Goal: Task Accomplishment & Management: Manage account settings

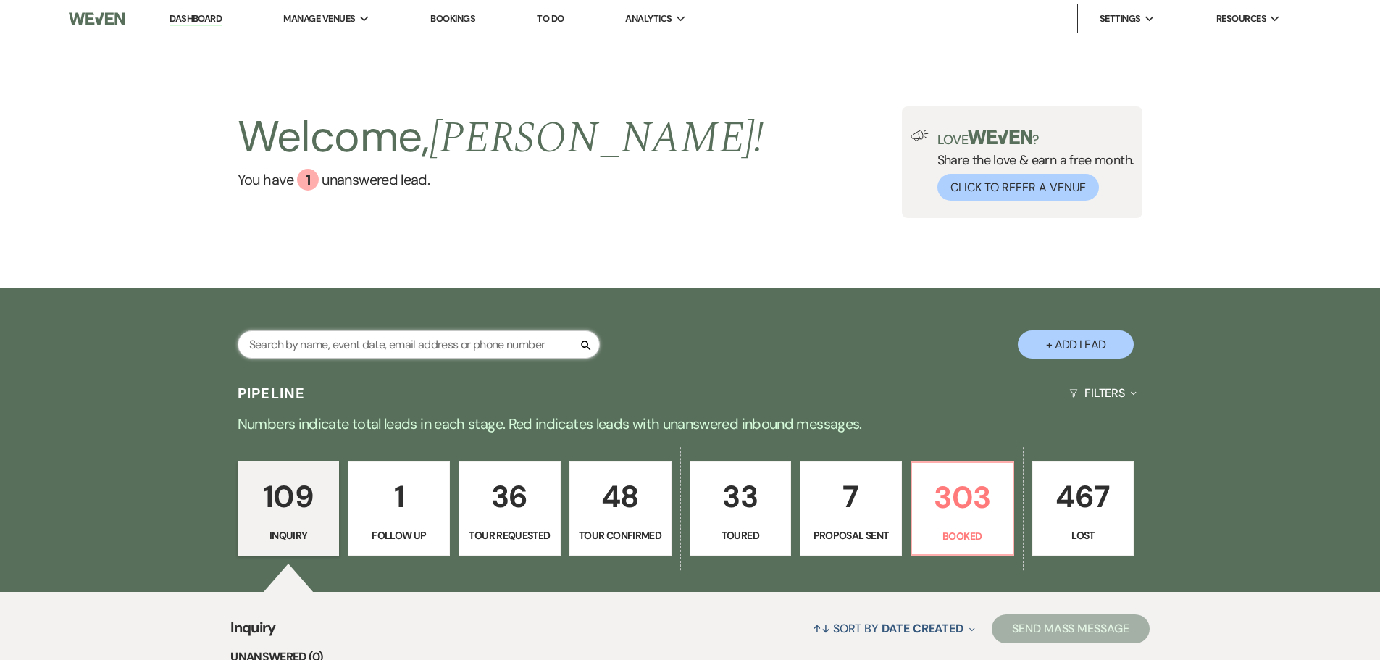
click at [273, 347] on input "text" at bounding box center [419, 344] width 362 height 28
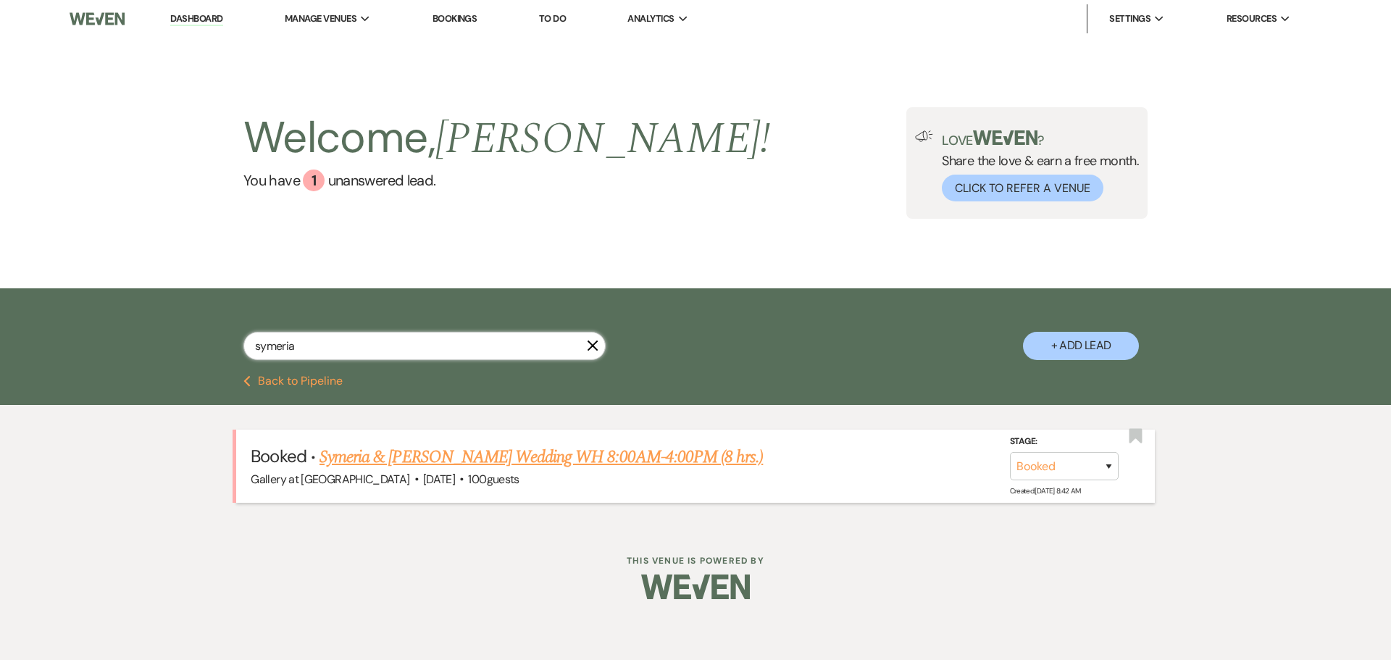
type input "symeria"
click at [543, 454] on link "Symeria & [PERSON_NAME] Wedding WH 8:00AM-4:00PM (8 hrs.)" at bounding box center [541, 457] width 443 height 26
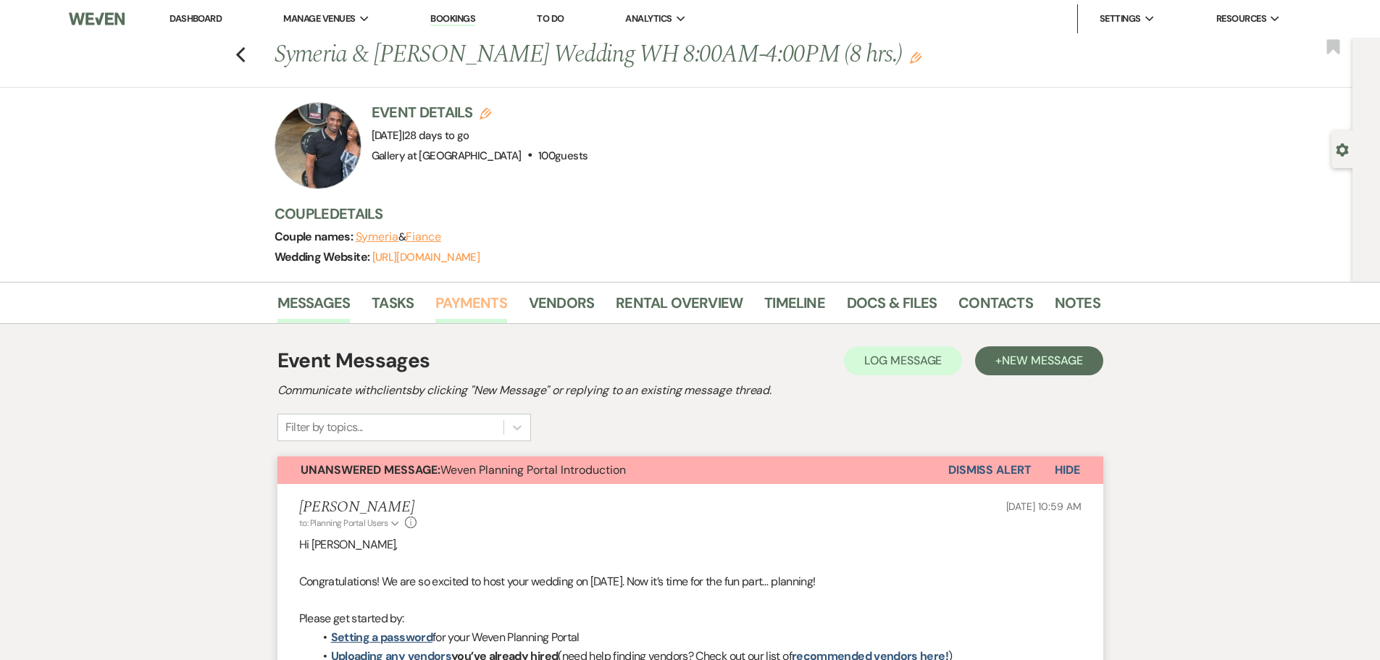
click at [499, 307] on link "Payments" at bounding box center [471, 307] width 72 height 32
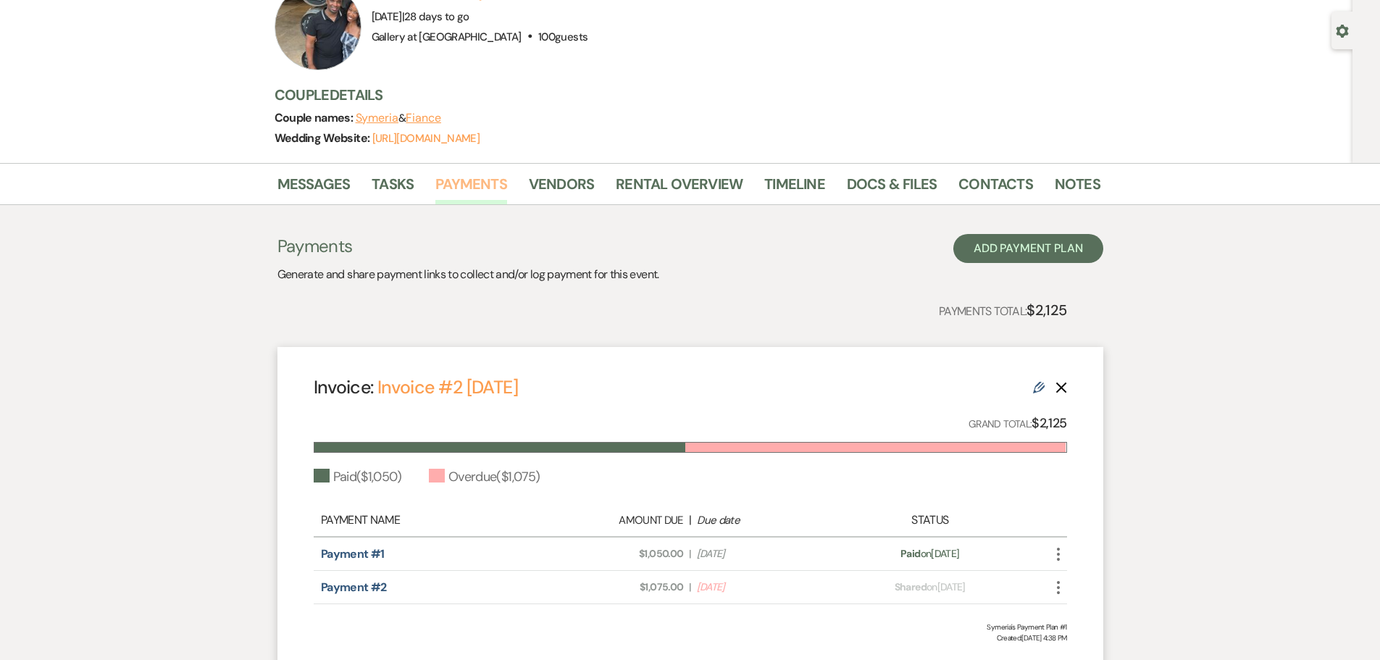
scroll to position [238, 0]
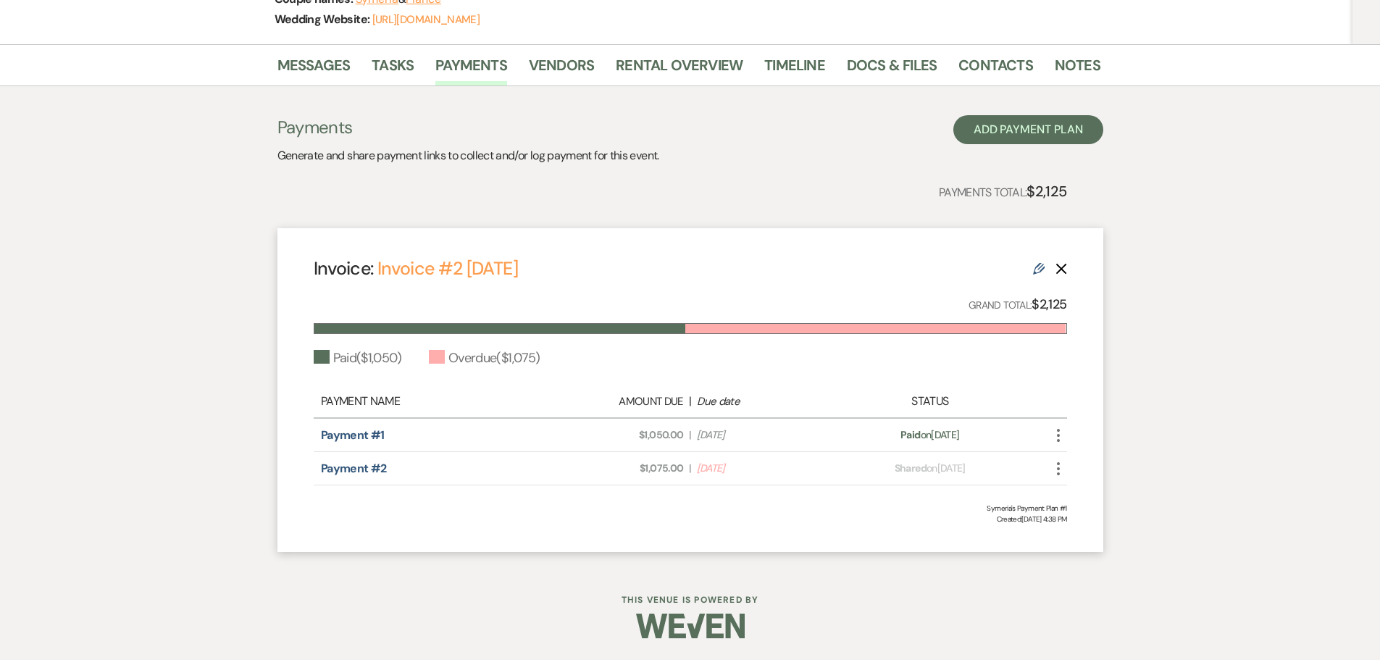
click at [1056, 467] on icon "More" at bounding box center [1058, 468] width 17 height 17
click at [1080, 546] on button "Check [PERSON_NAME] [PERSON_NAME] as Paid" at bounding box center [1123, 547] width 146 height 25
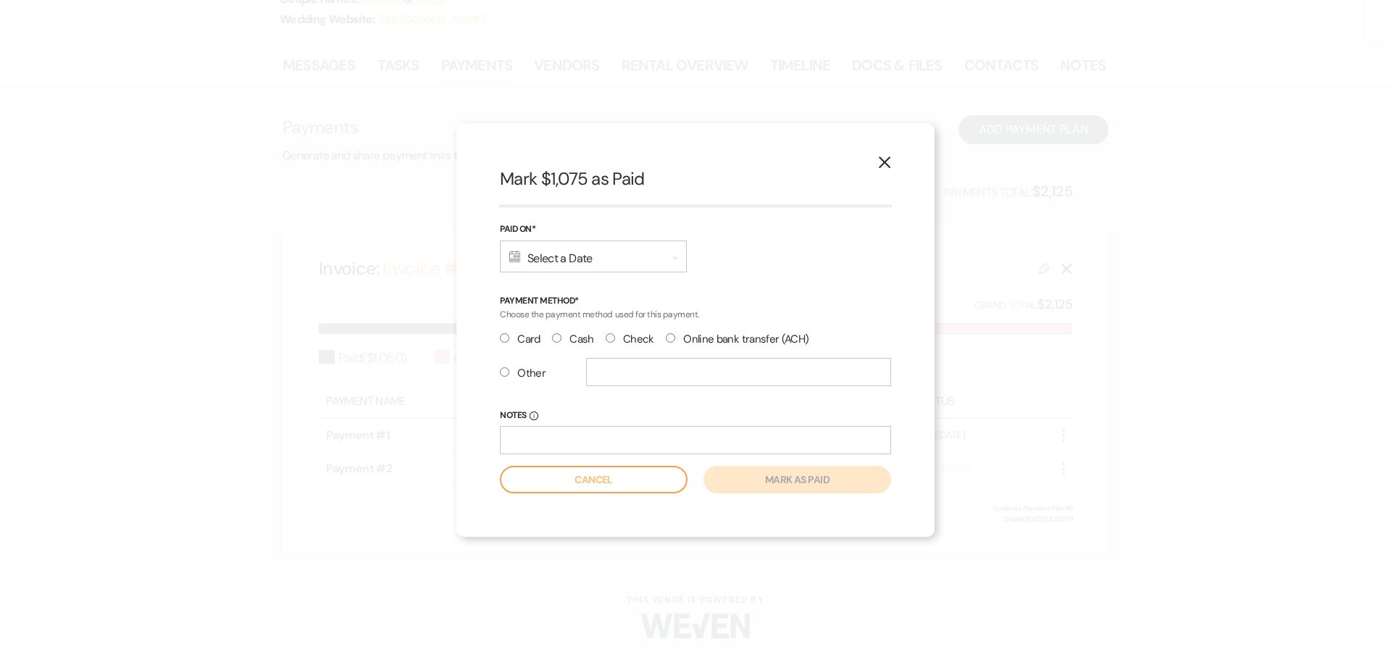
click at [511, 259] on use at bounding box center [514, 257] width 11 height 12
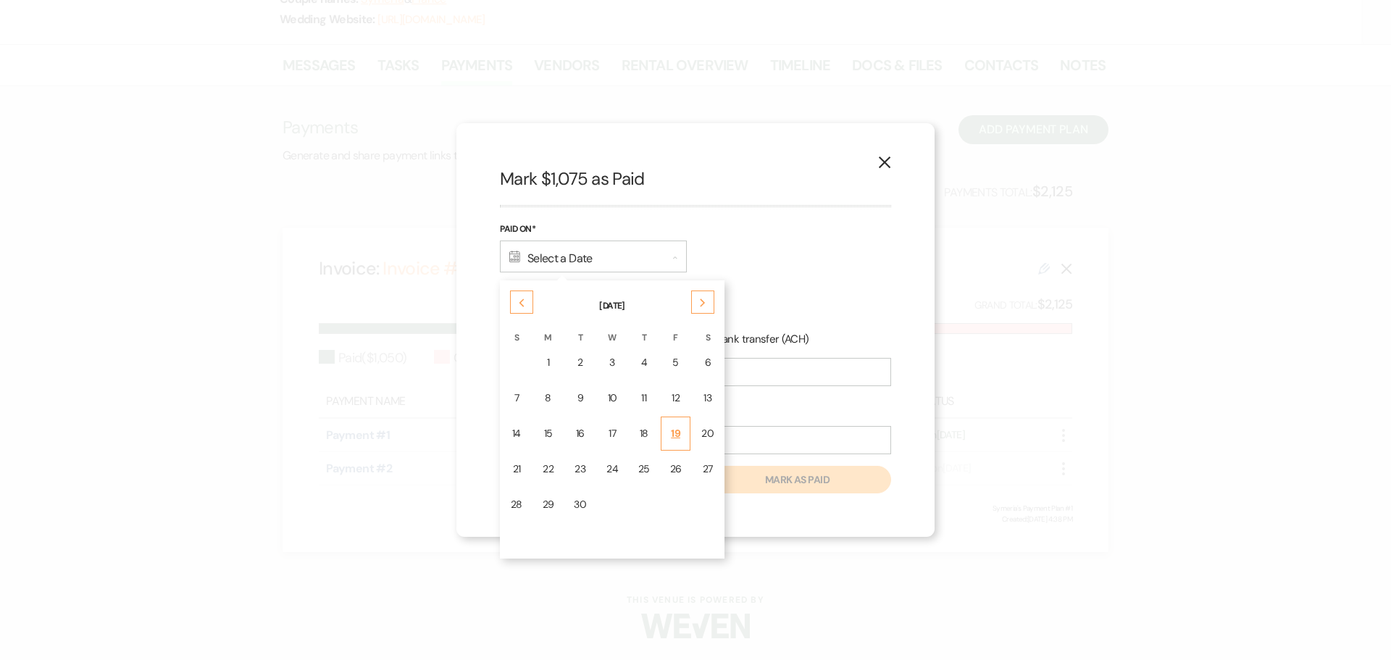
click at [680, 427] on div "19" at bounding box center [676, 433] width 12 height 15
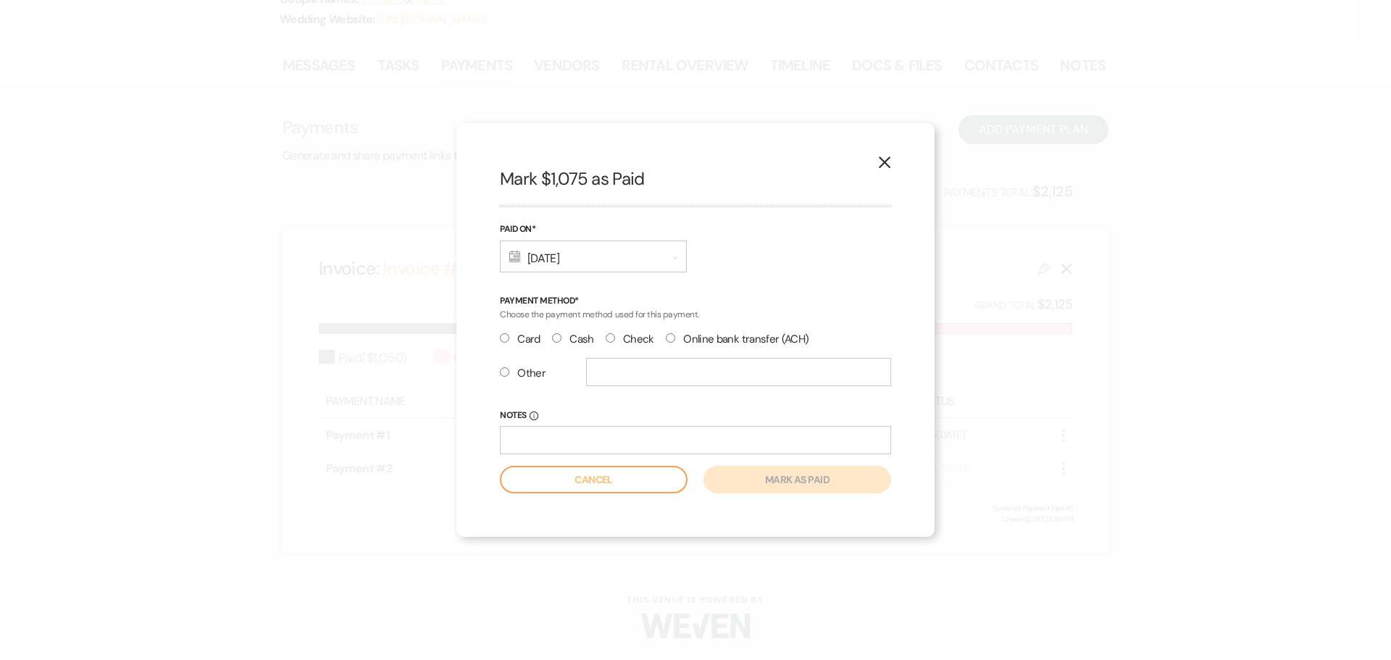
click at [609, 341] on input "Check" at bounding box center [610, 337] width 9 height 9
radio input "true"
click at [575, 440] on input "Notes Info" at bounding box center [695, 440] width 391 height 28
type input "462597196"
click at [774, 479] on button "Mark as paid" at bounding box center [797, 480] width 188 height 28
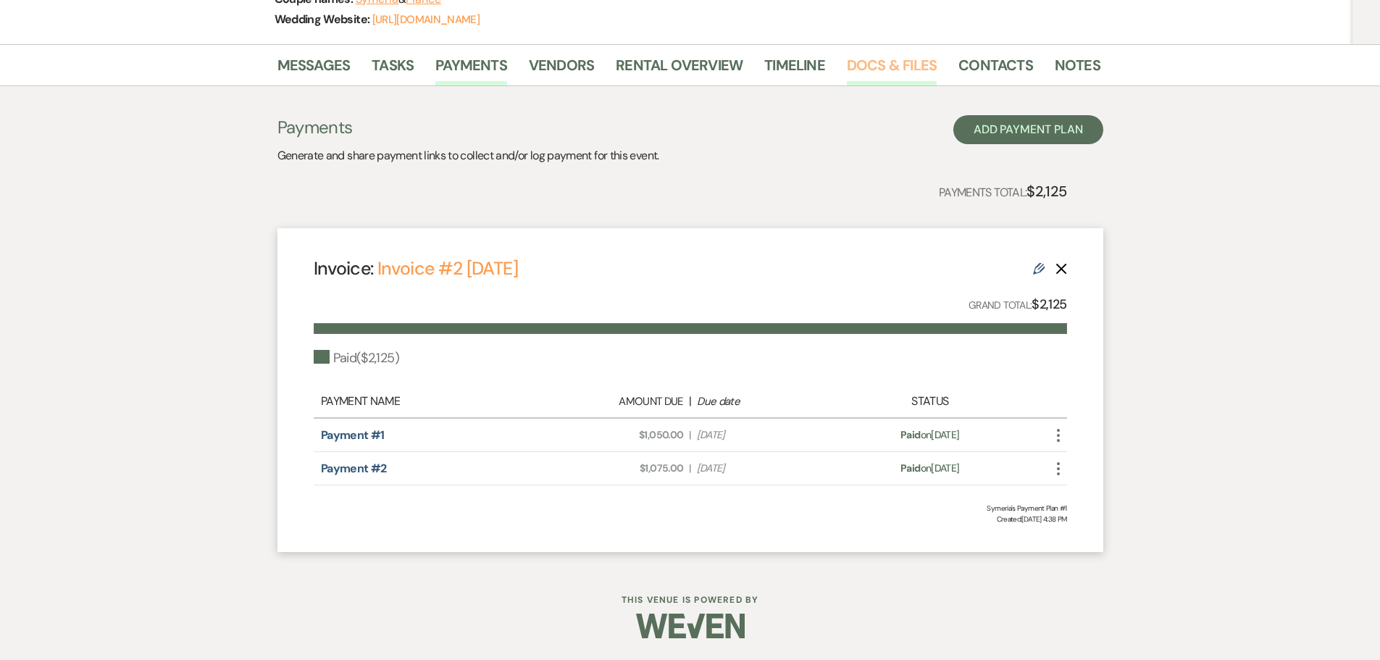
click at [886, 64] on link "Docs & Files" at bounding box center [892, 70] width 90 height 32
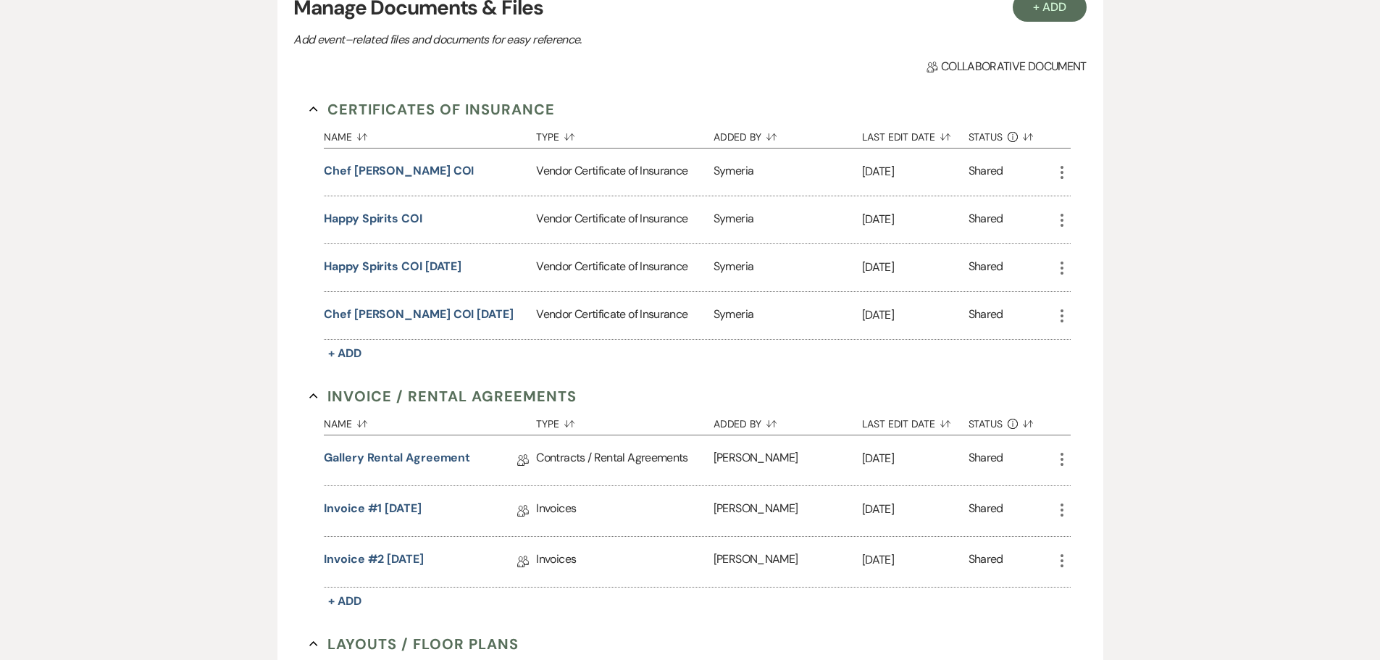
scroll to position [455, 0]
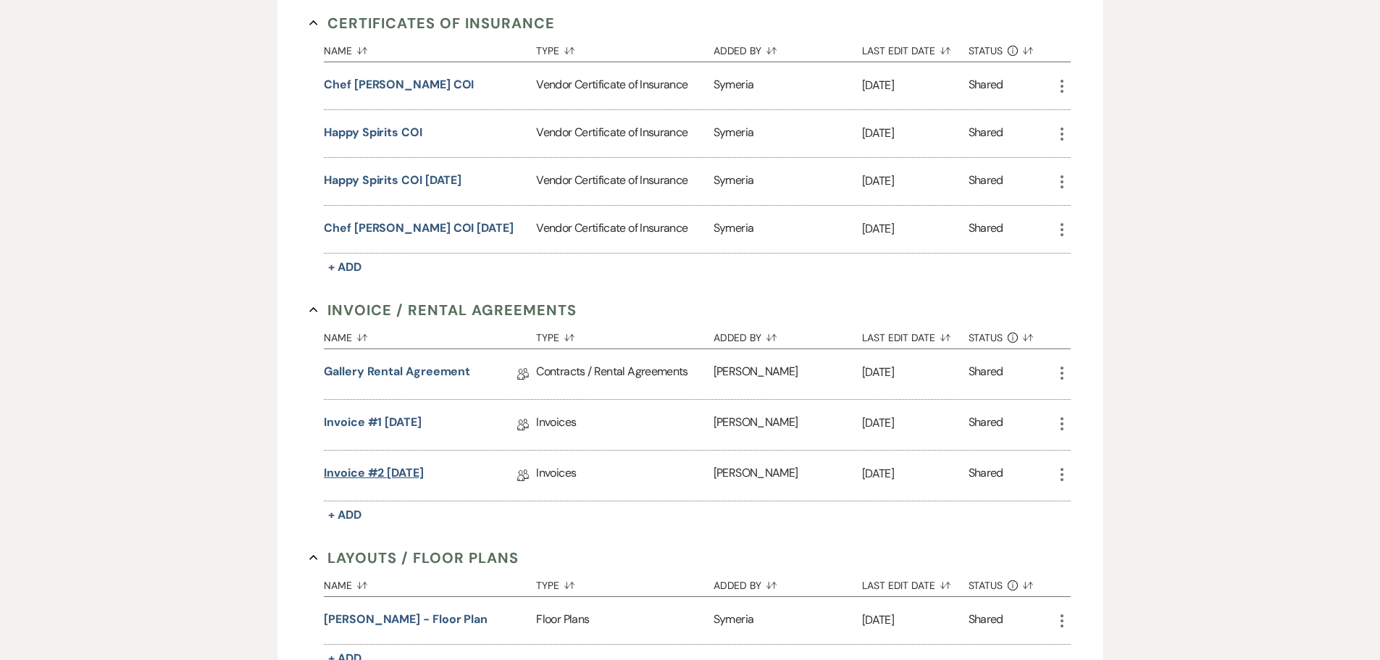
click at [410, 475] on link "Invoice #2 [DATE]" at bounding box center [374, 475] width 100 height 22
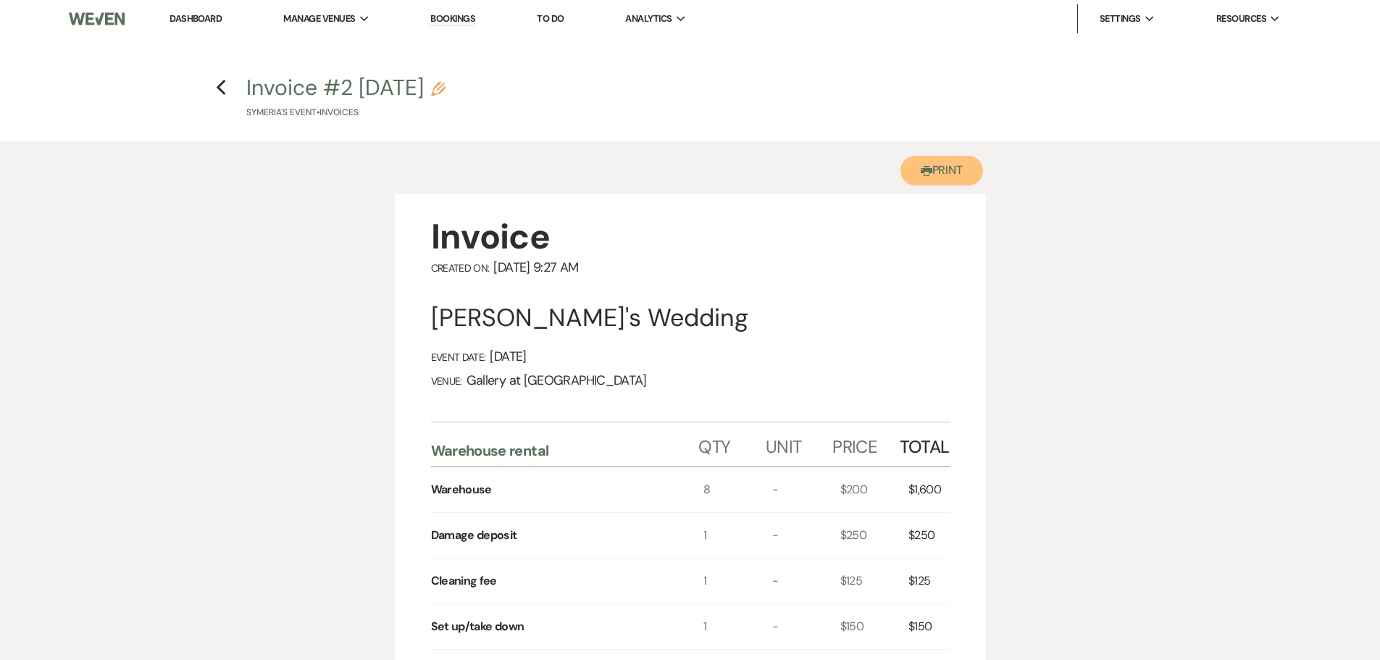
click at [930, 163] on button "Printer Print" at bounding box center [942, 171] width 83 height 30
click at [223, 92] on use "button" at bounding box center [221, 88] width 9 height 16
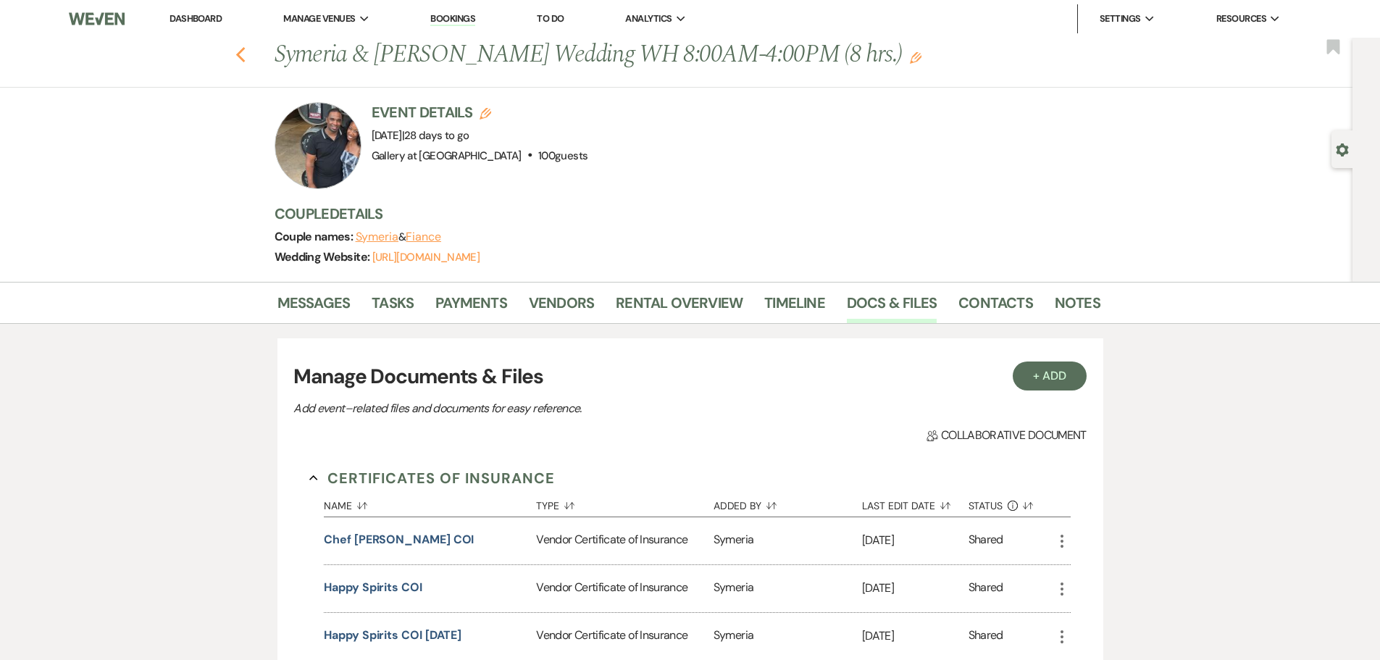
click at [246, 55] on icon "Previous" at bounding box center [240, 54] width 11 height 17
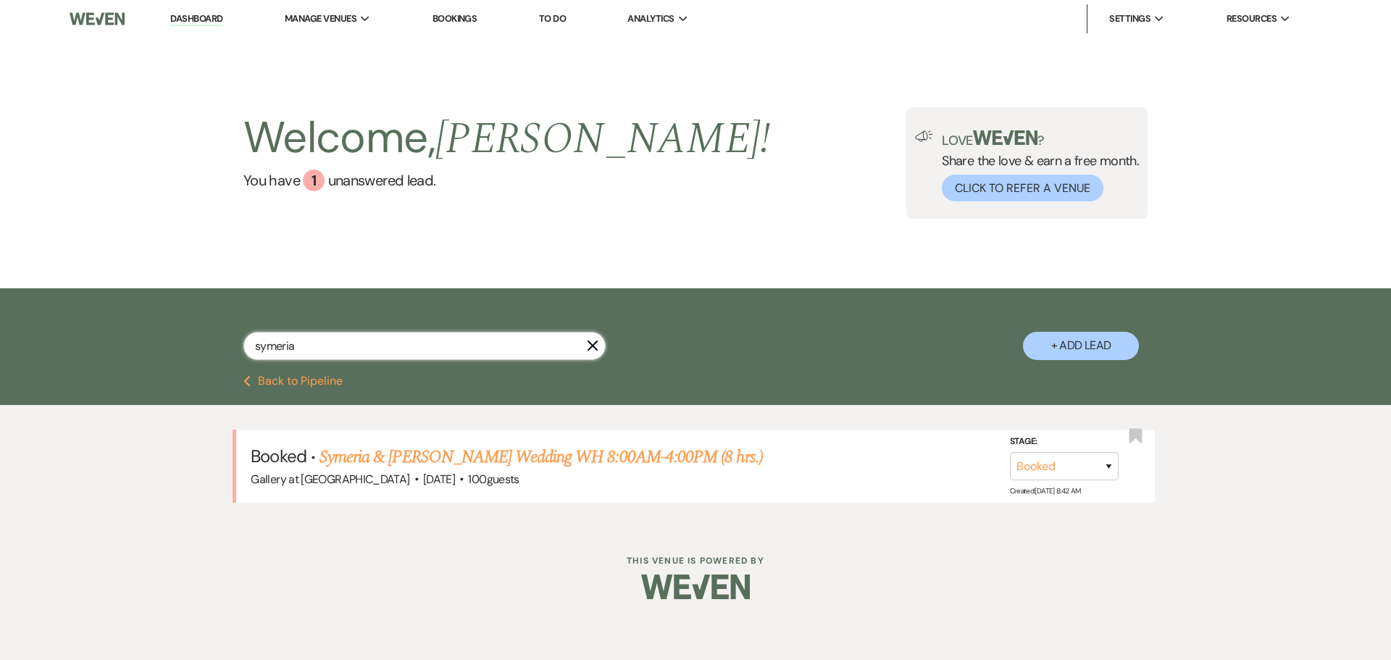
drag, startPoint x: 328, startPoint y: 348, endPoint x: 188, endPoint y: 349, distance: 140.6
click at [188, 349] on div "symeria X + Add Lead" at bounding box center [695, 334] width 1043 height 76
type input "[PERSON_NAME]"
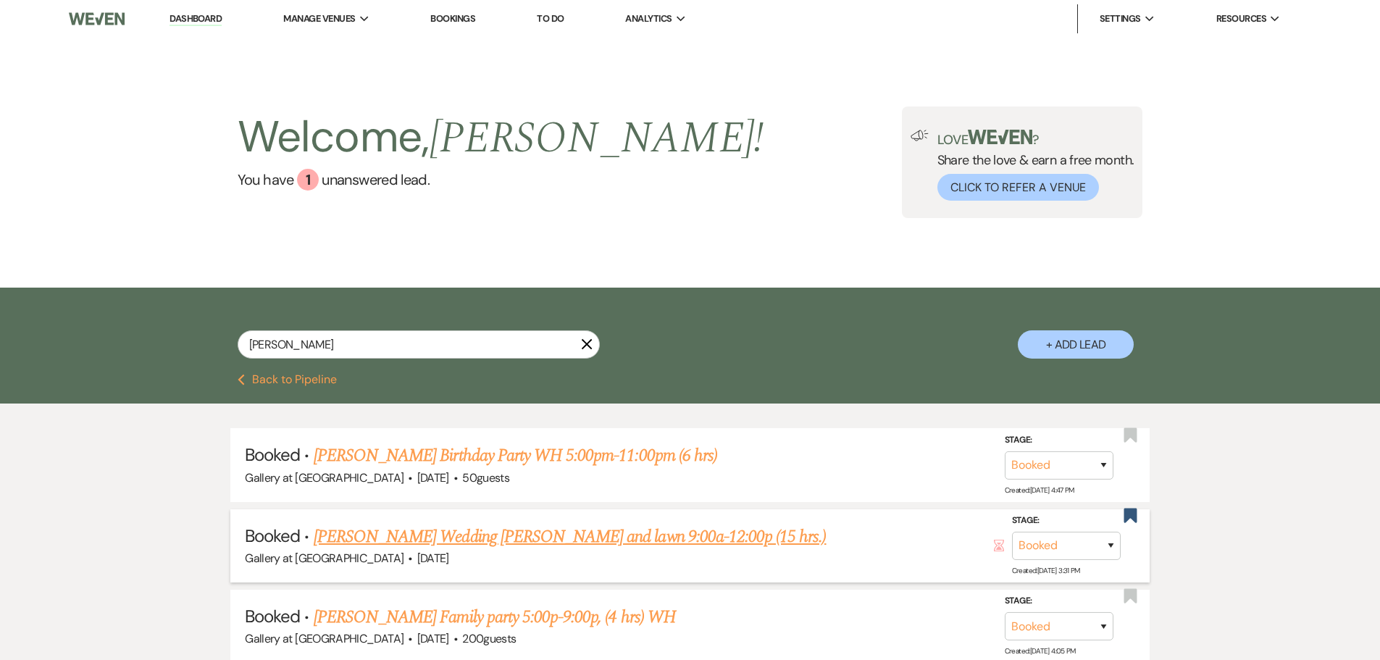
click at [497, 546] on link "[PERSON_NAME] Wedding [PERSON_NAME] and lawn 9:00a-12:00p (15 hrs.)" at bounding box center [570, 537] width 513 height 26
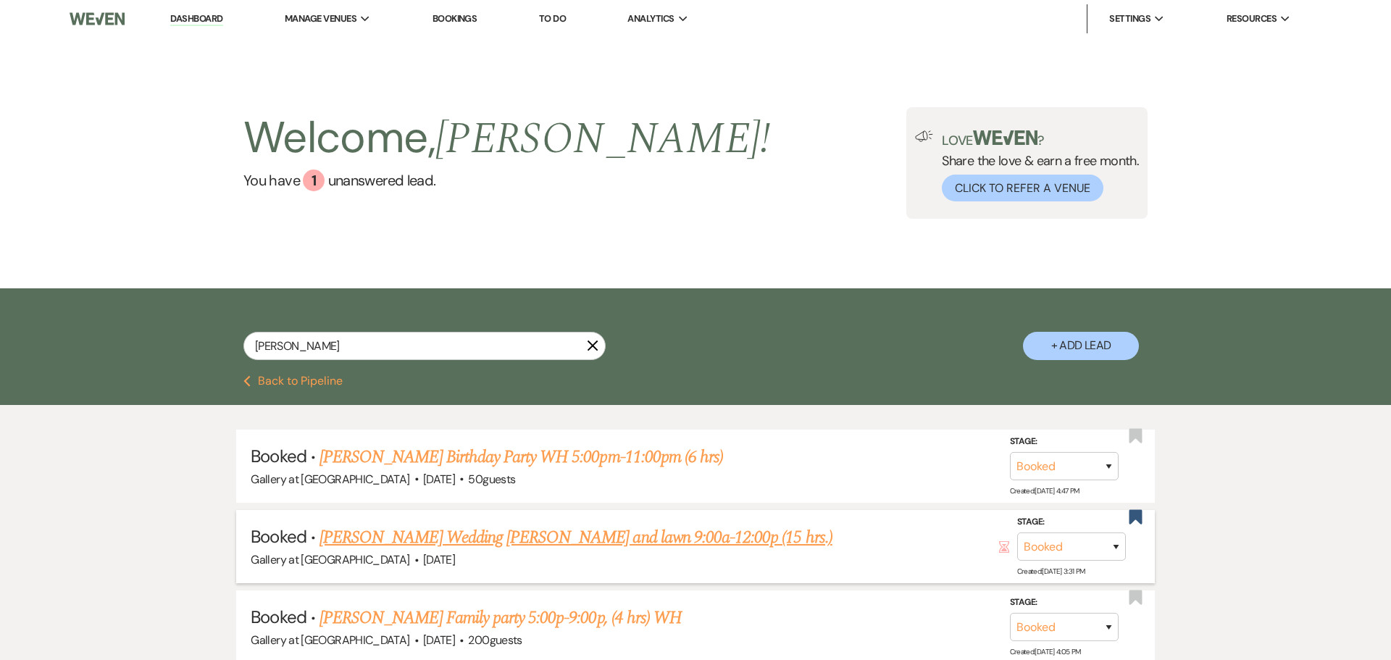
select select "6"
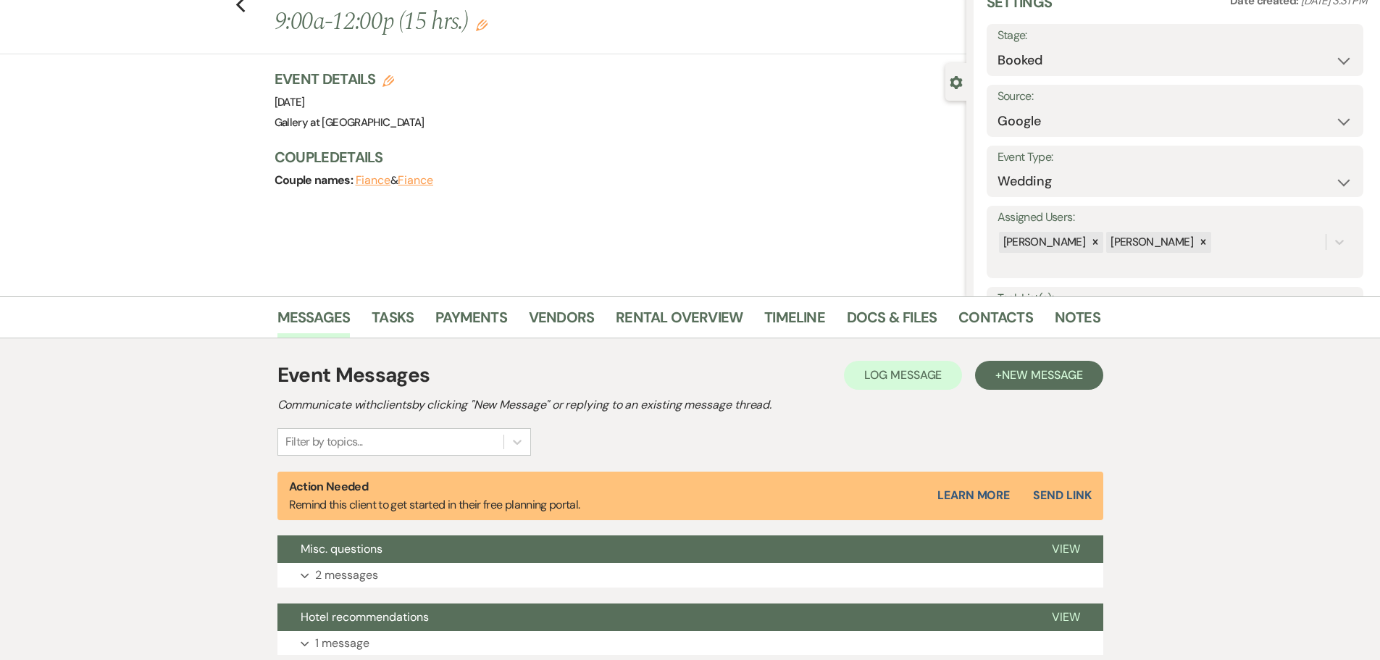
scroll to position [145, 0]
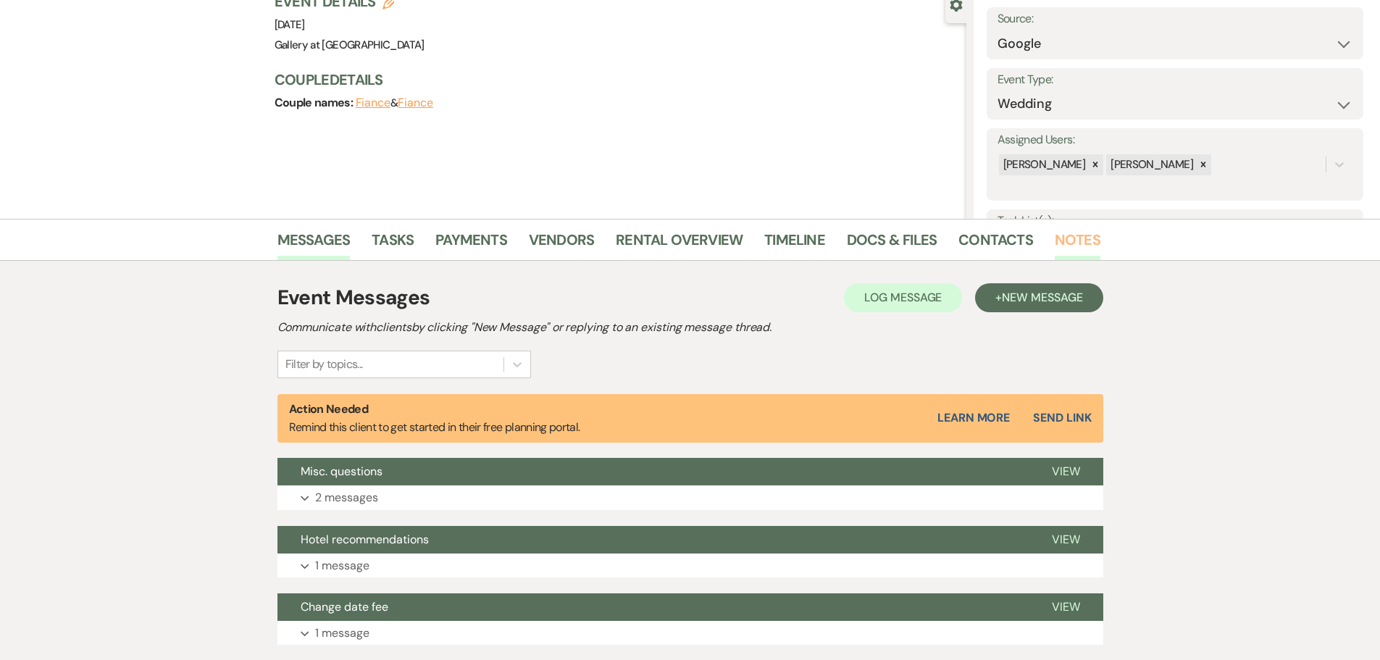
click at [1060, 242] on link "Notes" at bounding box center [1078, 244] width 46 height 32
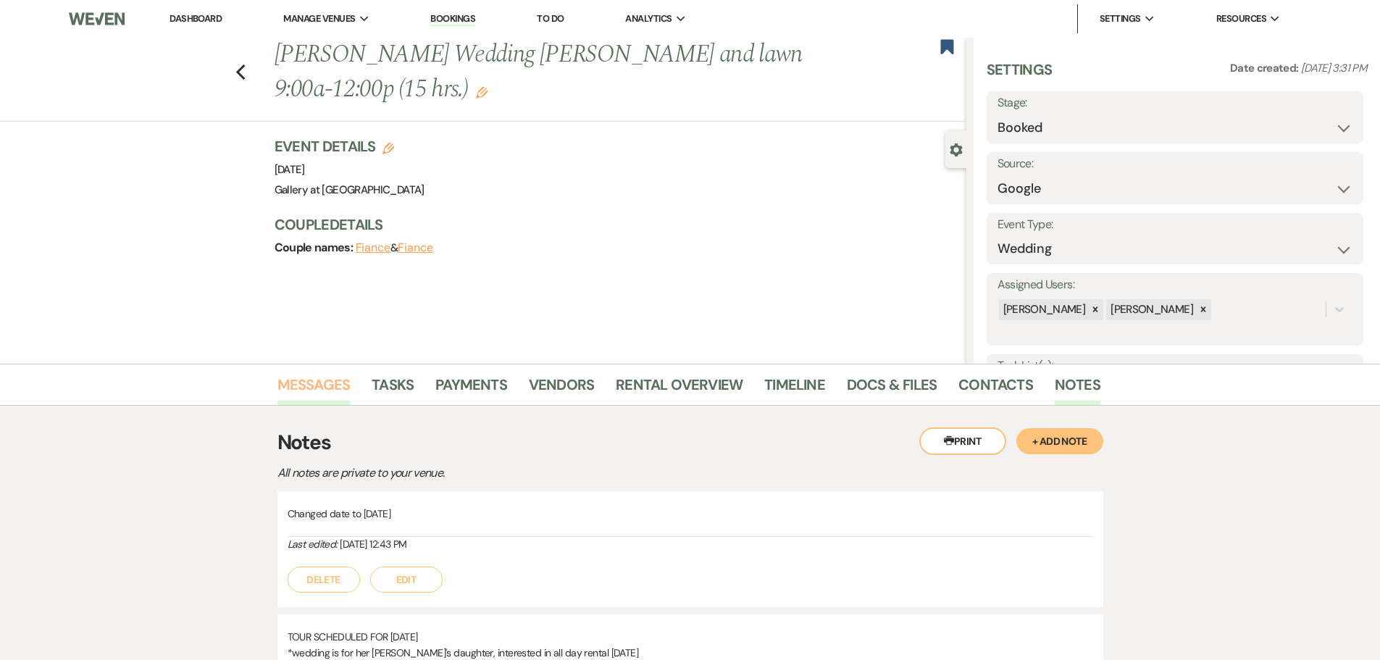
click at [300, 387] on link "Messages" at bounding box center [313, 389] width 73 height 32
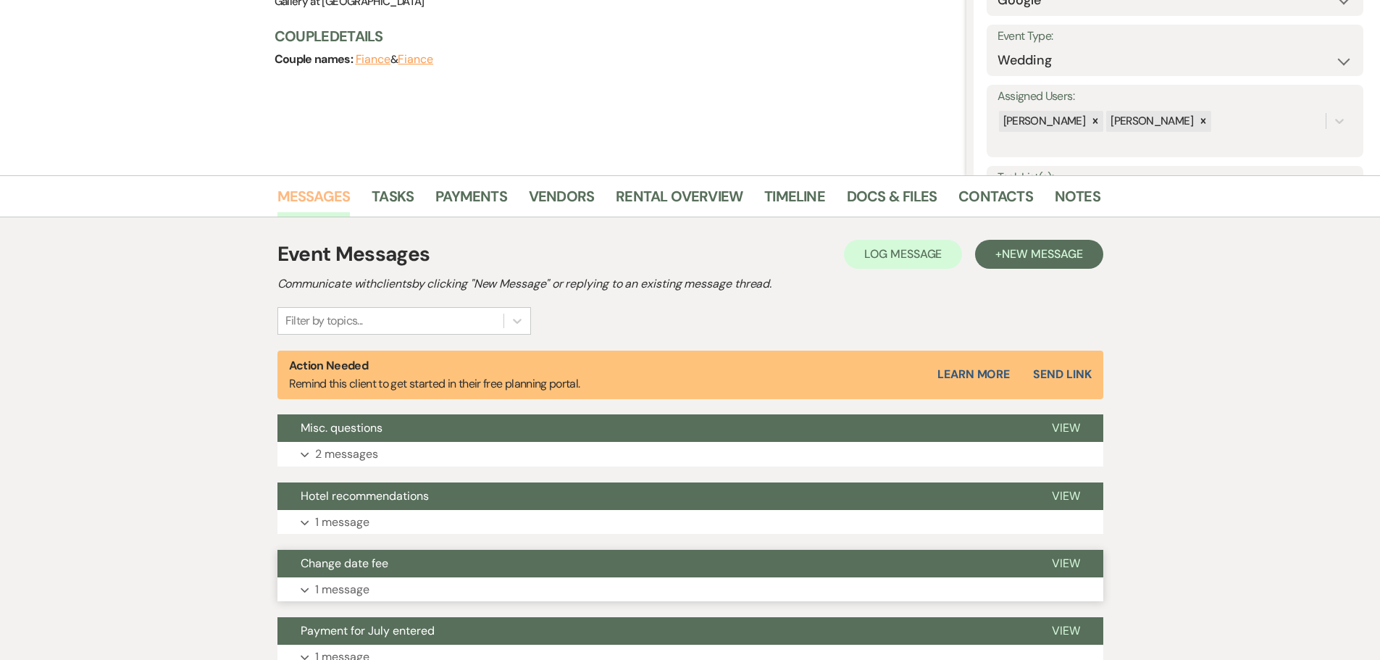
scroll to position [290, 0]
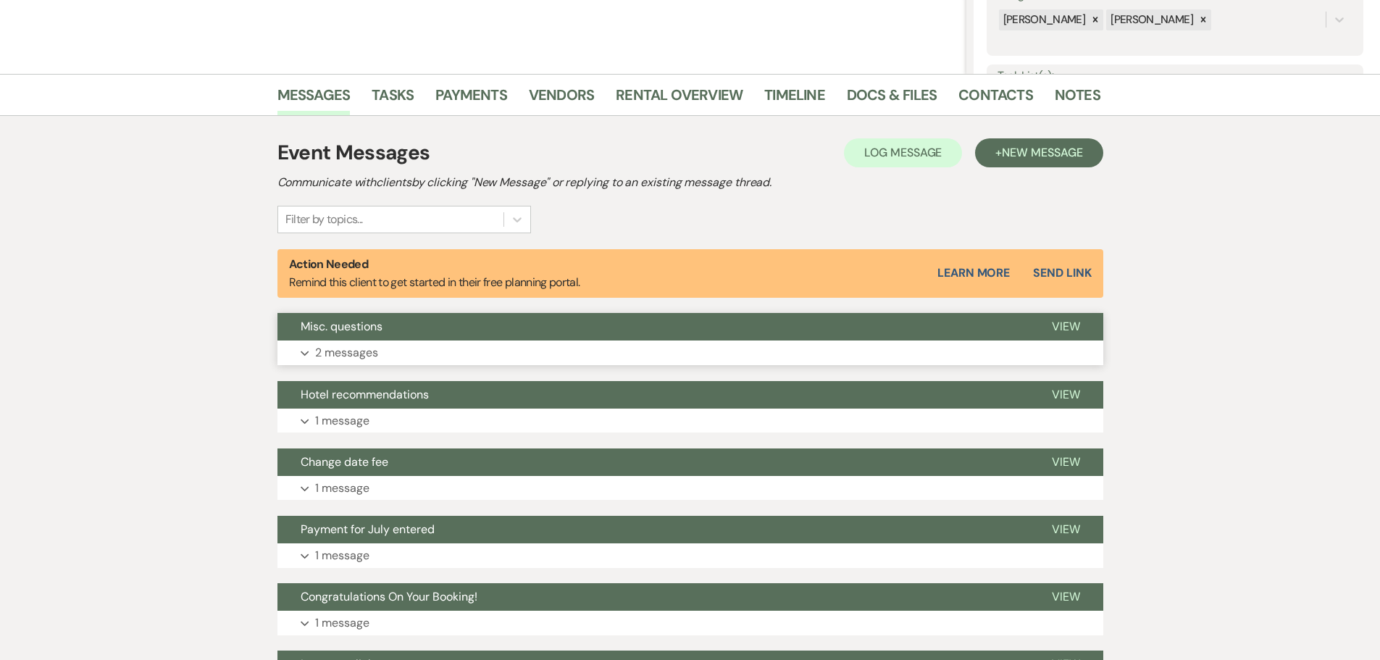
click at [428, 338] on button "Misc. questions" at bounding box center [652, 327] width 751 height 28
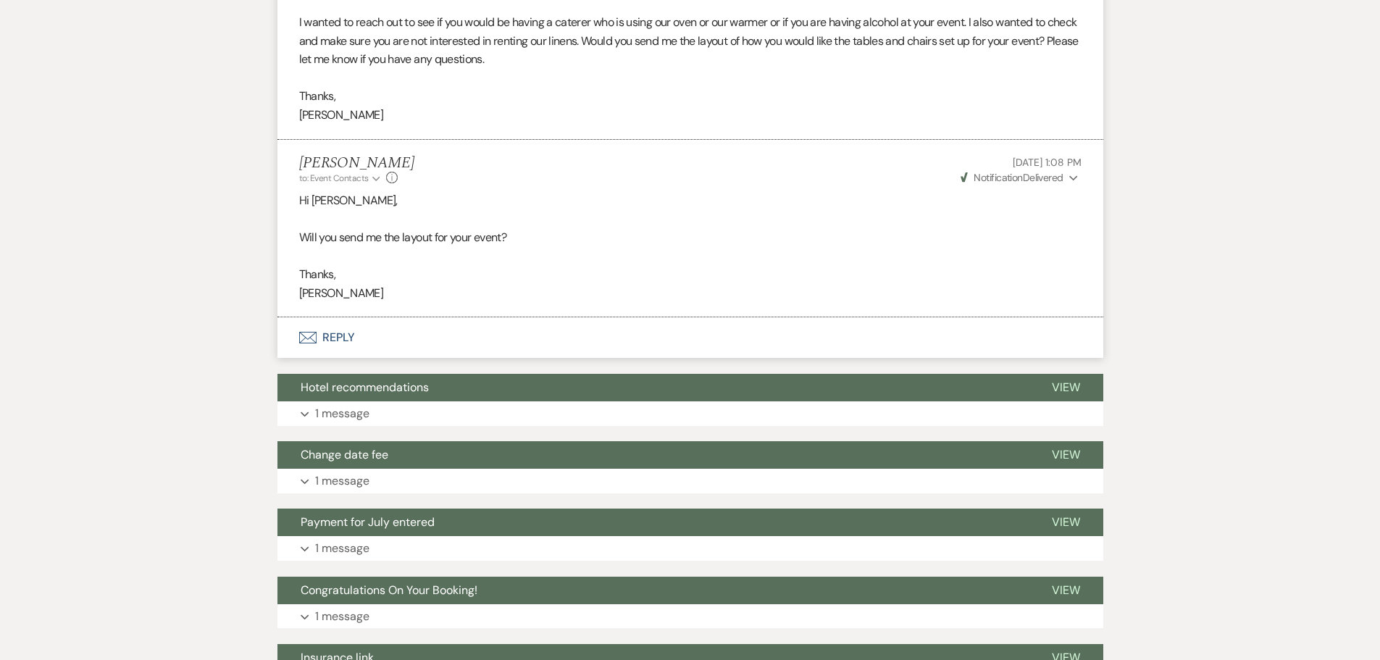
scroll to position [724, 0]
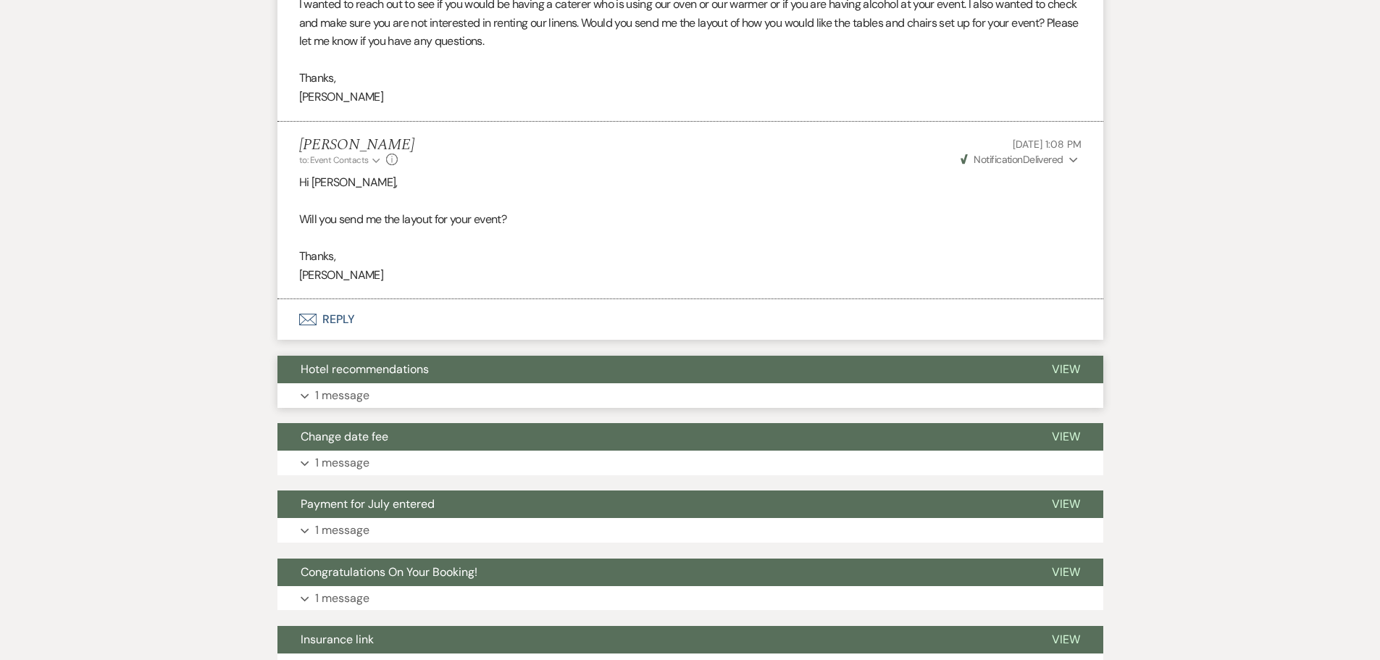
click at [437, 356] on button "Hotel recommendations" at bounding box center [652, 370] width 751 height 28
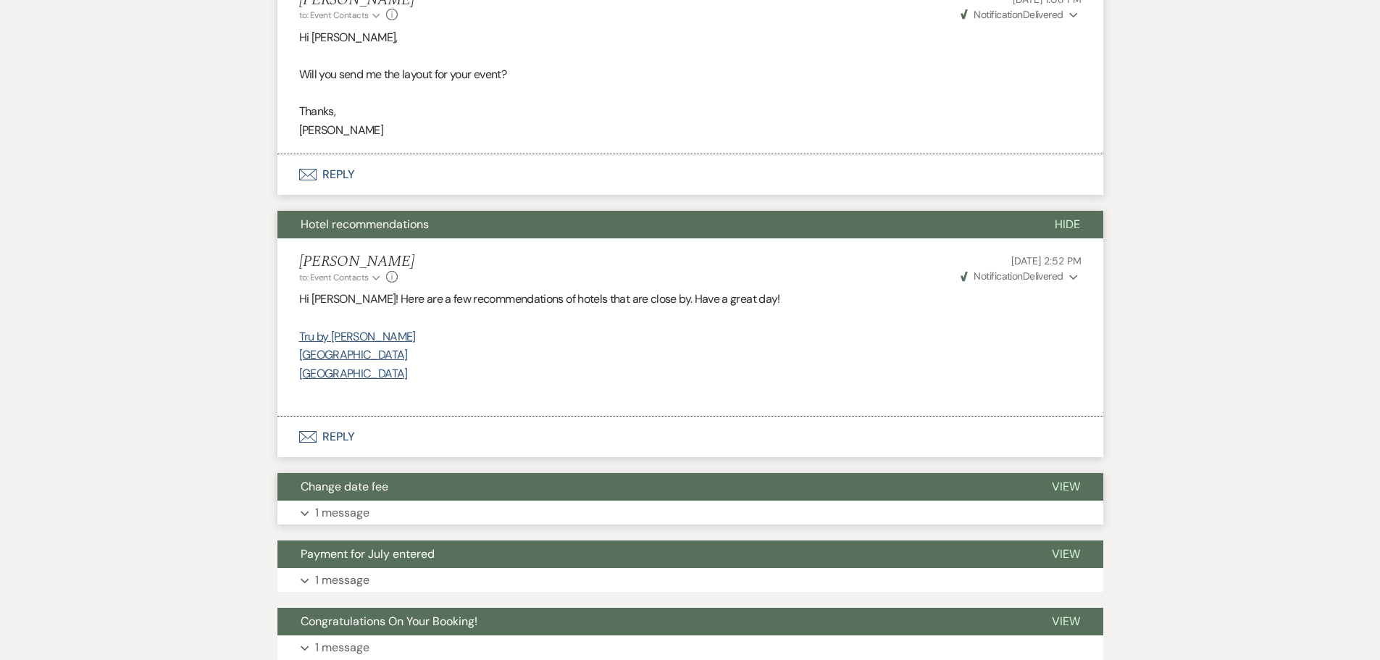
scroll to position [942, 0]
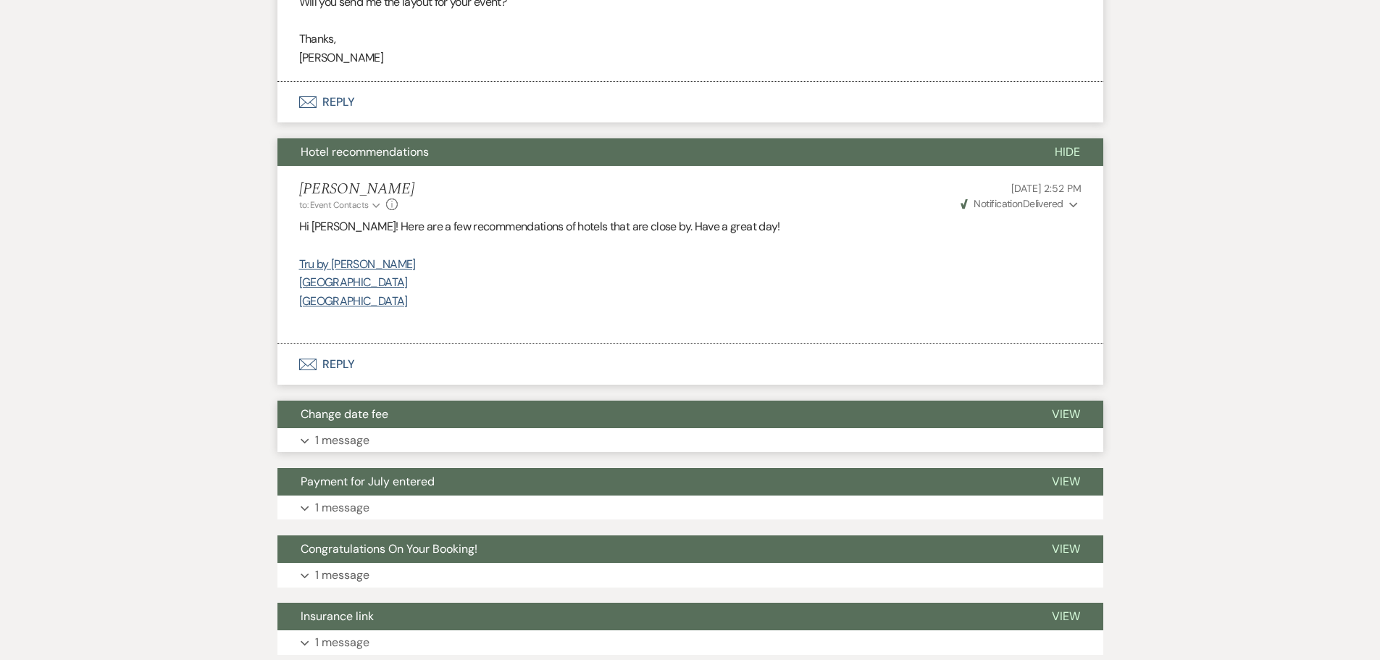
click at [477, 423] on button "Change date fee" at bounding box center [652, 415] width 751 height 28
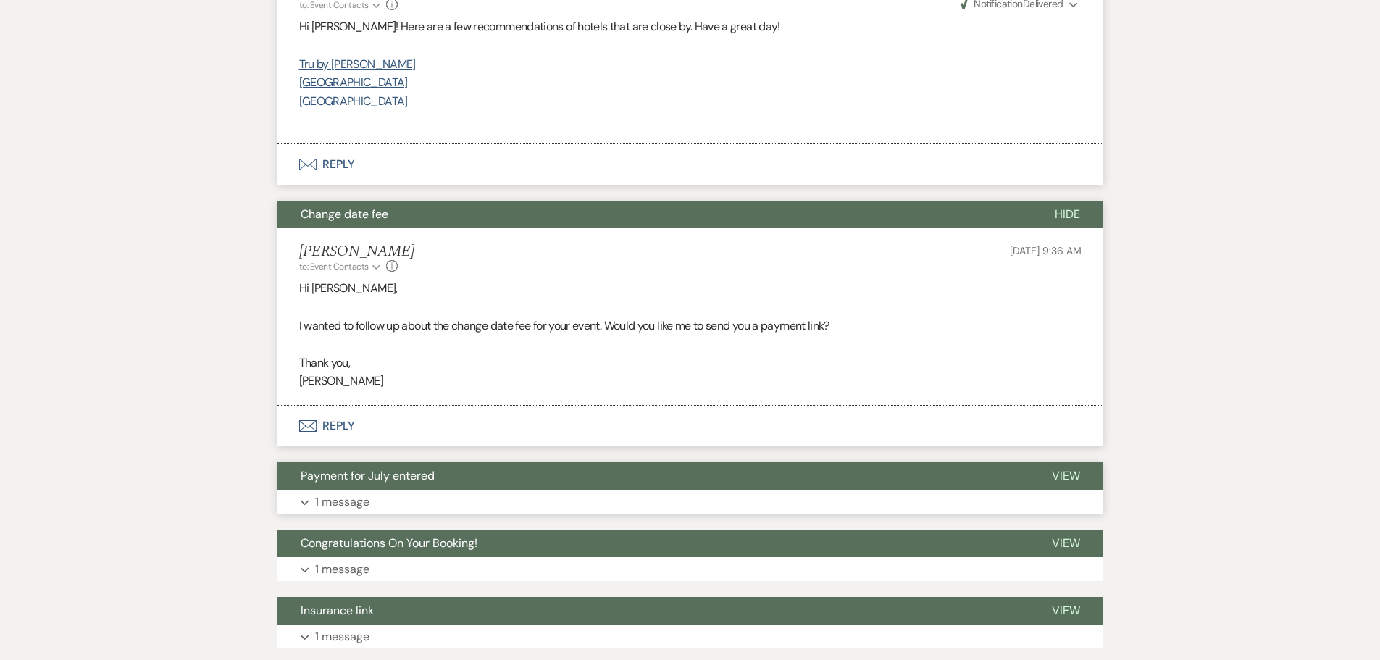
scroll to position [1159, 0]
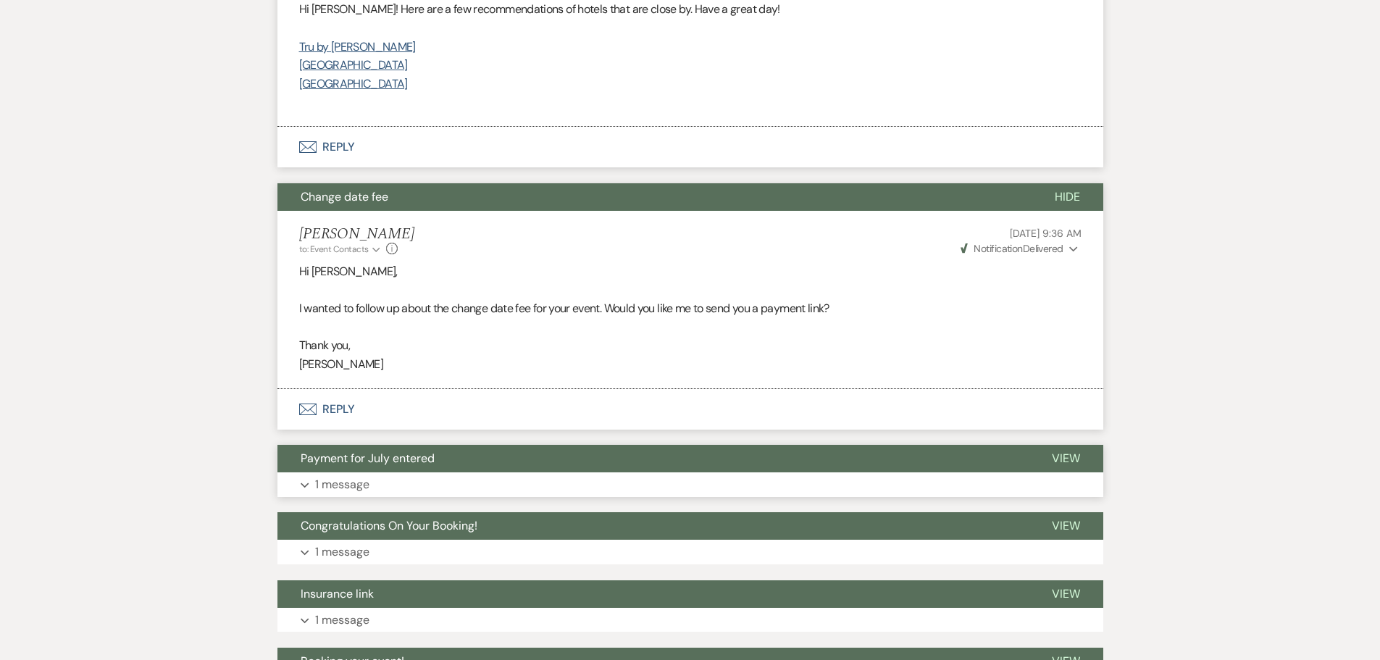
click at [584, 467] on button "Payment for July entered" at bounding box center [652, 459] width 751 height 28
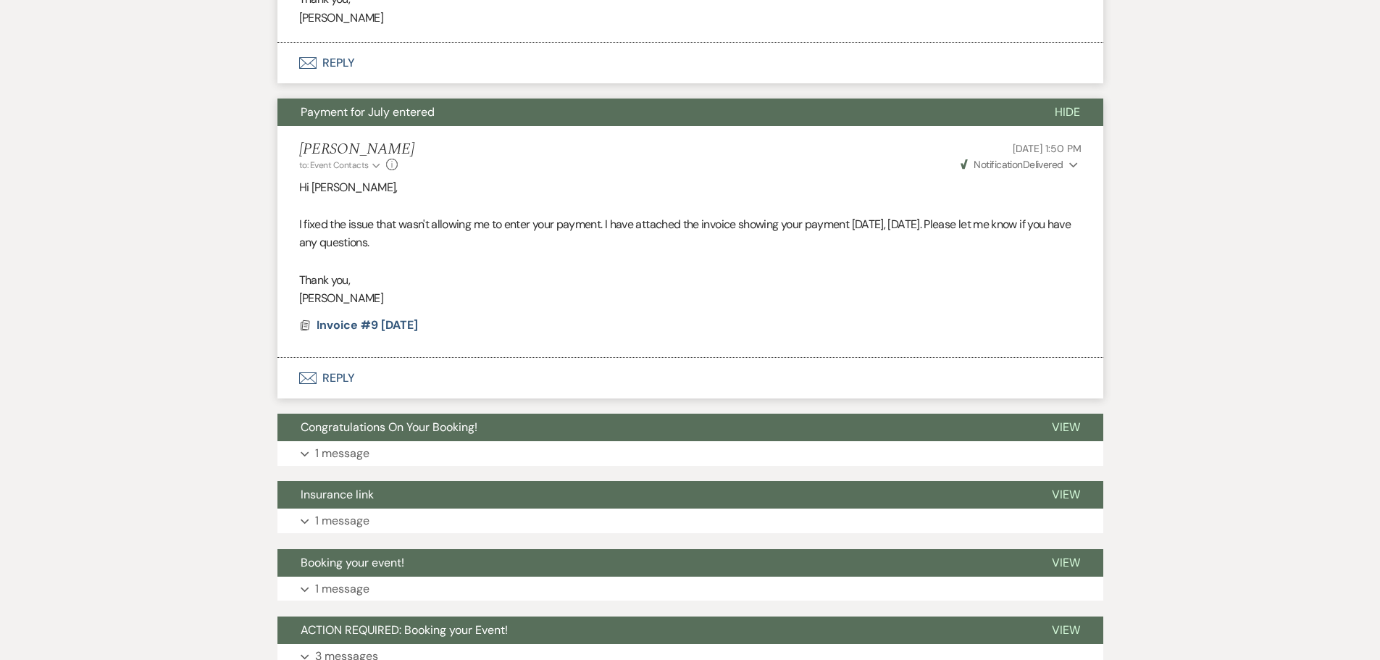
scroll to position [1521, 0]
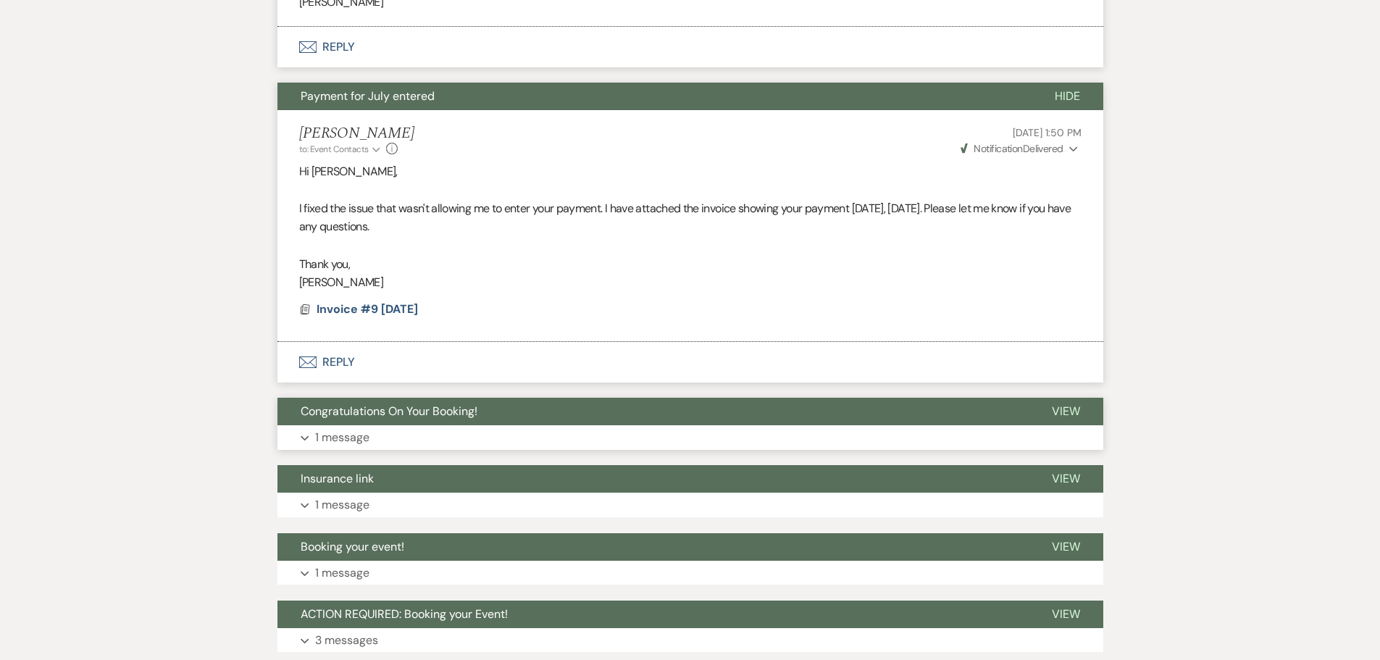
click at [485, 412] on button "Congratulations On Your Booking!" at bounding box center [652, 412] width 751 height 28
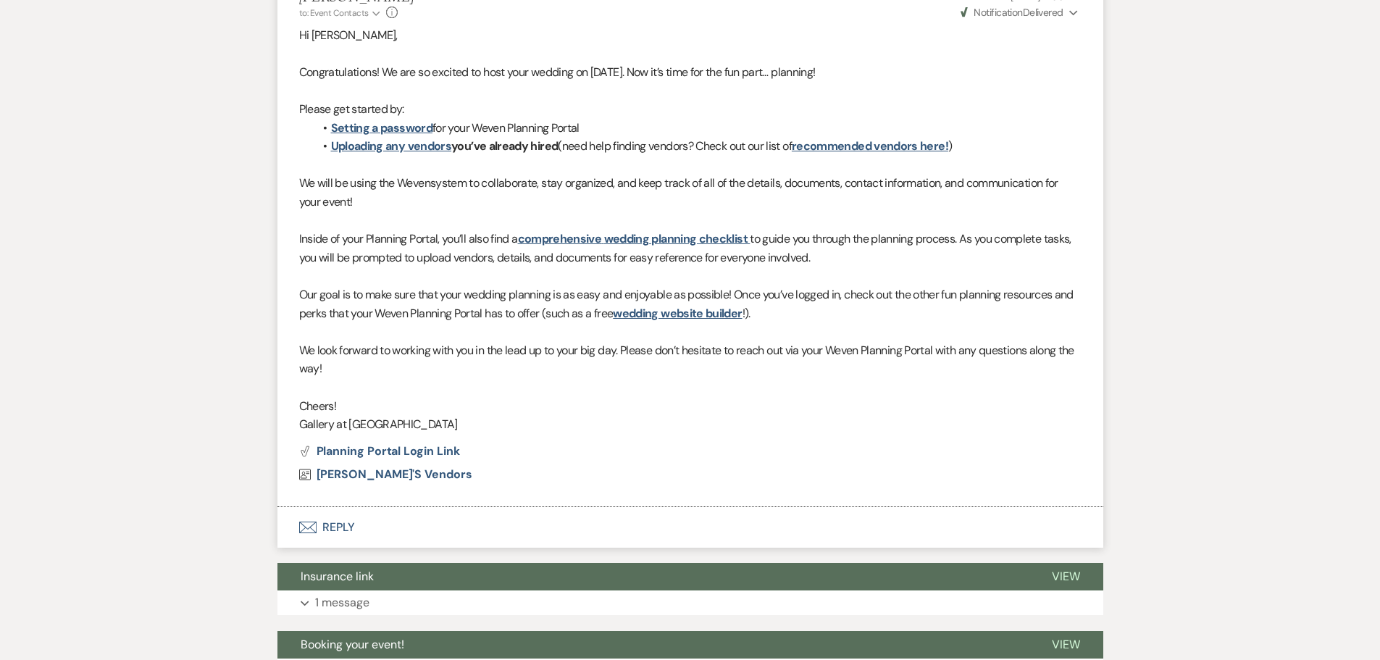
scroll to position [2173, 0]
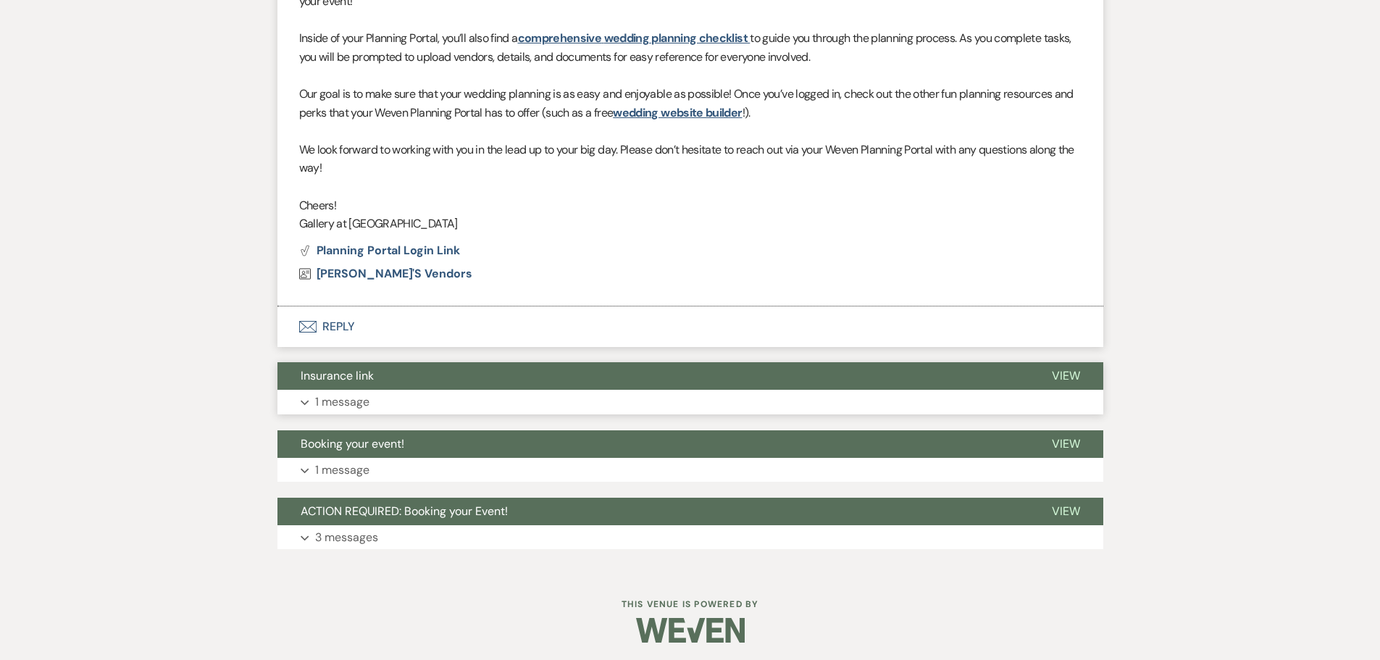
click at [352, 392] on button "Expand 1 message" at bounding box center [690, 402] width 826 height 25
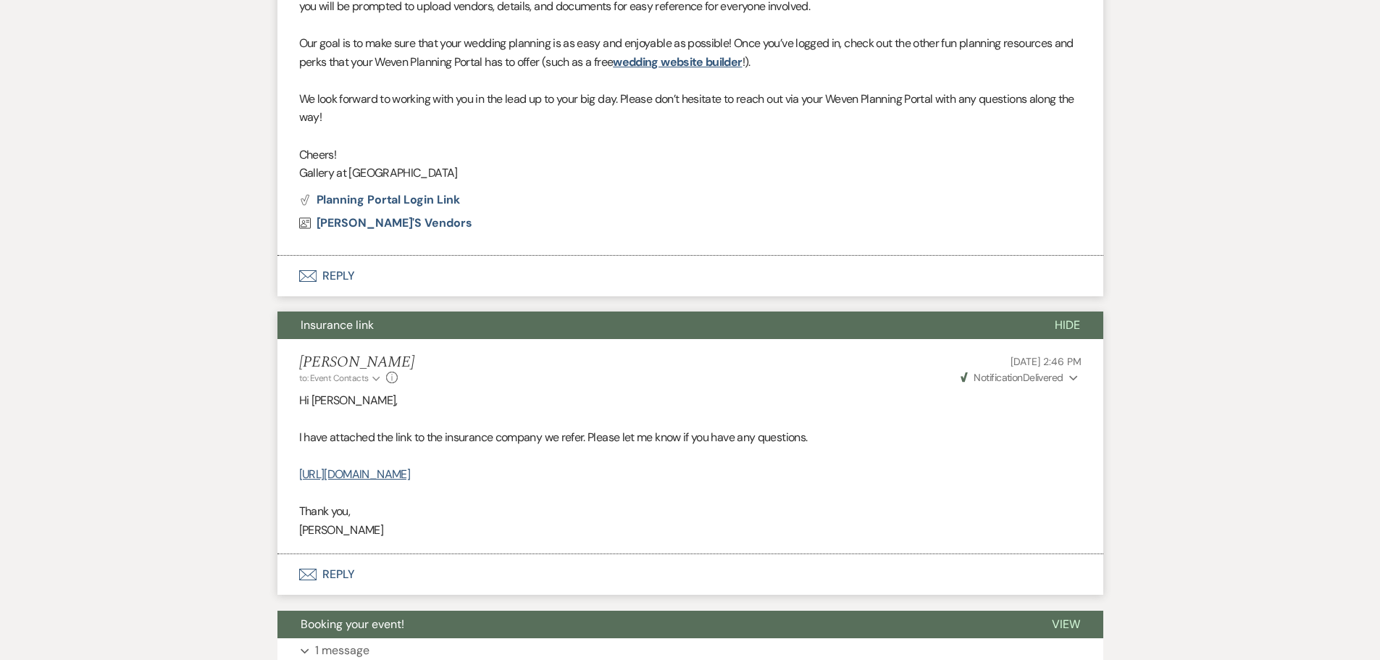
scroll to position [2246, 0]
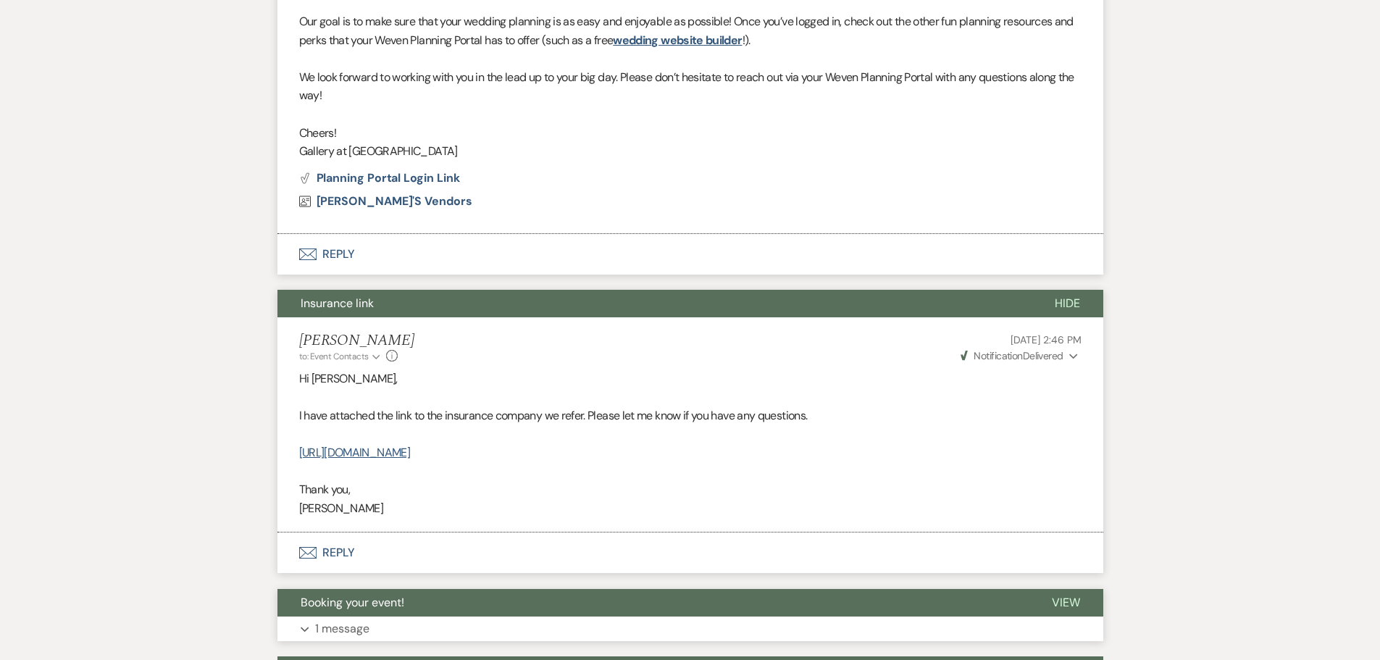
click at [433, 625] on button "Expand 1 message" at bounding box center [690, 629] width 826 height 25
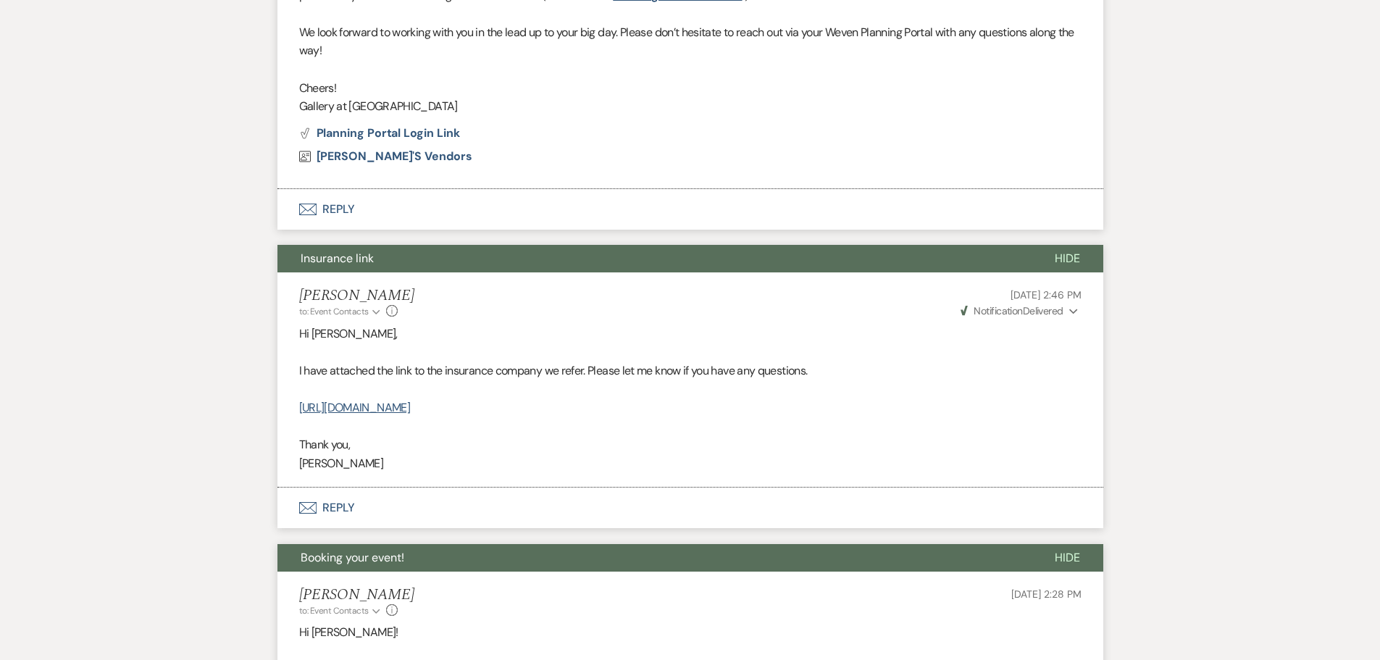
scroll to position [2608, 0]
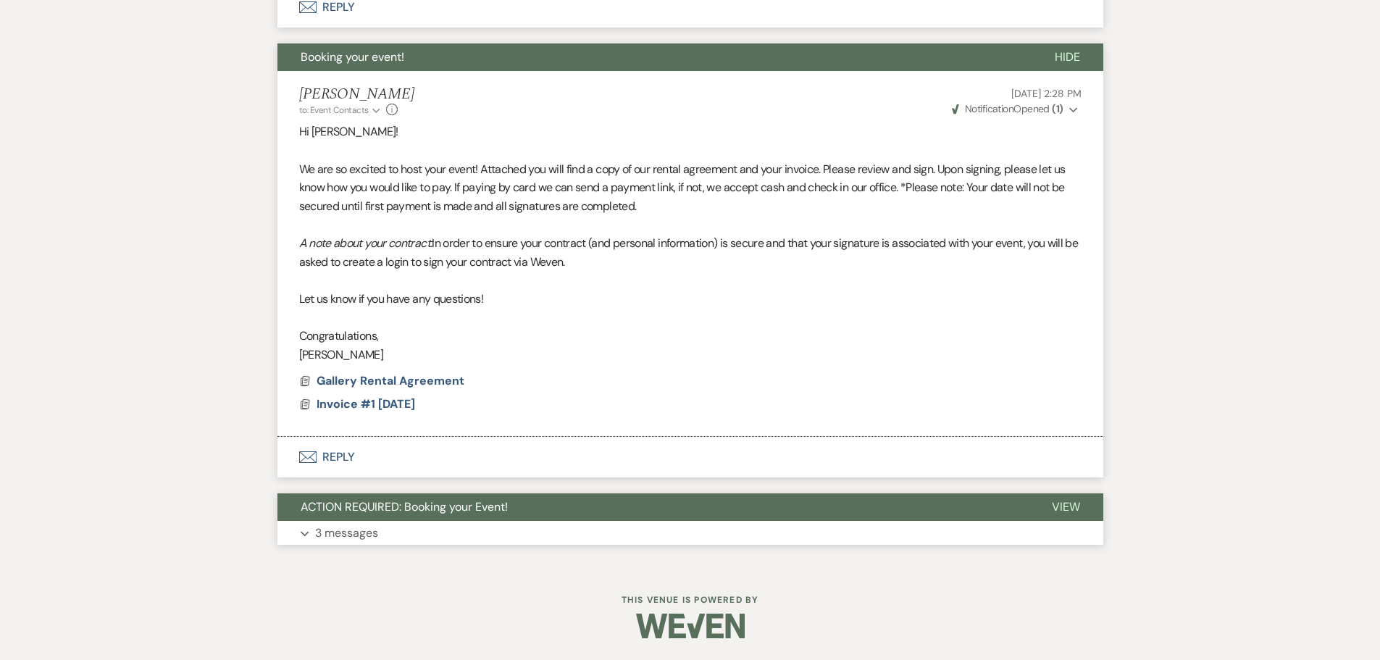
click at [443, 520] on button "ACTION REQUIRED: Booking your Event!" at bounding box center [652, 507] width 751 height 28
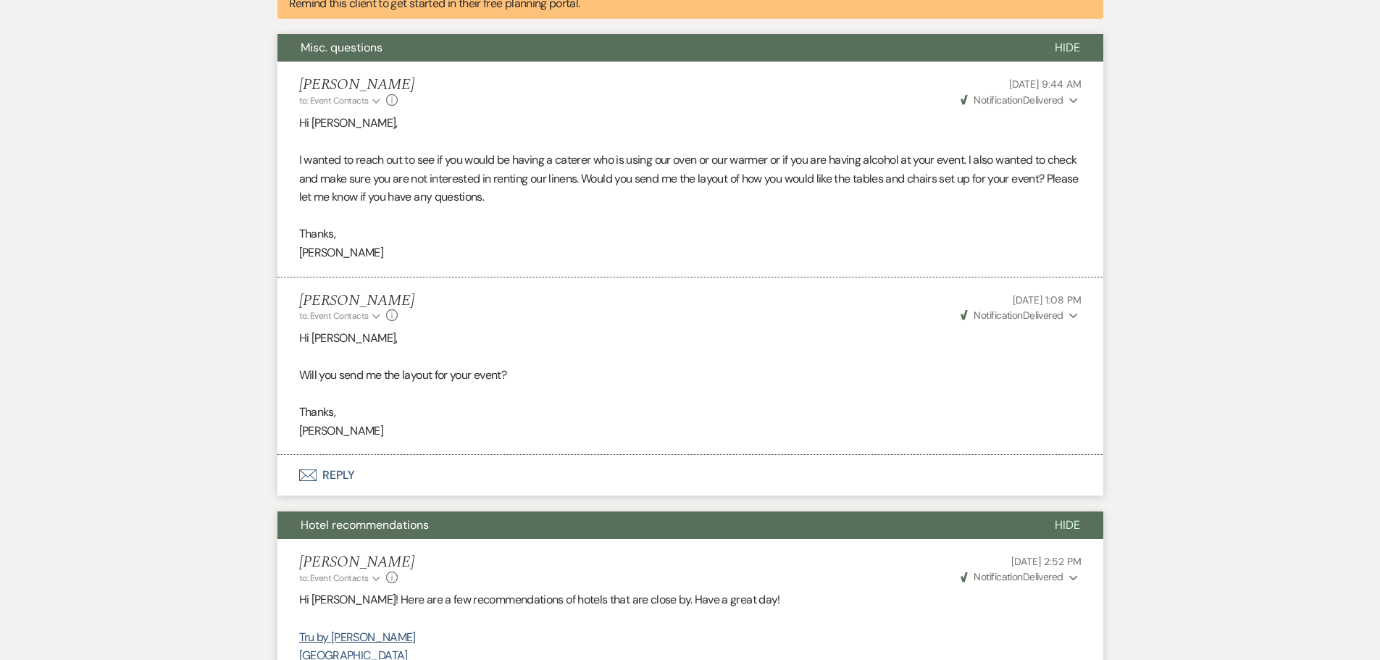
scroll to position [0, 0]
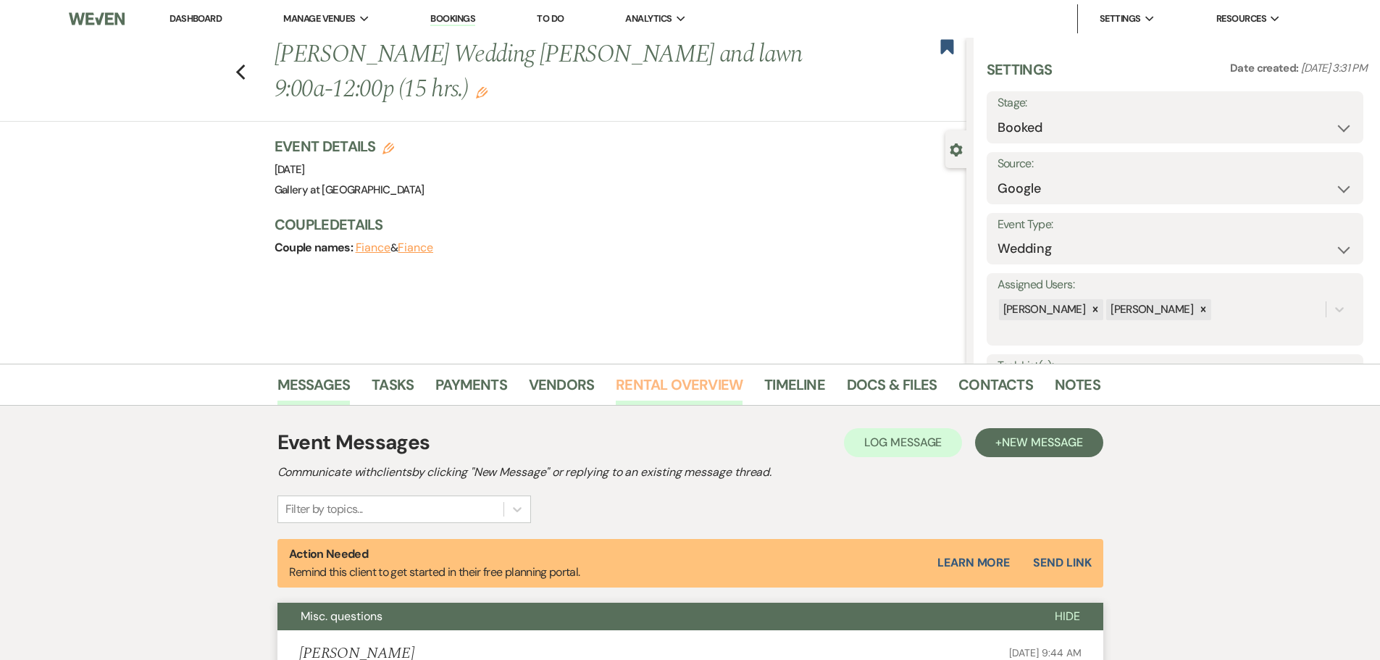
click at [673, 387] on link "Rental Overview" at bounding box center [679, 389] width 127 height 32
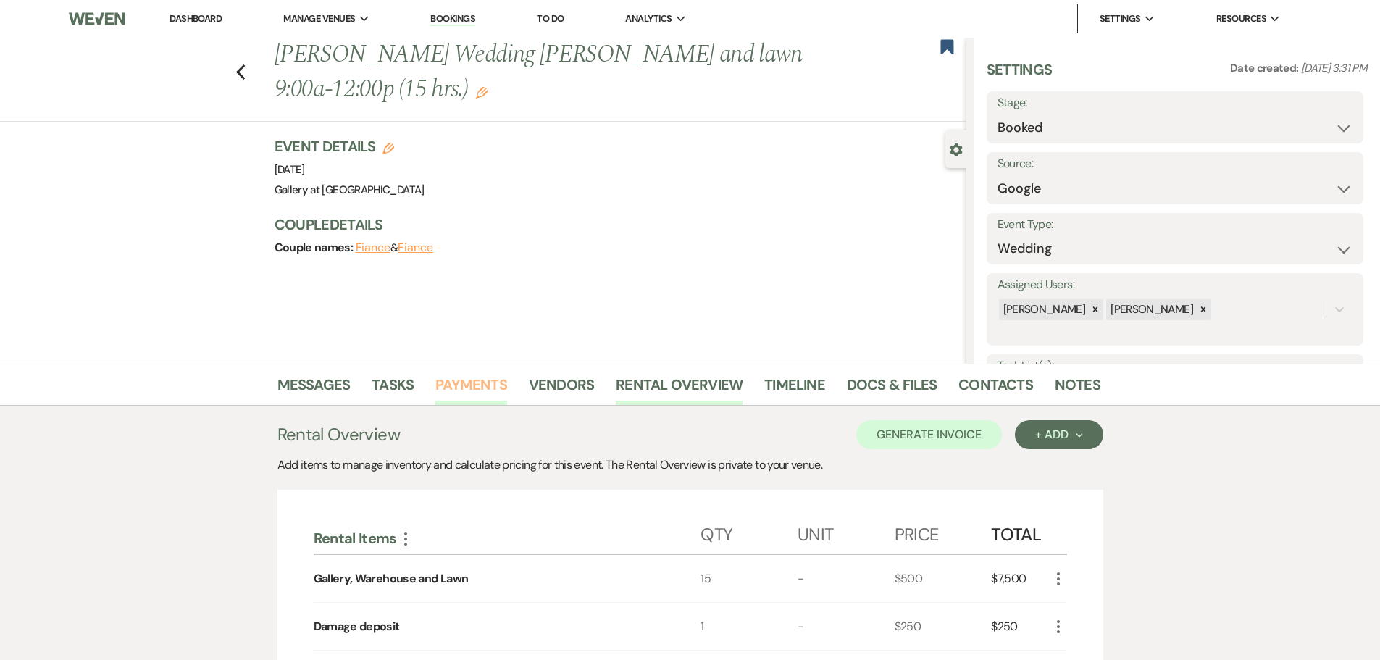
click at [455, 388] on link "Payments" at bounding box center [471, 389] width 72 height 32
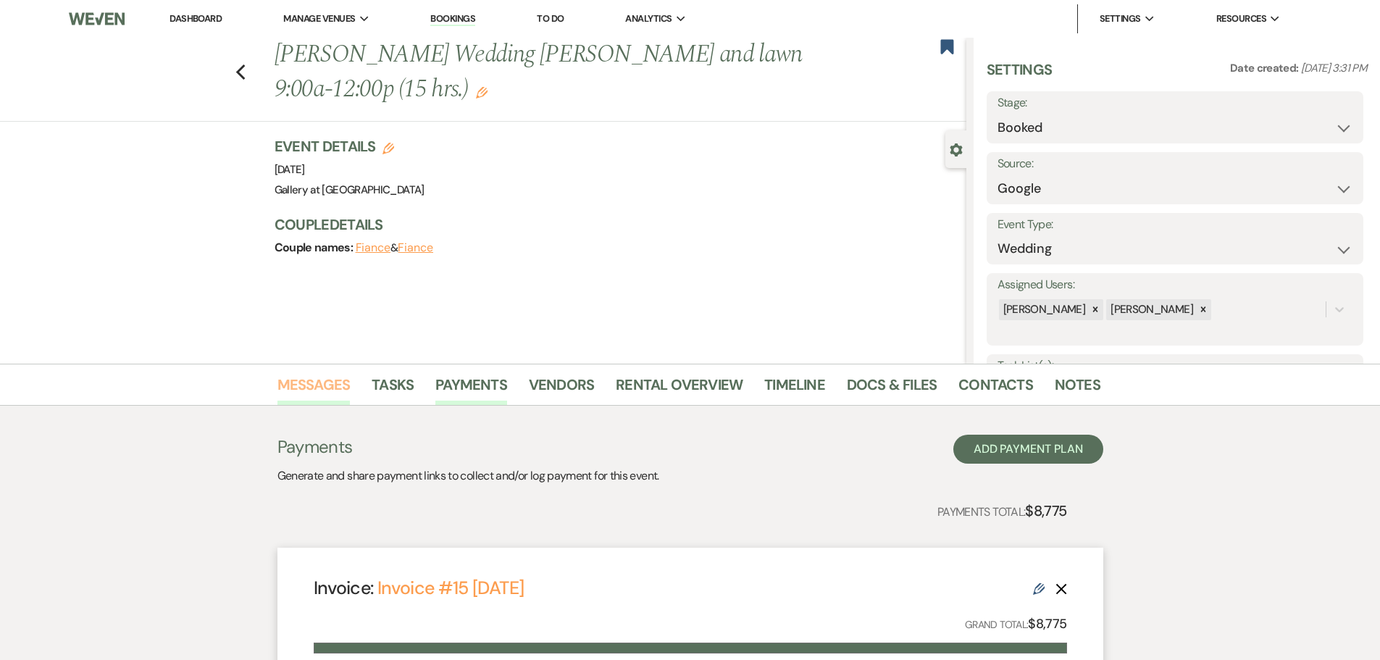
click at [302, 380] on link "Messages" at bounding box center [313, 389] width 73 height 32
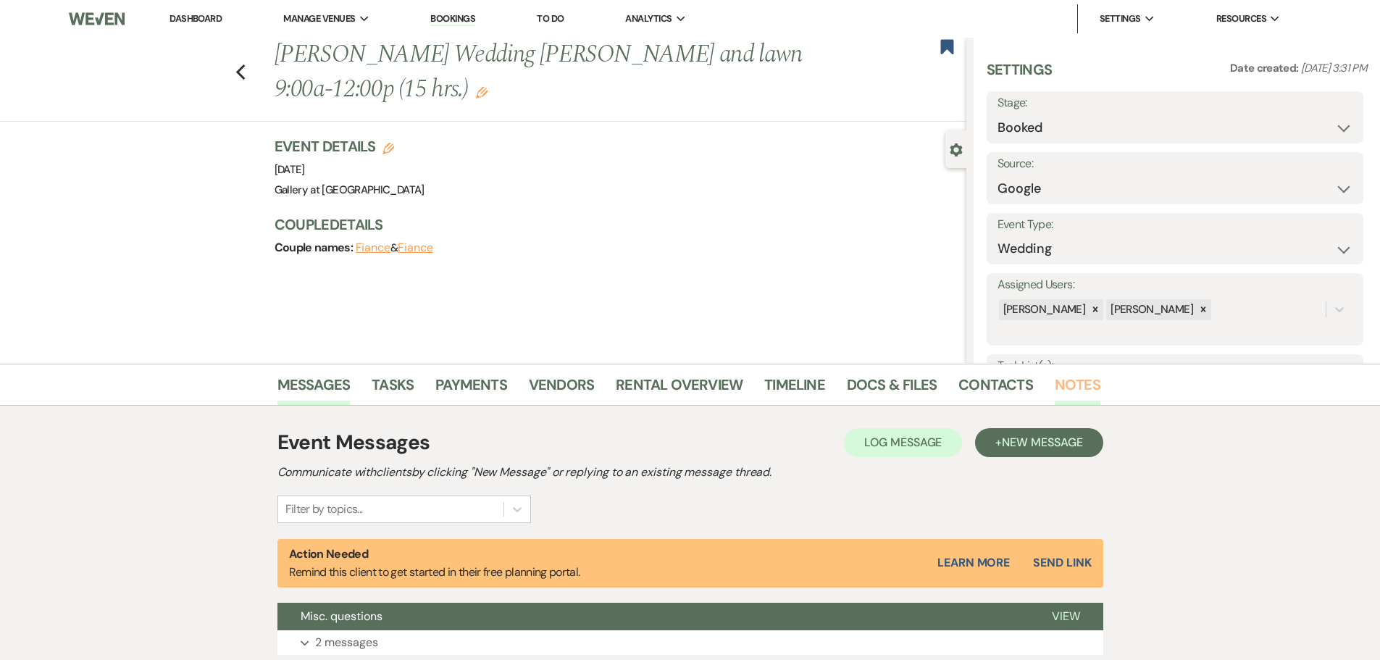
click at [1081, 390] on link "Notes" at bounding box center [1078, 389] width 46 height 32
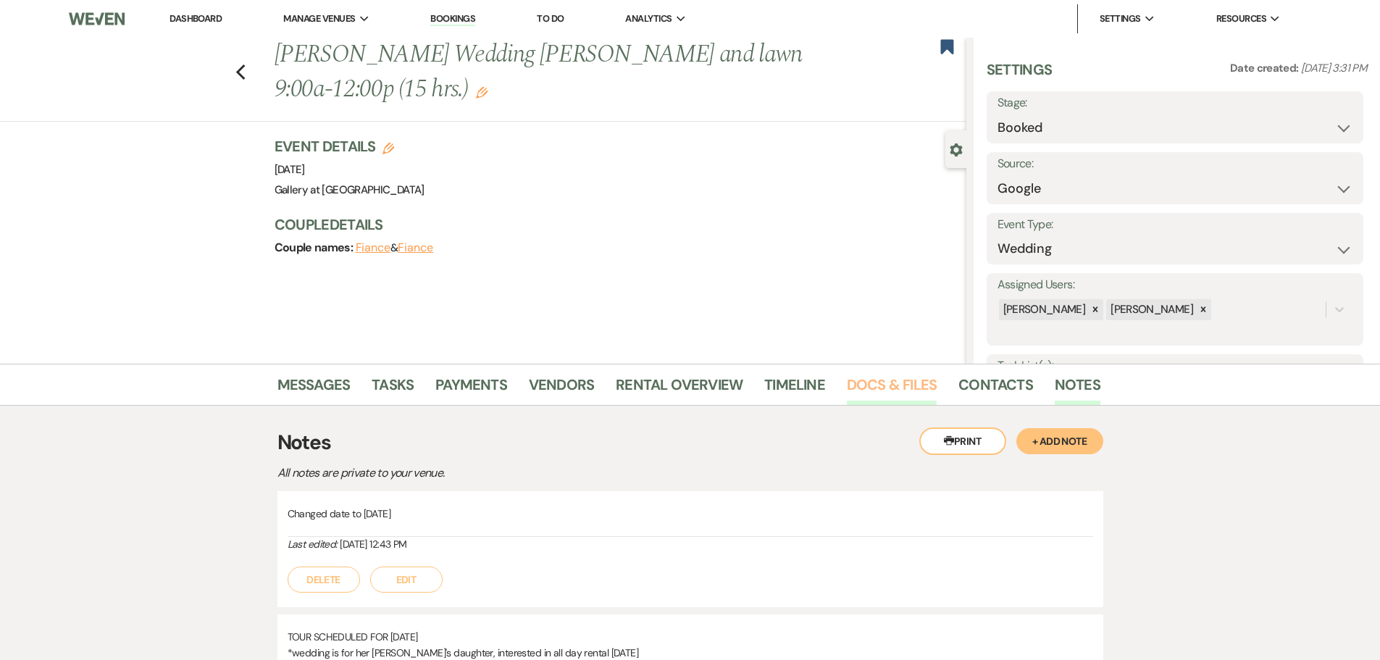
click at [901, 386] on link "Docs & Files" at bounding box center [892, 389] width 90 height 32
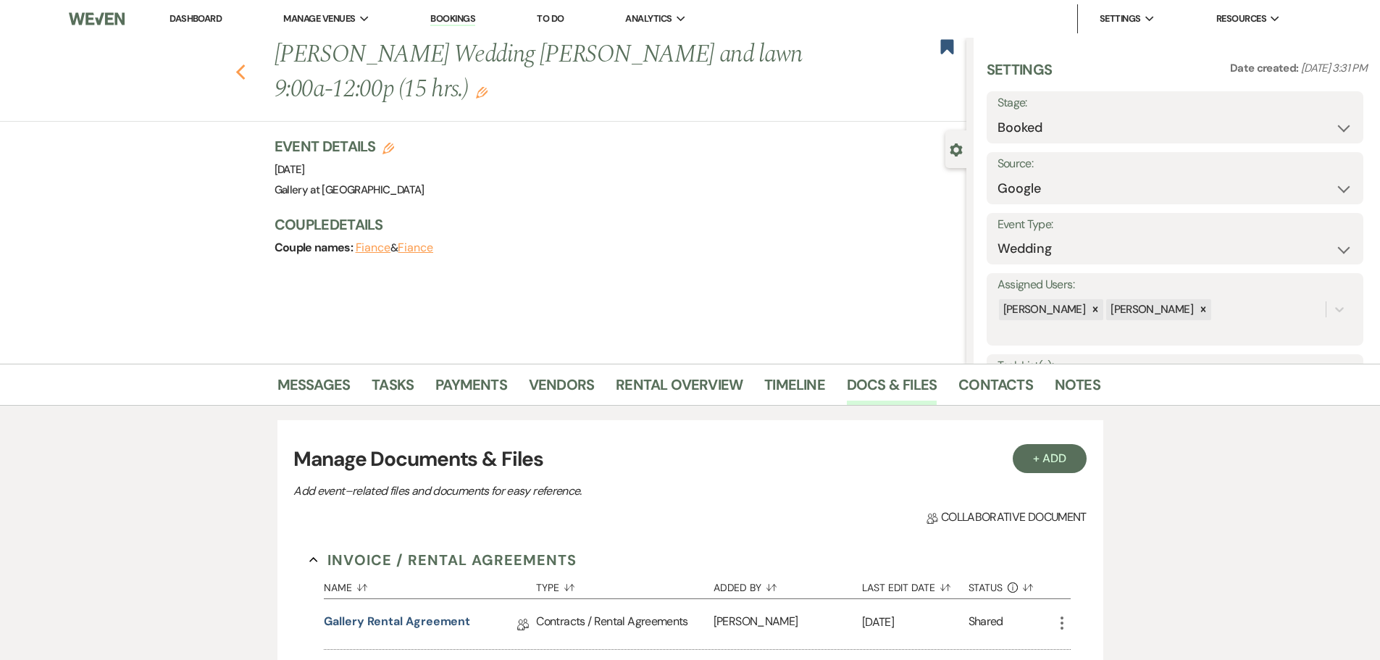
click at [245, 67] on icon "Previous" at bounding box center [240, 72] width 11 height 17
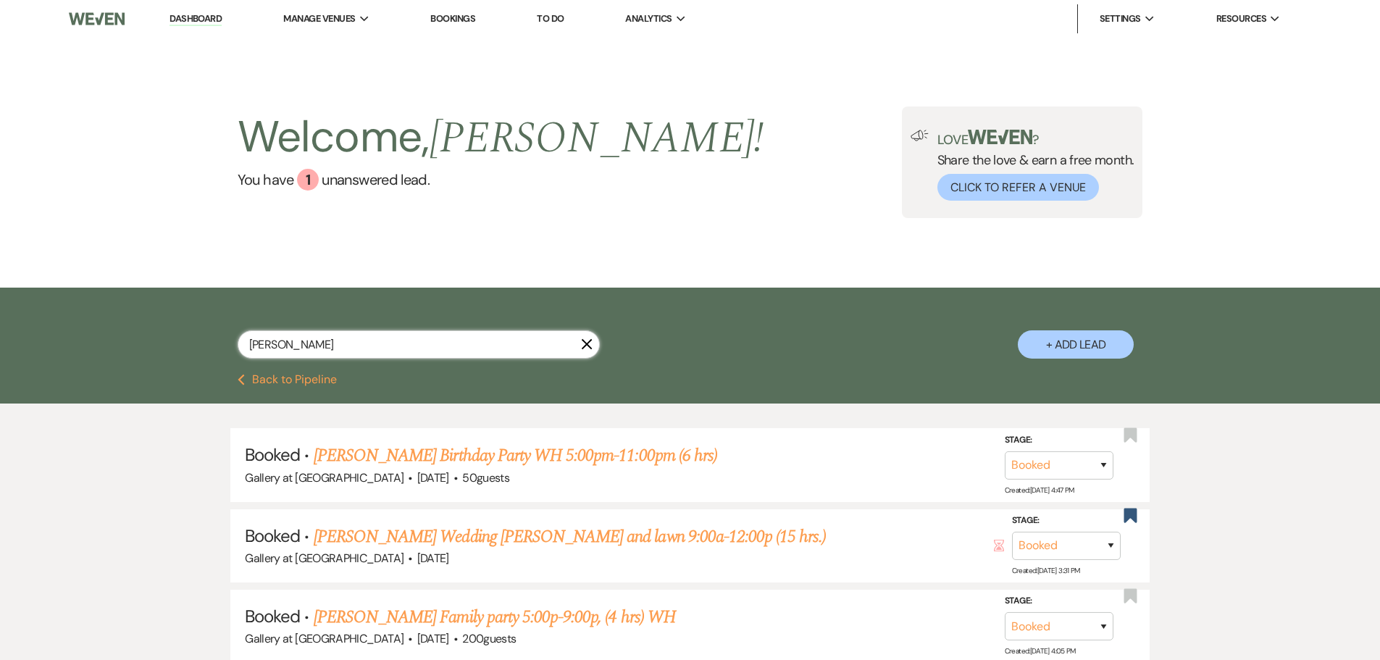
drag, startPoint x: 404, startPoint y: 339, endPoint x: 196, endPoint y: 346, distance: 208.0
click at [196, 346] on div "[PERSON_NAME] + Add Lead" at bounding box center [690, 333] width 1043 height 76
type input "[PERSON_NAME]"
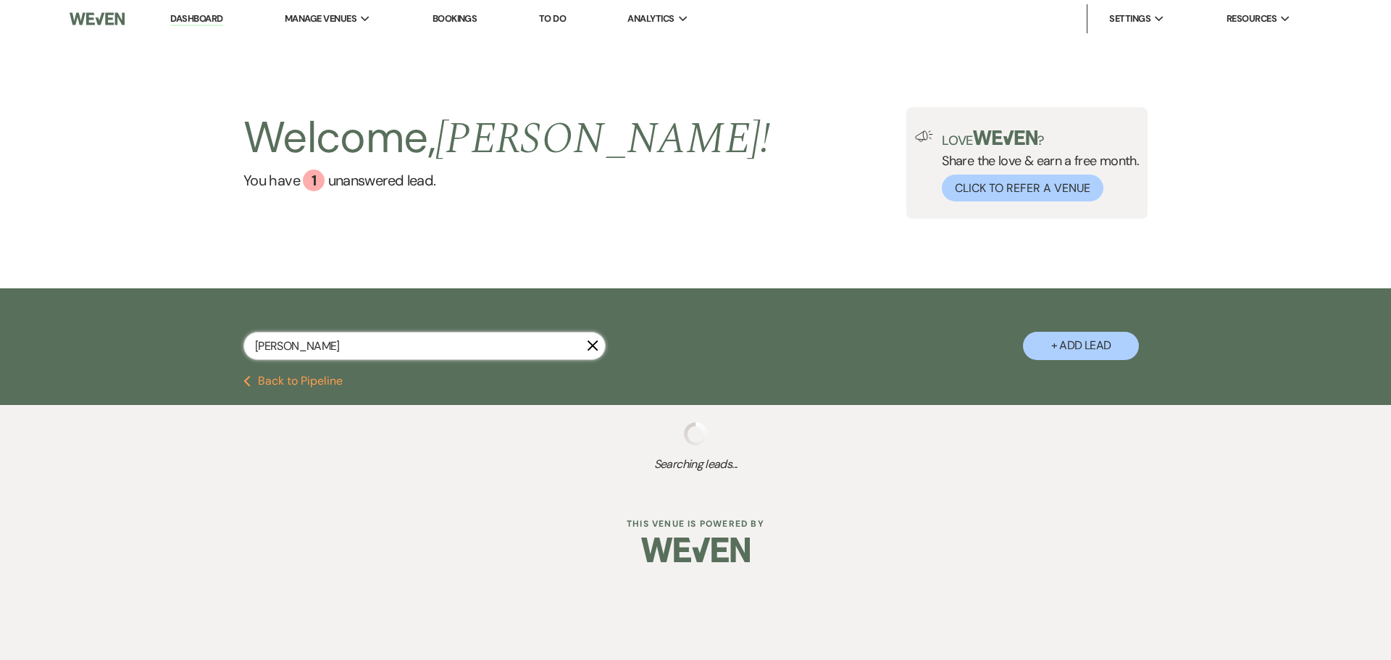
select select "6"
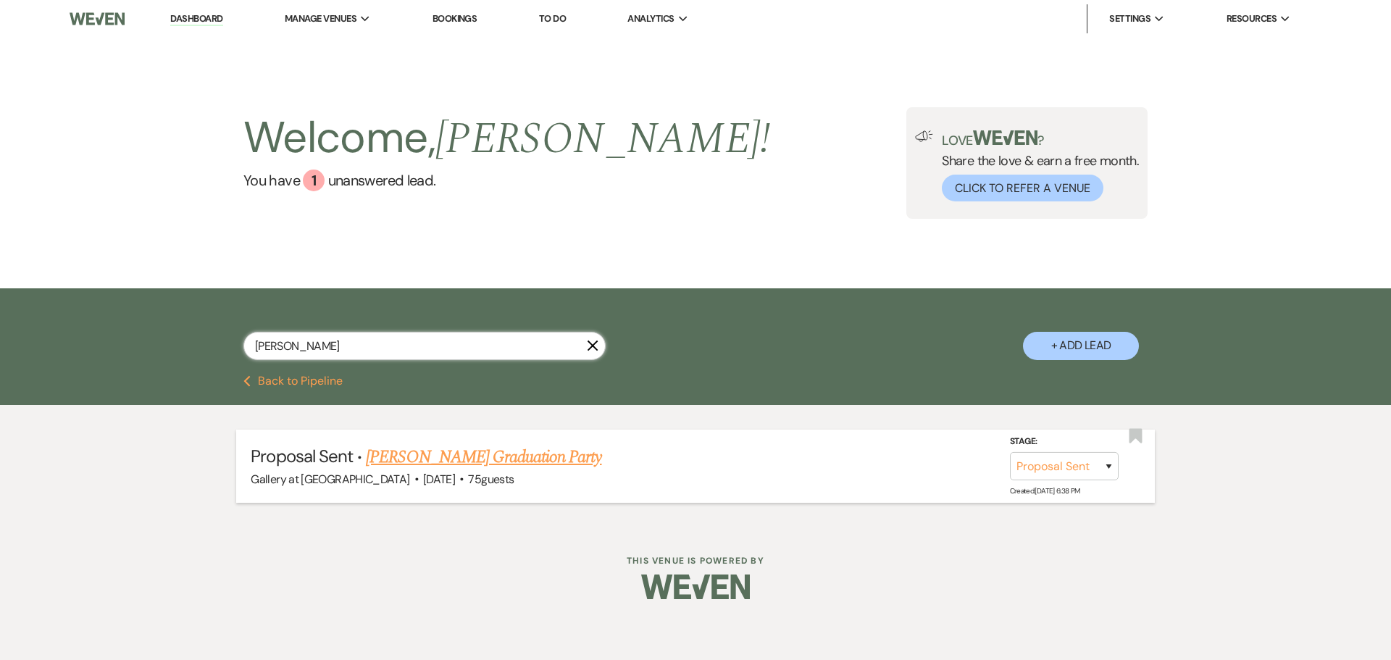
type input "[PERSON_NAME]"
click at [493, 460] on link "[PERSON_NAME] Graduation Party" at bounding box center [483, 457] width 235 height 26
select select "6"
select select "5"
select select "19"
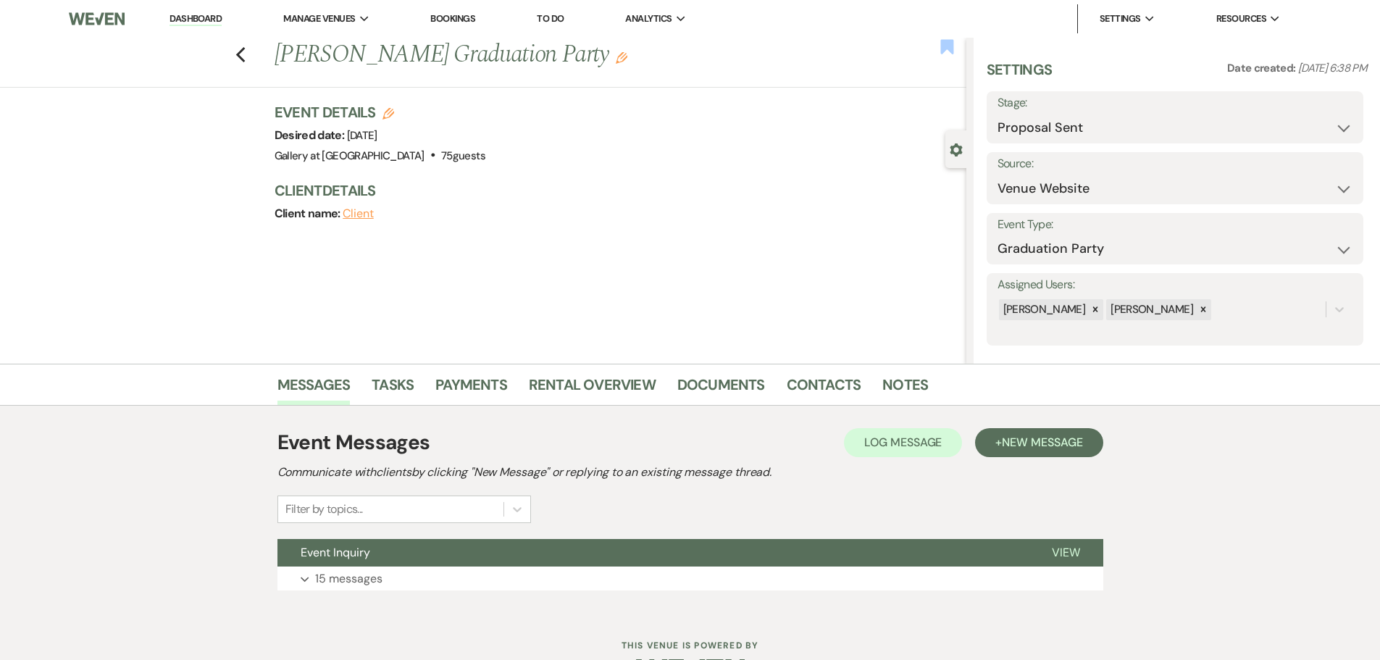
click at [949, 46] on use "button" at bounding box center [946, 46] width 13 height 14
click at [791, 383] on link "Contacts" at bounding box center [824, 389] width 75 height 32
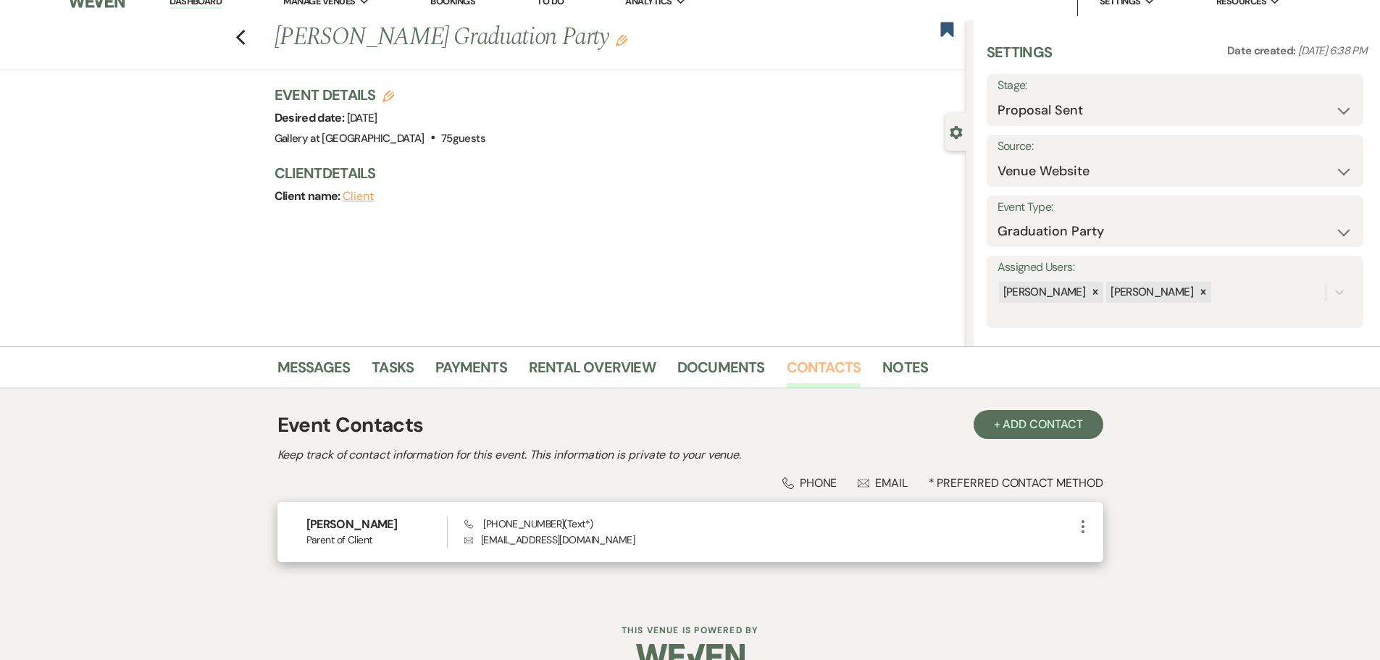
scroll to position [48, 0]
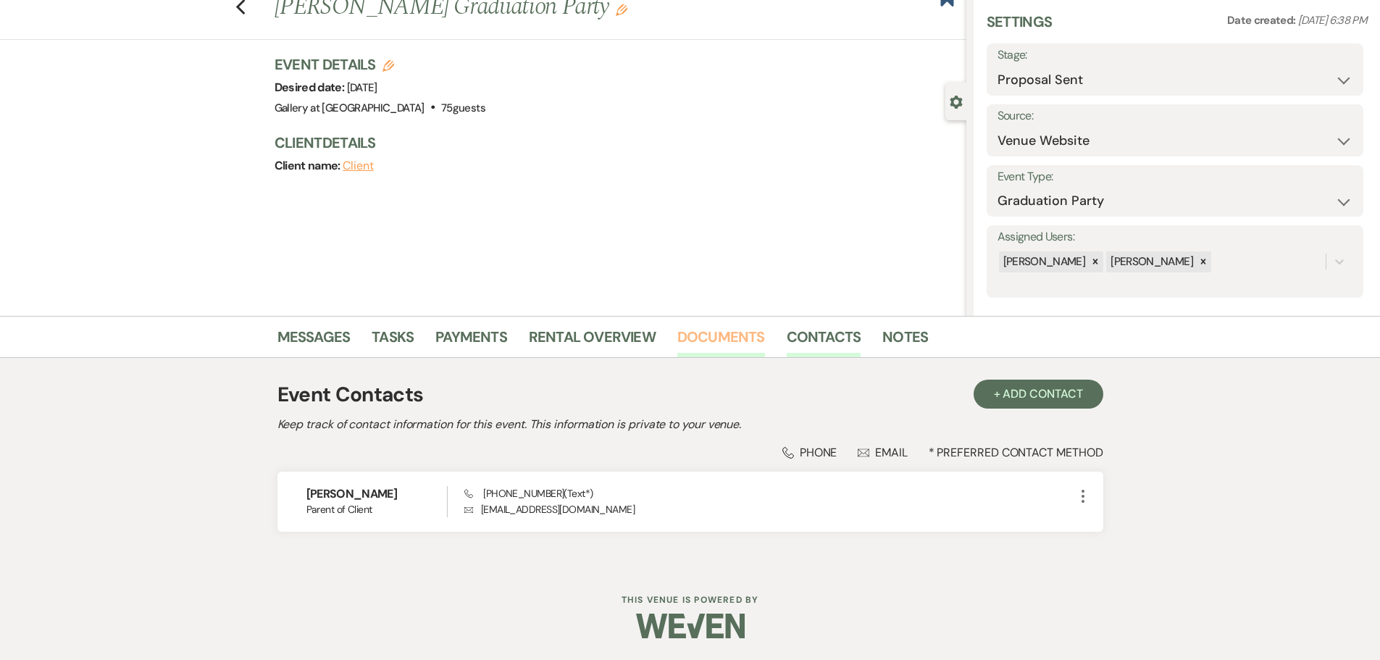
click at [748, 341] on link "Documents" at bounding box center [721, 341] width 88 height 32
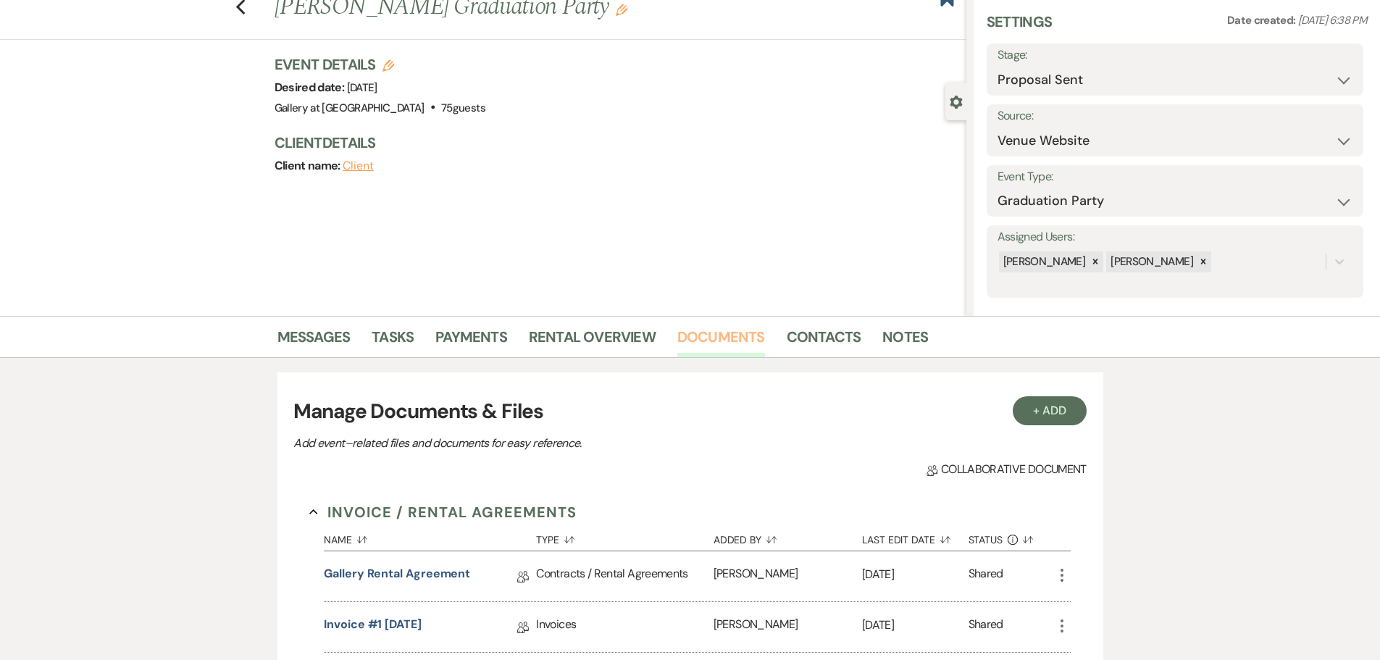
scroll to position [394, 0]
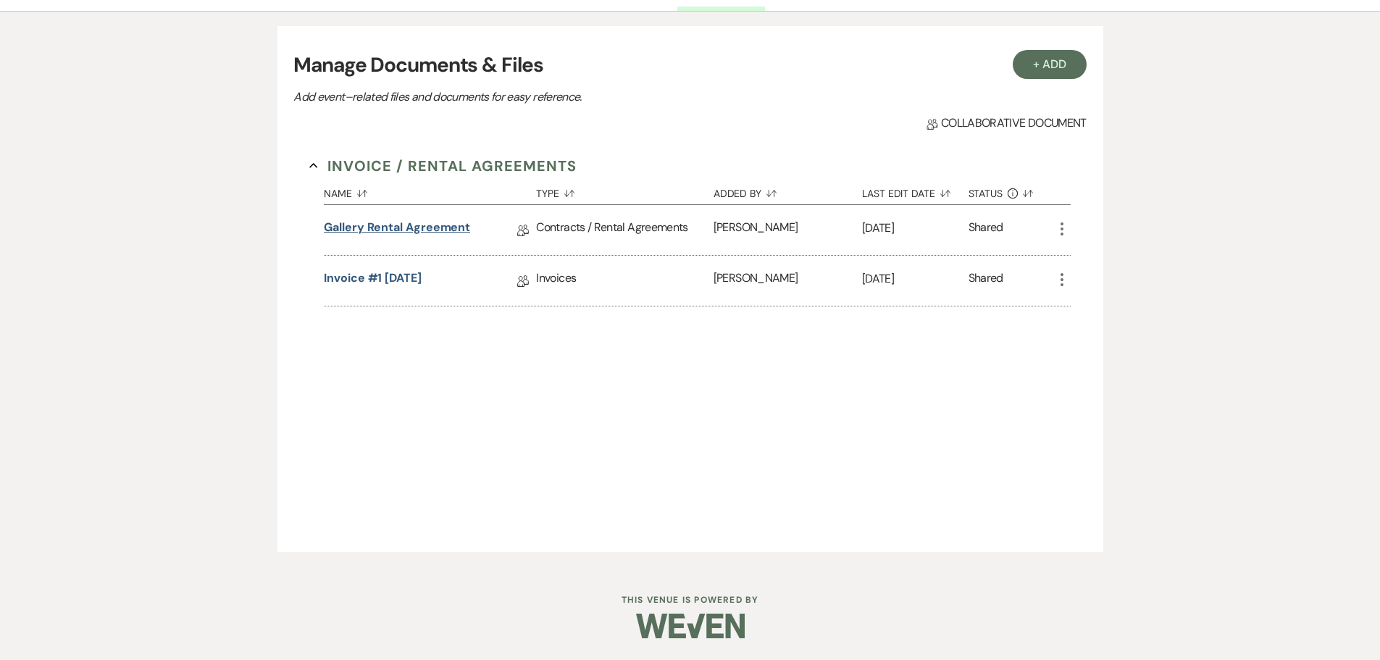
click at [394, 223] on link "Gallery Rental Agreement" at bounding box center [397, 230] width 146 height 22
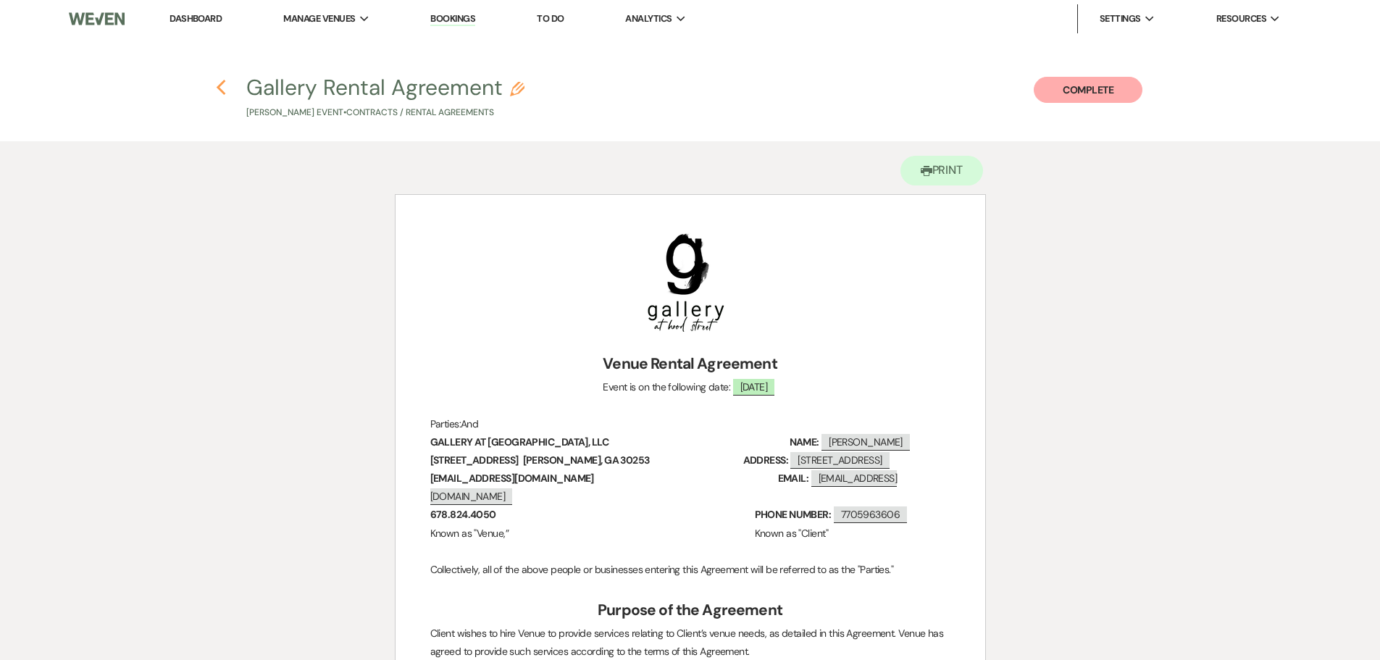
click at [223, 91] on icon "Previous" at bounding box center [221, 87] width 11 height 17
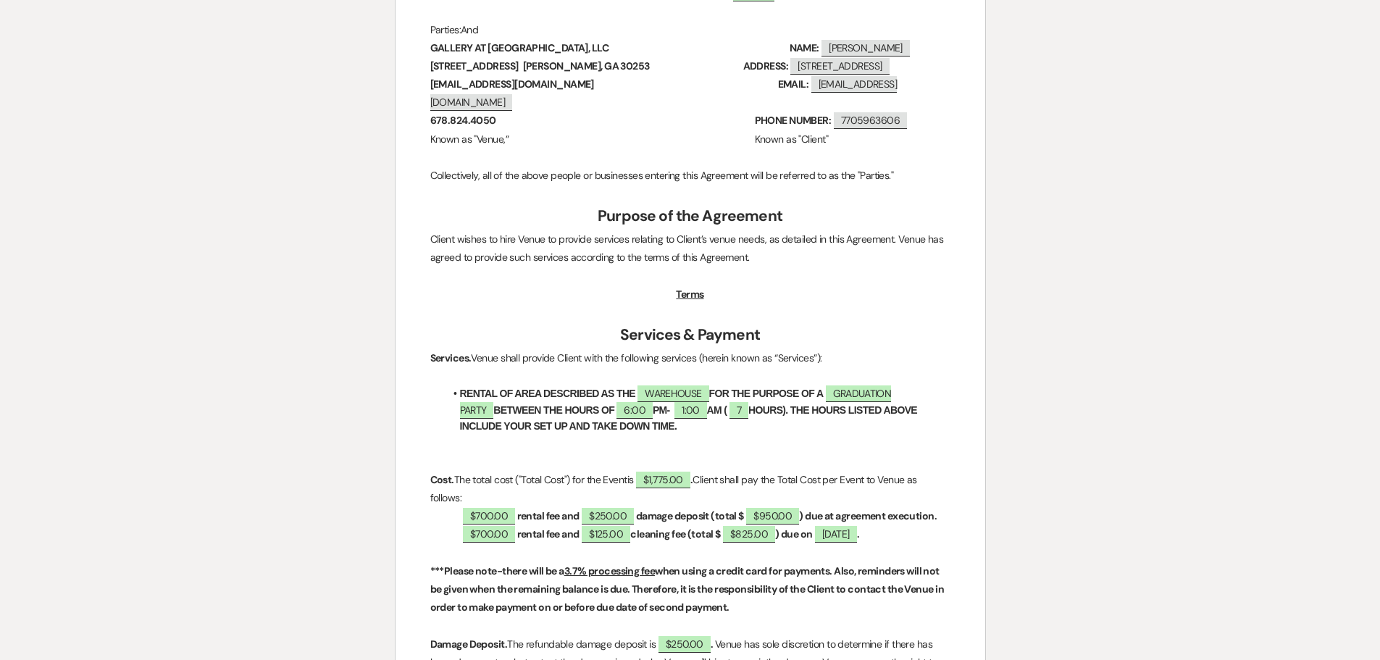
select select "6"
select select "5"
select select "19"
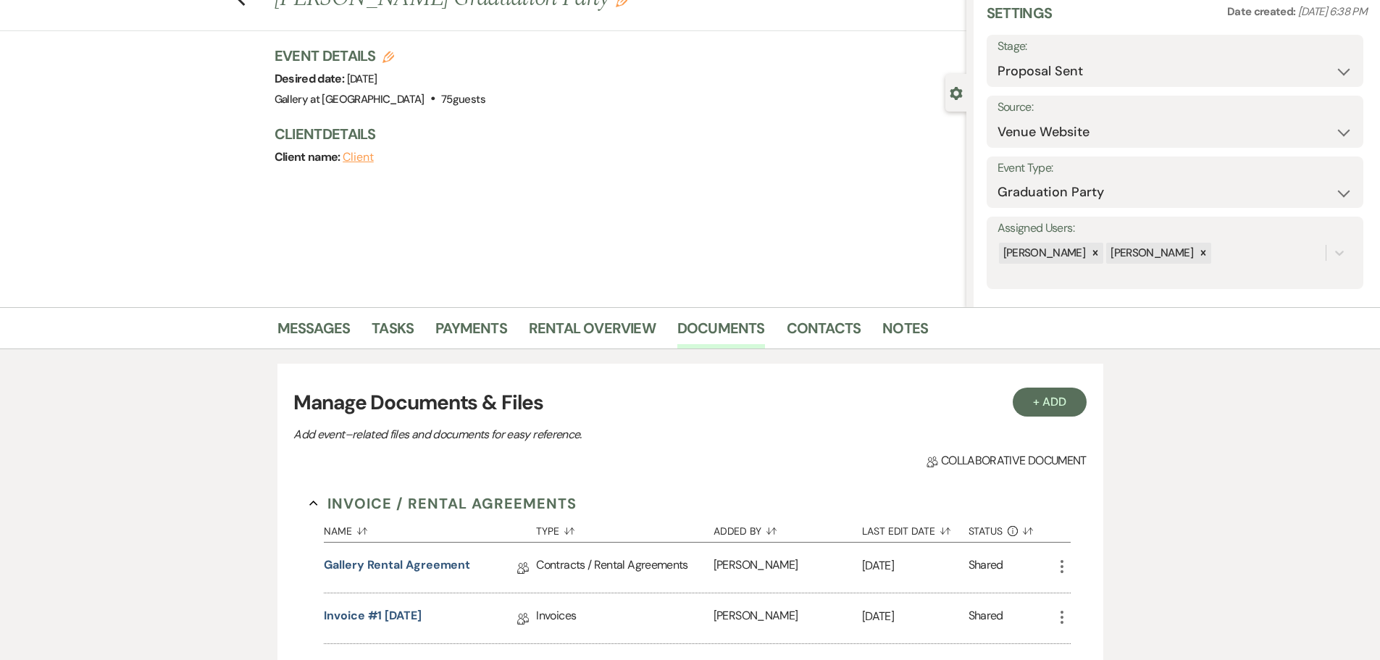
scroll to position [32, 0]
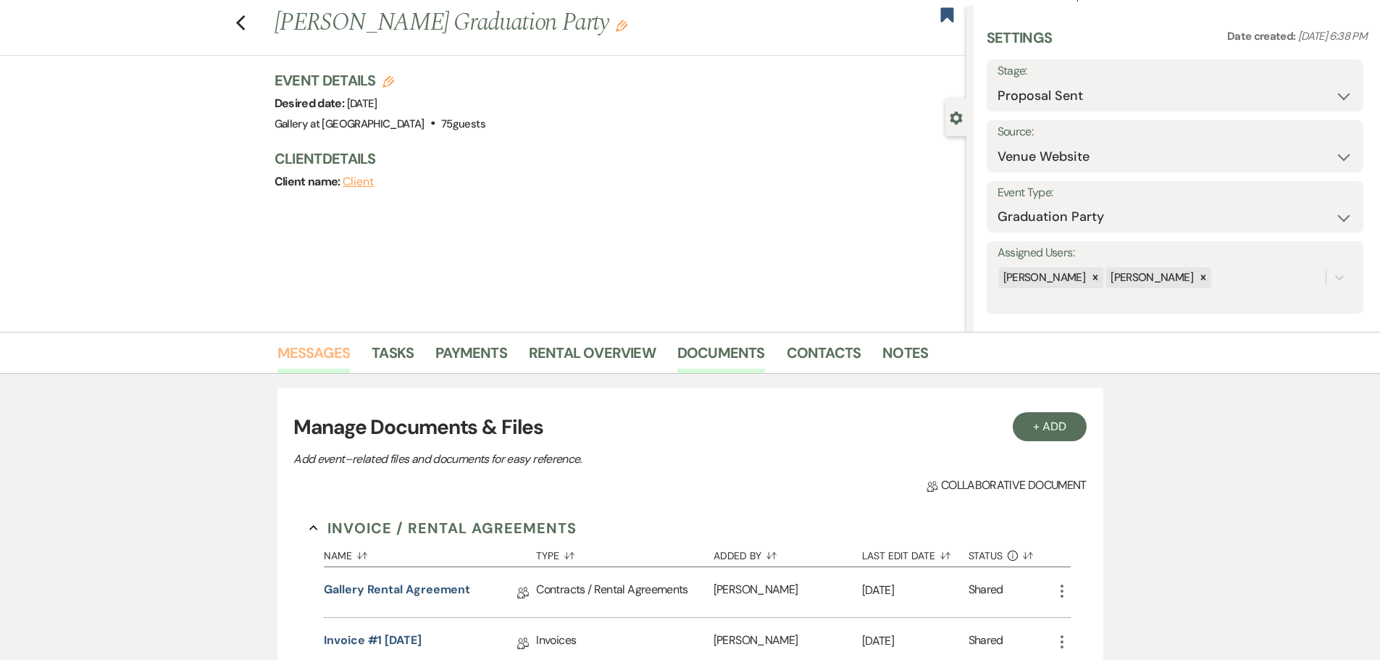
click at [322, 346] on link "Messages" at bounding box center [313, 357] width 73 height 32
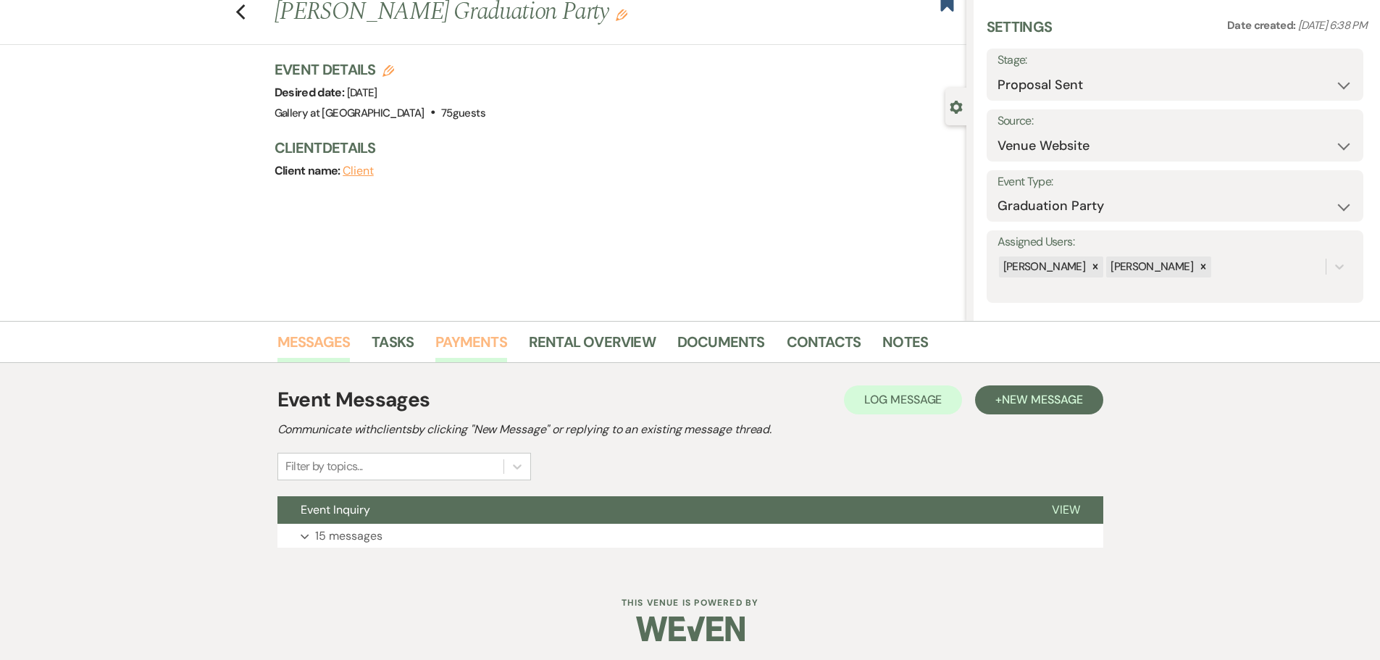
scroll to position [46, 0]
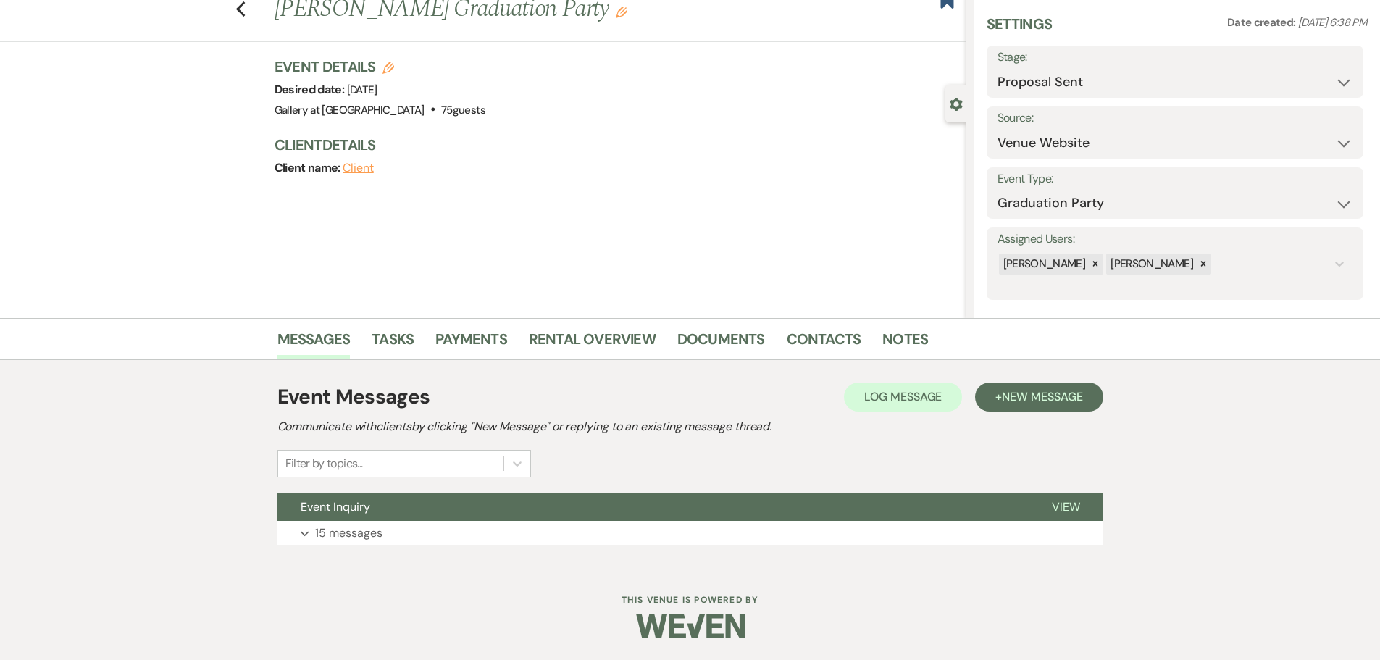
click at [410, 552] on div "Event Messages Log Log Message + New Message Communicate with clients by clicki…" at bounding box center [690, 464] width 826 height 178
click at [427, 516] on button "Event Inquiry" at bounding box center [652, 507] width 751 height 28
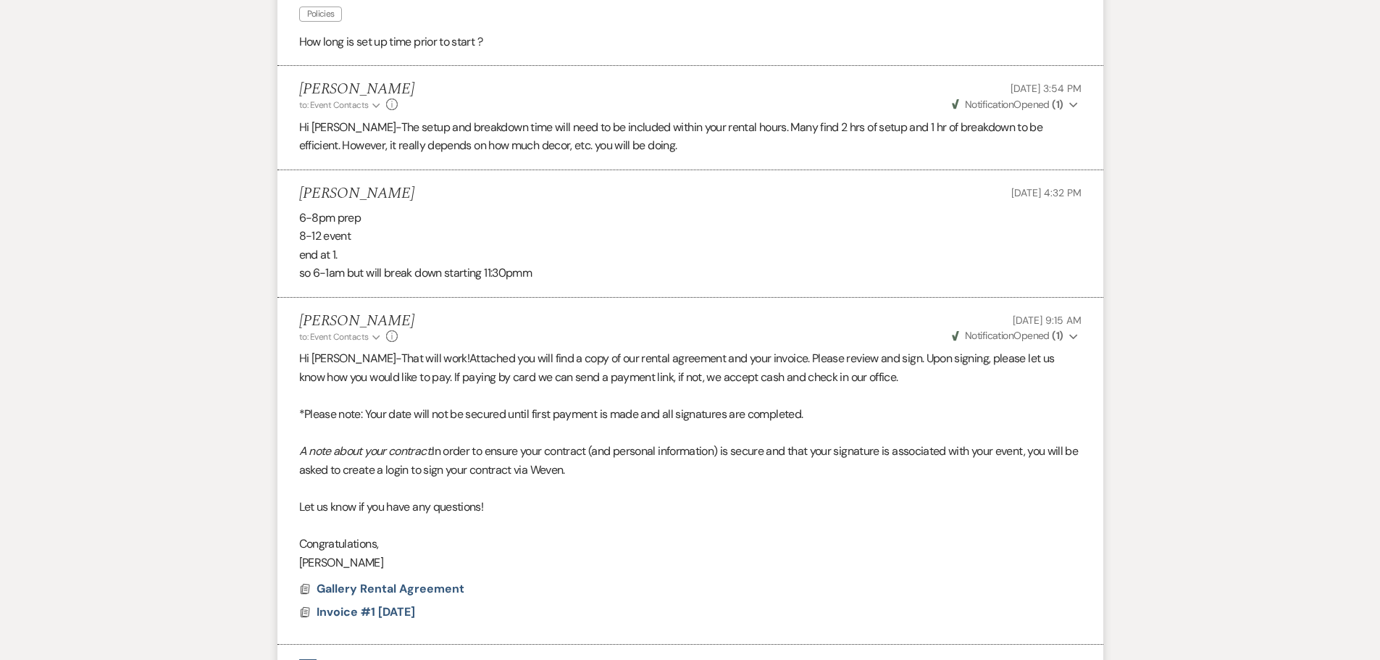
scroll to position [3678, 0]
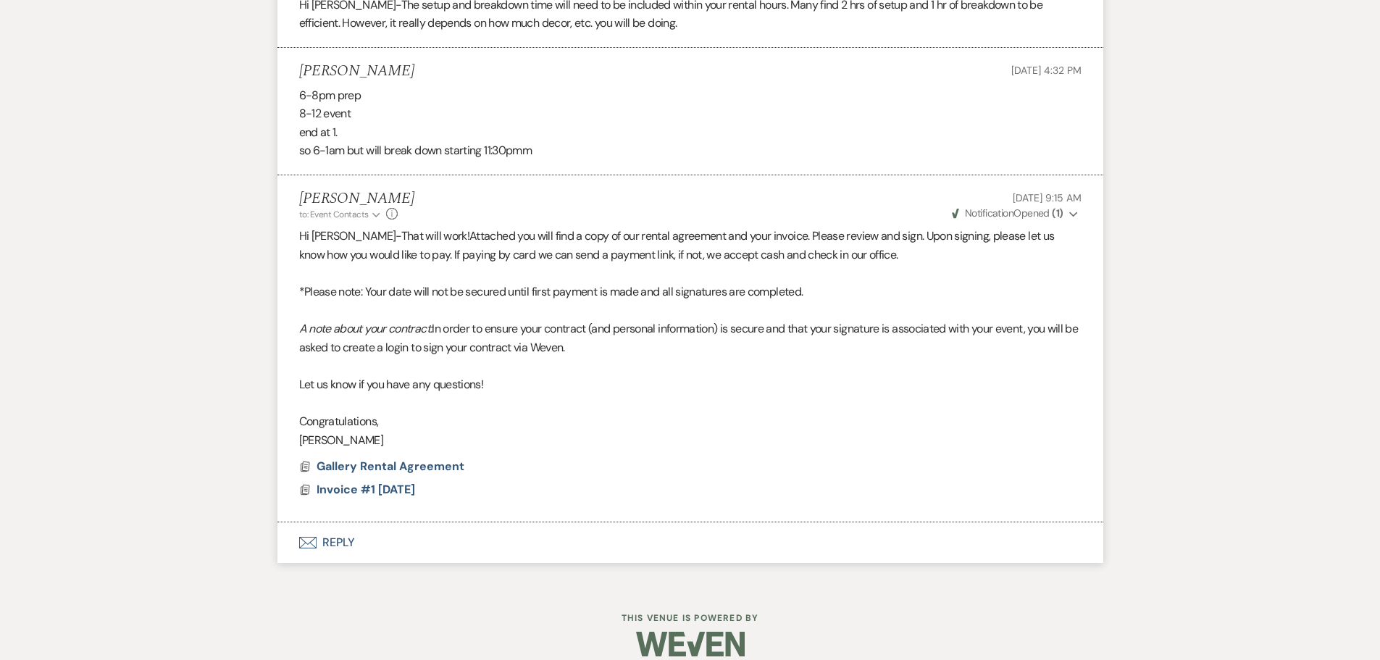
click at [327, 522] on button "Envelope Reply" at bounding box center [690, 542] width 826 height 41
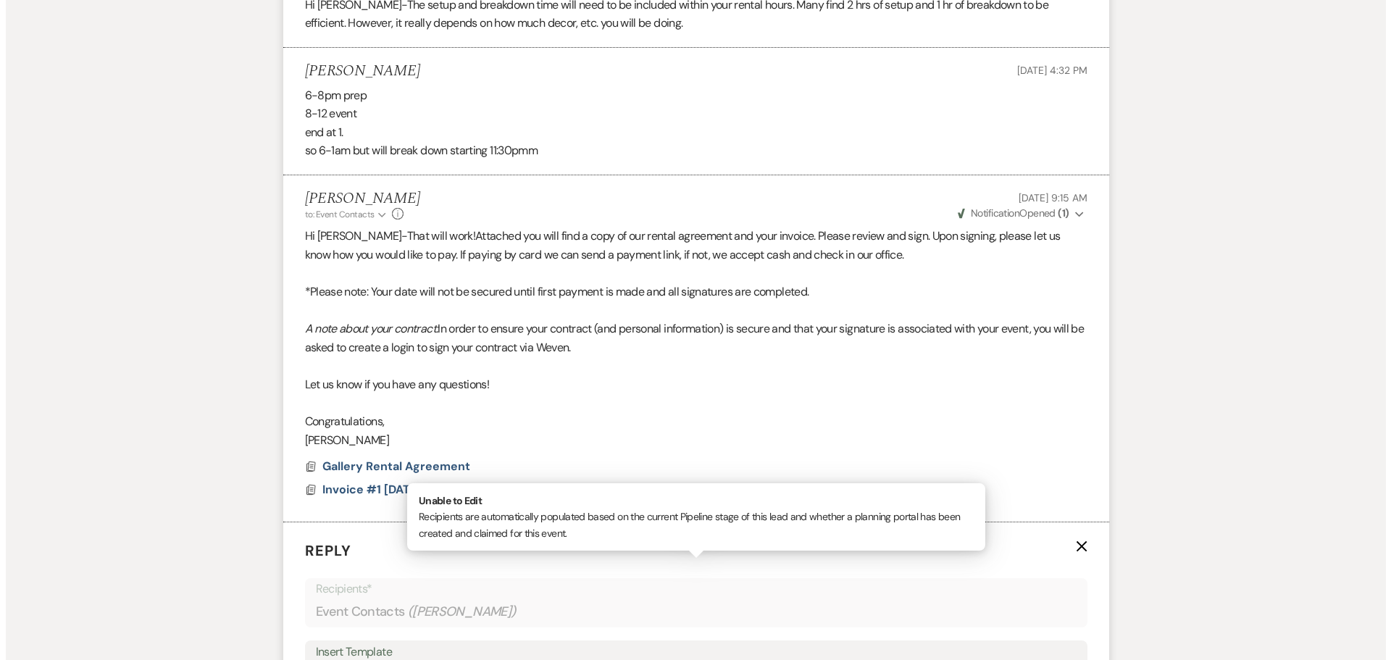
scroll to position [4041, 0]
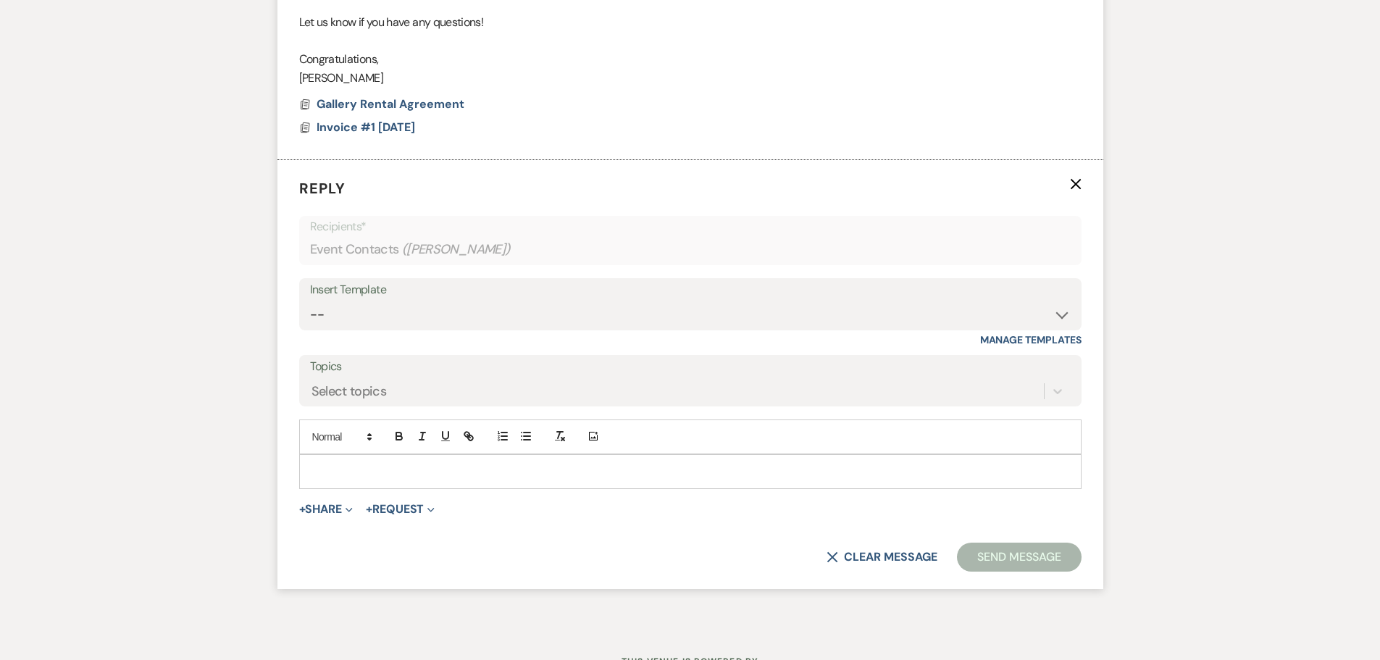
click at [419, 455] on div at bounding box center [690, 471] width 781 height 33
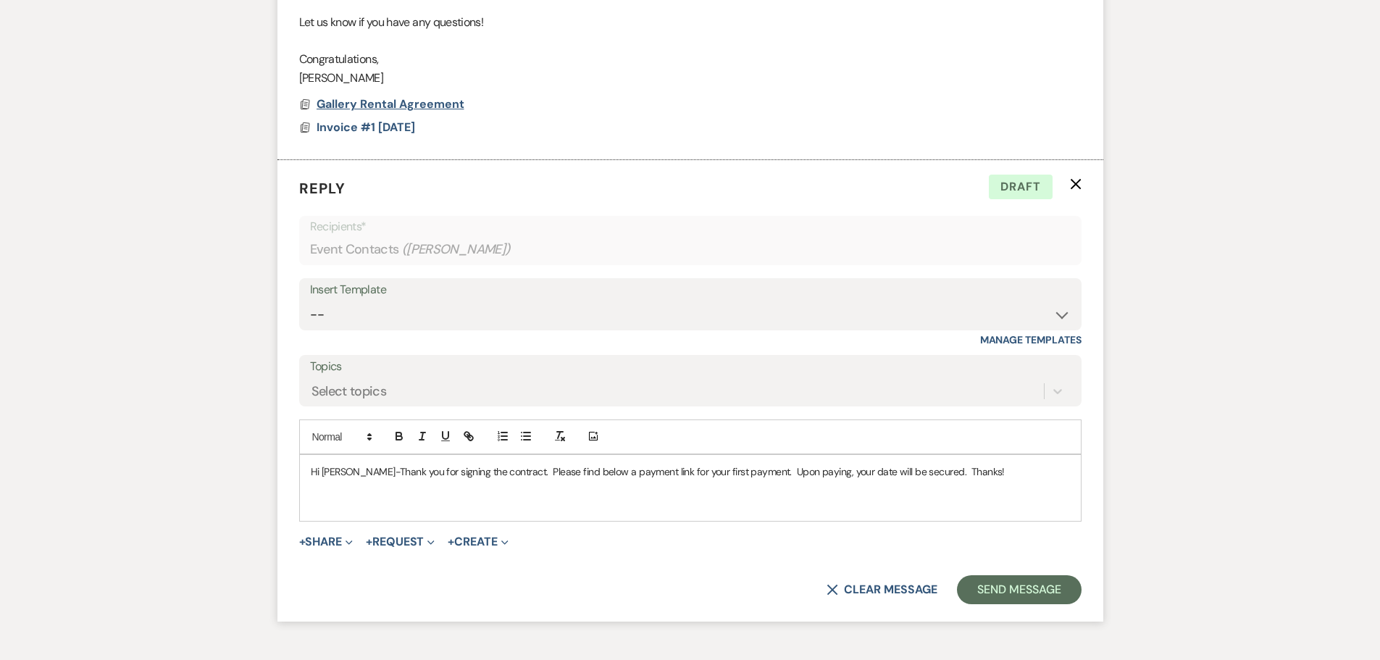
click at [421, 96] on span "Gallery Rental Agreement" at bounding box center [391, 103] width 148 height 15
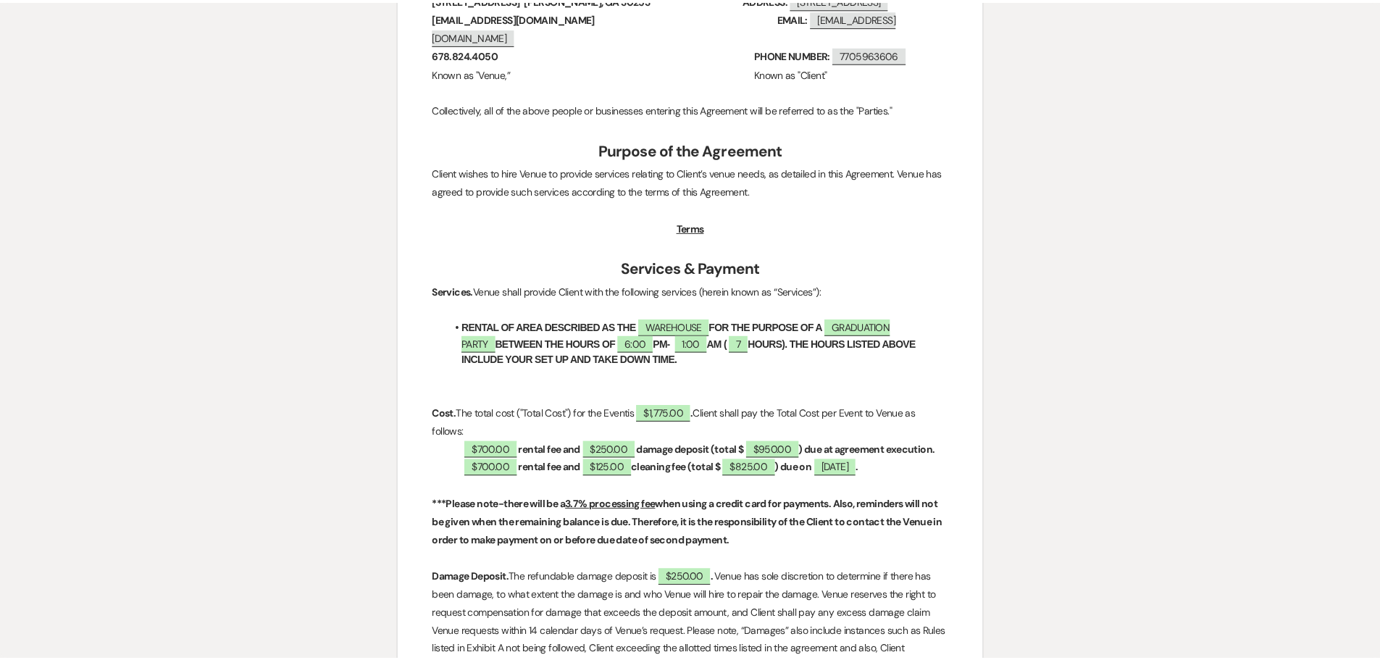
scroll to position [0, 0]
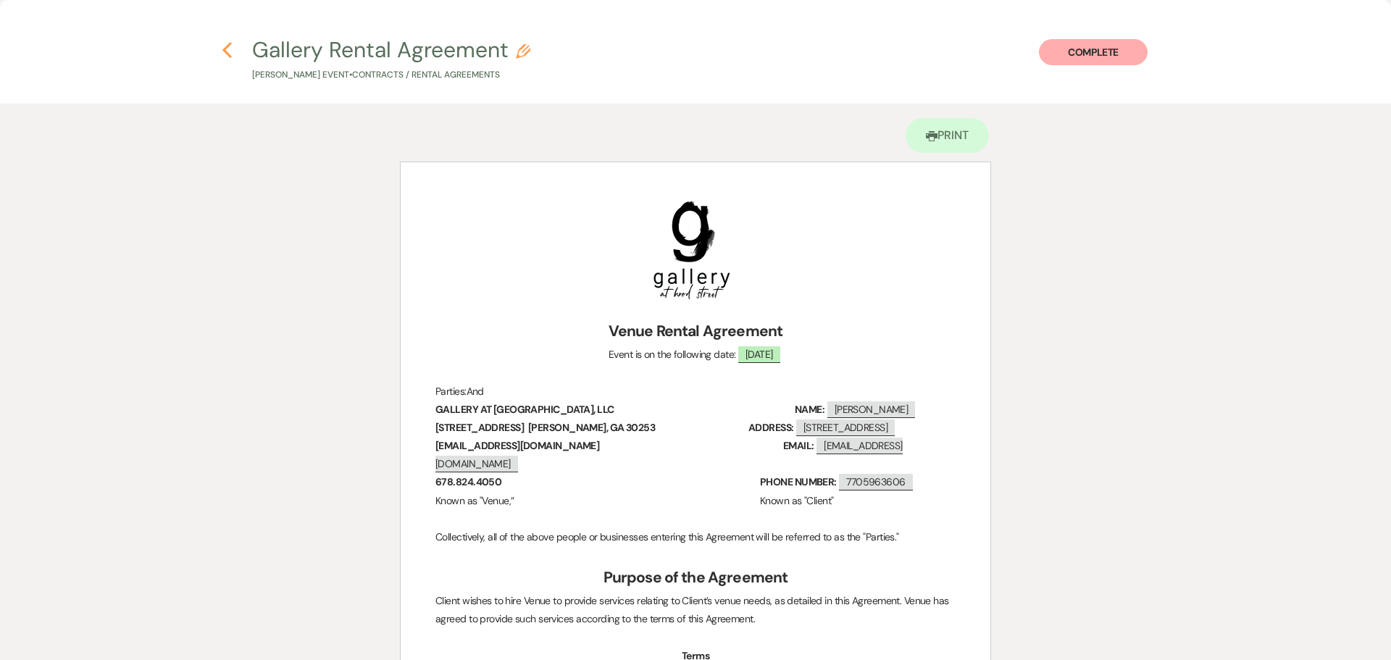
click at [228, 51] on icon "Previous" at bounding box center [227, 49] width 11 height 17
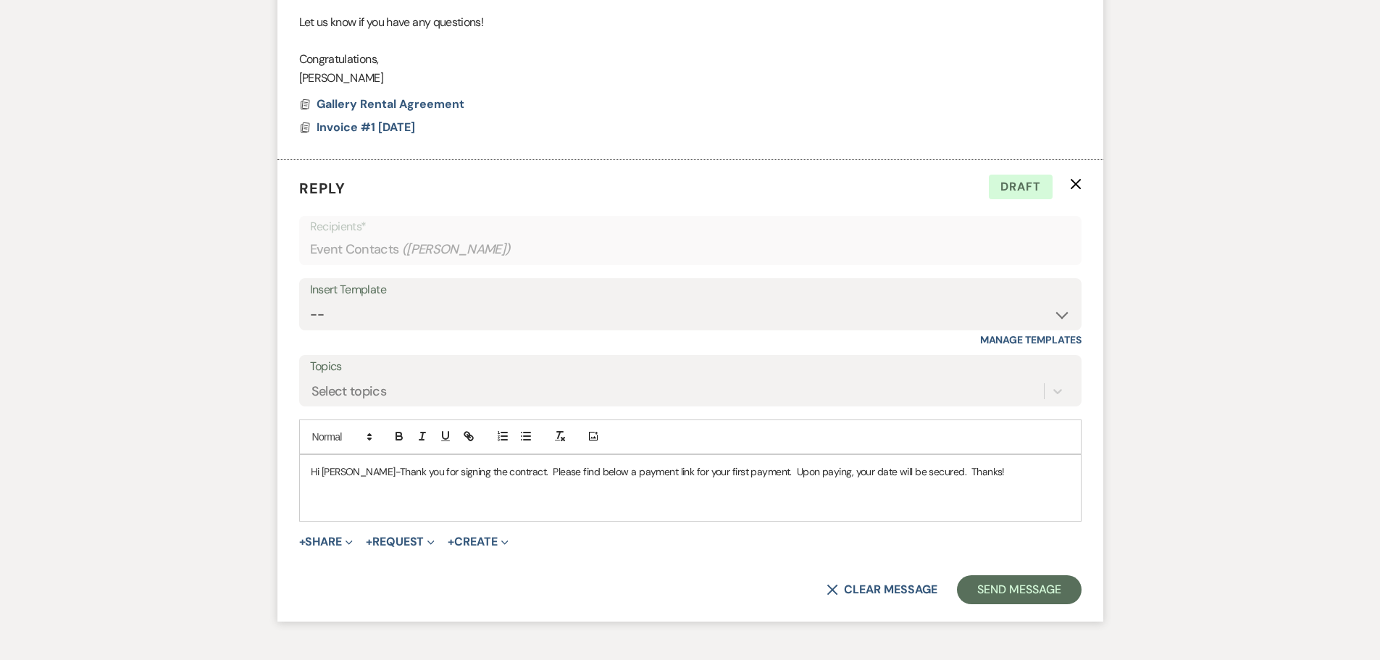
click at [361, 496] on p at bounding box center [690, 504] width 759 height 16
drag, startPoint x: 312, startPoint y: 483, endPoint x: 704, endPoint y: 485, distance: 392.7
click at [704, 496] on p "[URL][DOMAIN_NAME]" at bounding box center [690, 504] width 759 height 16
click at [469, 432] on icon "button" at bounding box center [466, 434] width 5 height 5
type input "[URL][DOMAIN_NAME]"
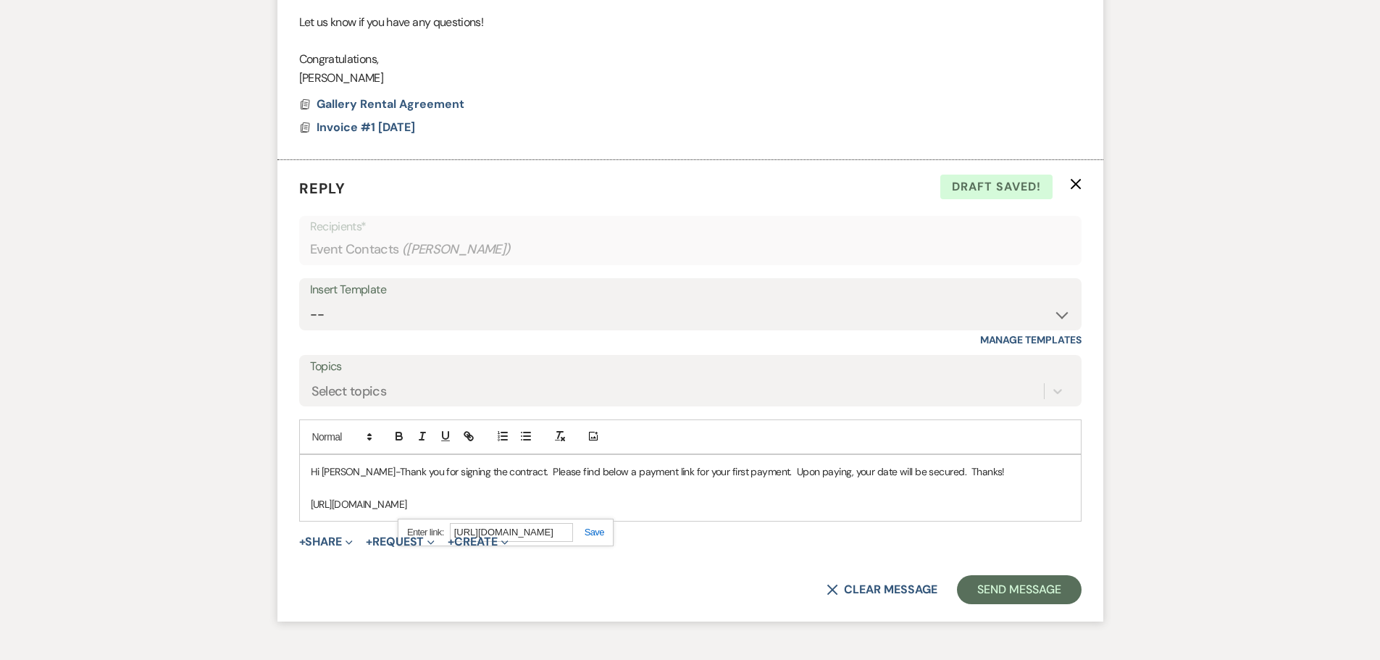
click at [602, 527] on link at bounding box center [588, 532] width 31 height 11
click at [314, 480] on p at bounding box center [690, 488] width 759 height 16
click at [311, 480] on p "PAYMENT LINK:" at bounding box center [690, 488] width 759 height 16
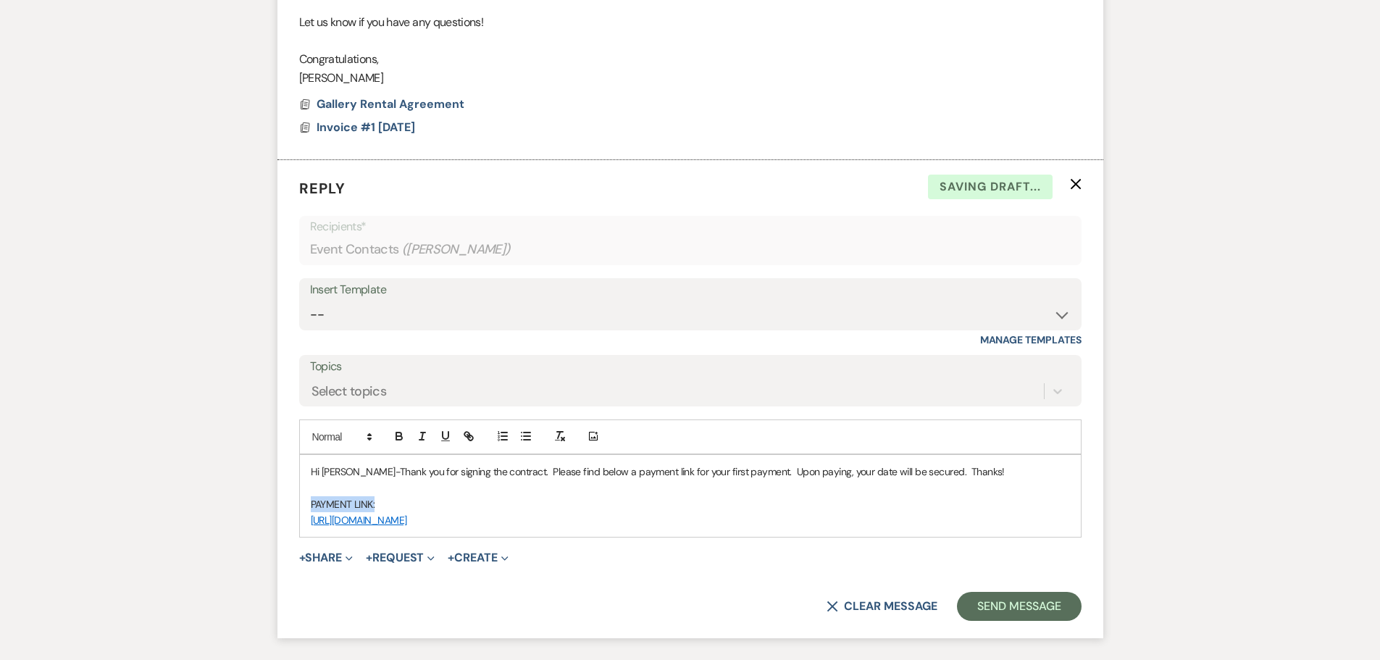
drag, startPoint x: 312, startPoint y: 483, endPoint x: 388, endPoint y: 485, distance: 76.1
click at [388, 496] on p "PAYMENT LINK:" at bounding box center [690, 504] width 759 height 16
click at [400, 430] on icon "button" at bounding box center [399, 436] width 13 height 13
click at [401, 496] on p "PAYMENT LINK:" at bounding box center [690, 504] width 759 height 16
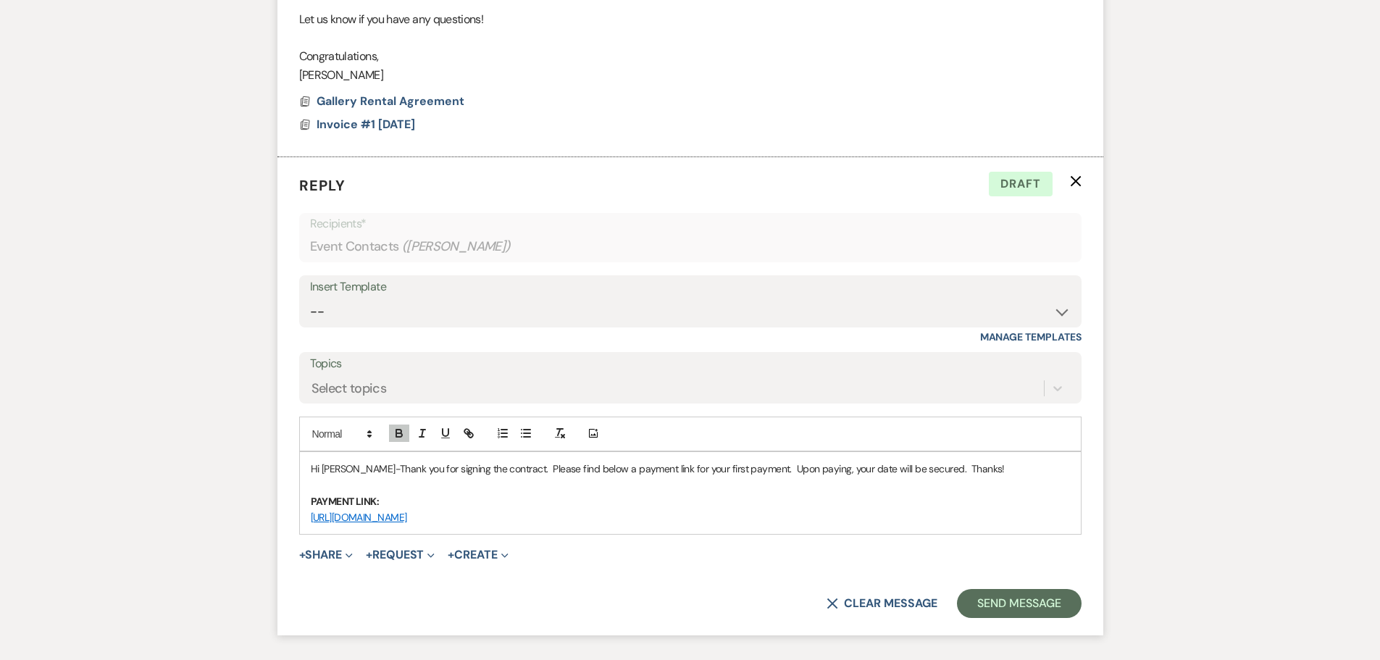
scroll to position [4133, 0]
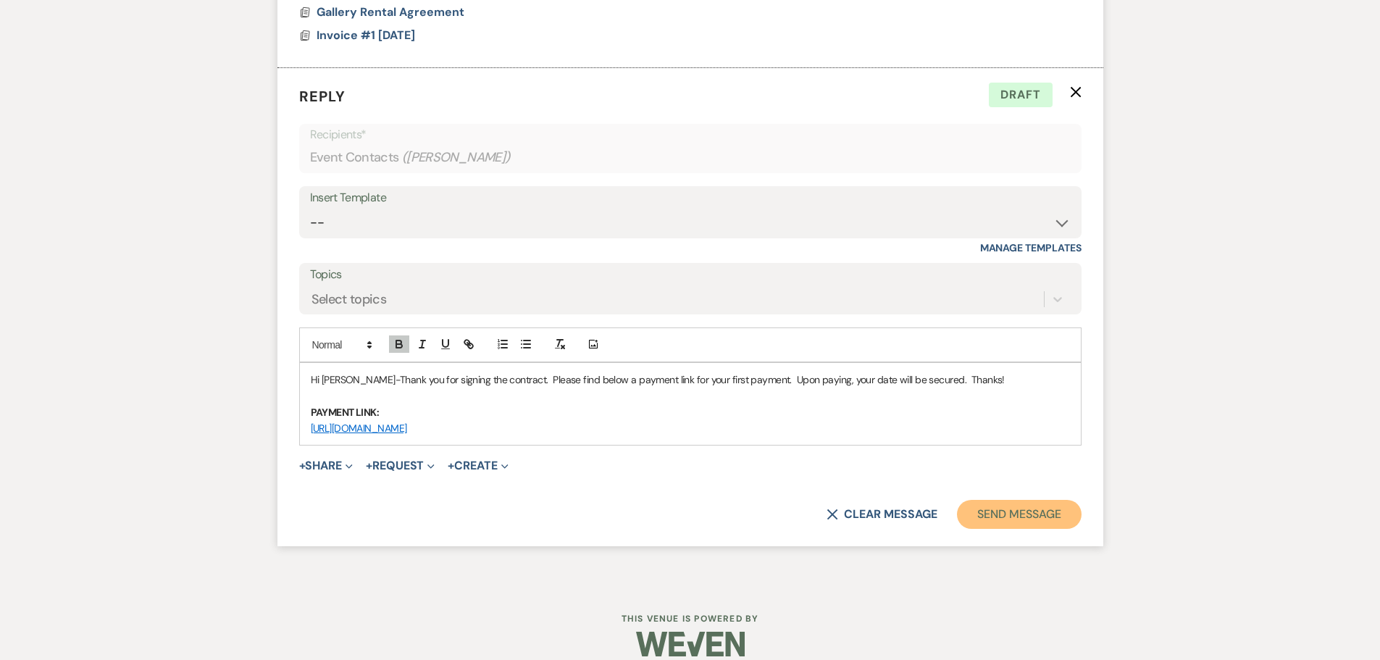
click at [1043, 500] on button "Send Message" at bounding box center [1019, 514] width 124 height 29
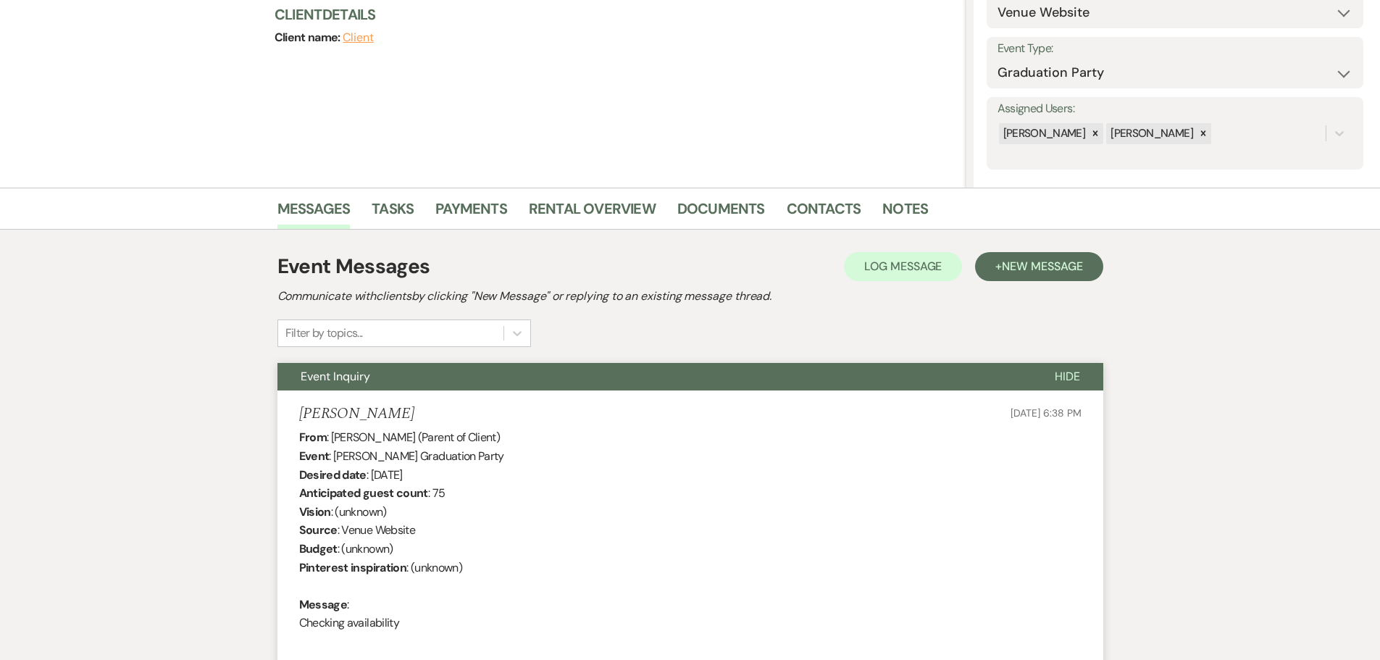
scroll to position [0, 0]
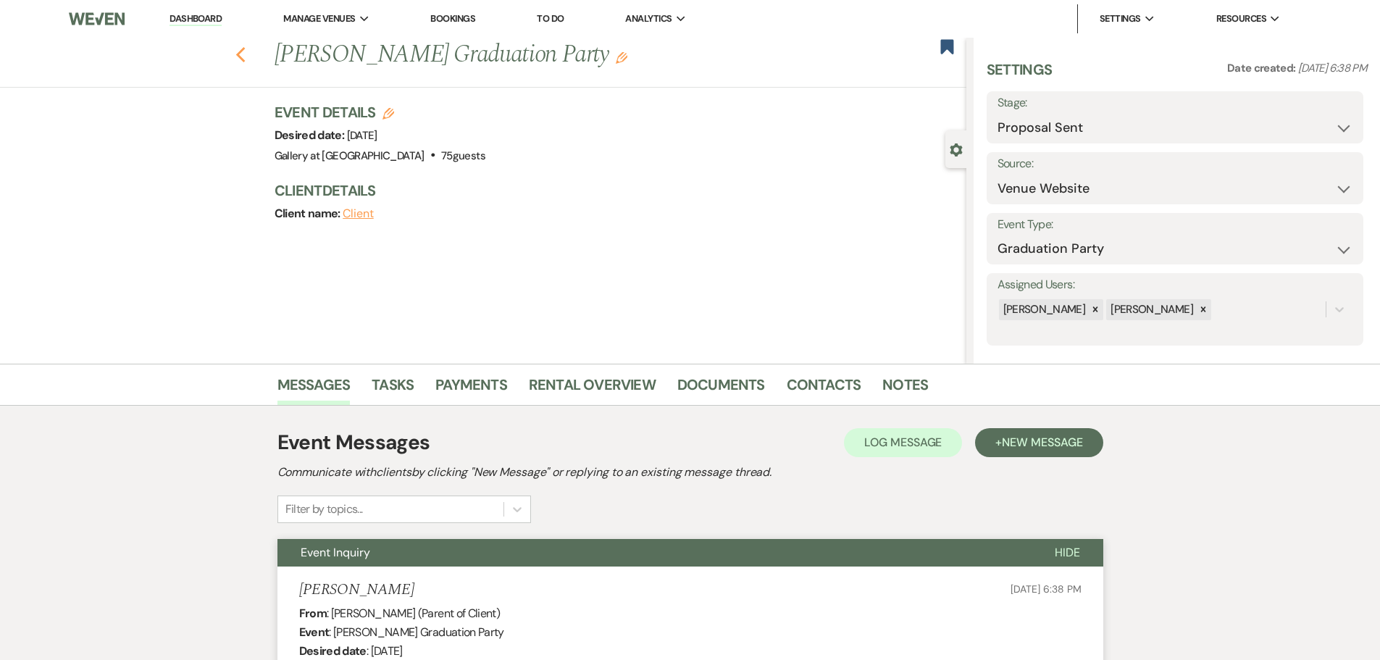
click at [241, 54] on icon "Previous" at bounding box center [240, 54] width 11 height 17
select select "6"
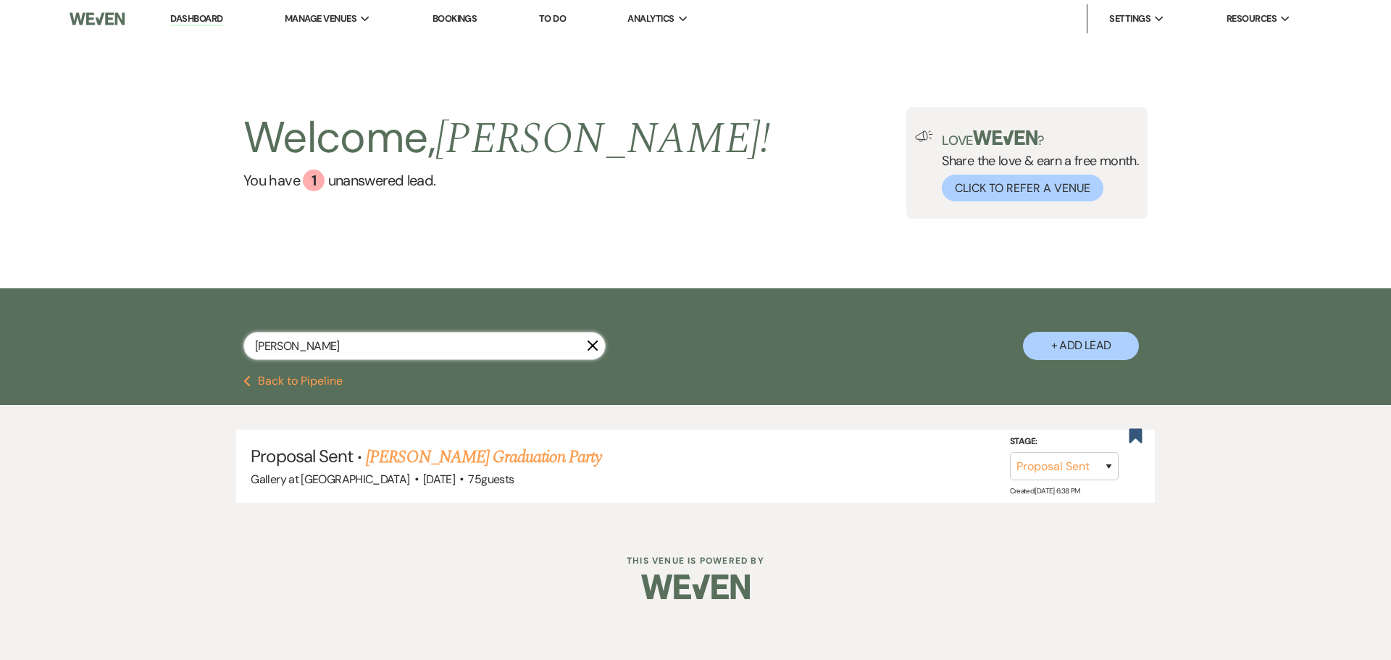
drag, startPoint x: 293, startPoint y: 344, endPoint x: 146, endPoint y: 346, distance: 147.8
click at [147, 346] on div "[PERSON_NAME] X + Add Lead" at bounding box center [695, 331] width 1391 height 87
type input "[PERSON_NAME] [PERSON_NAME]"
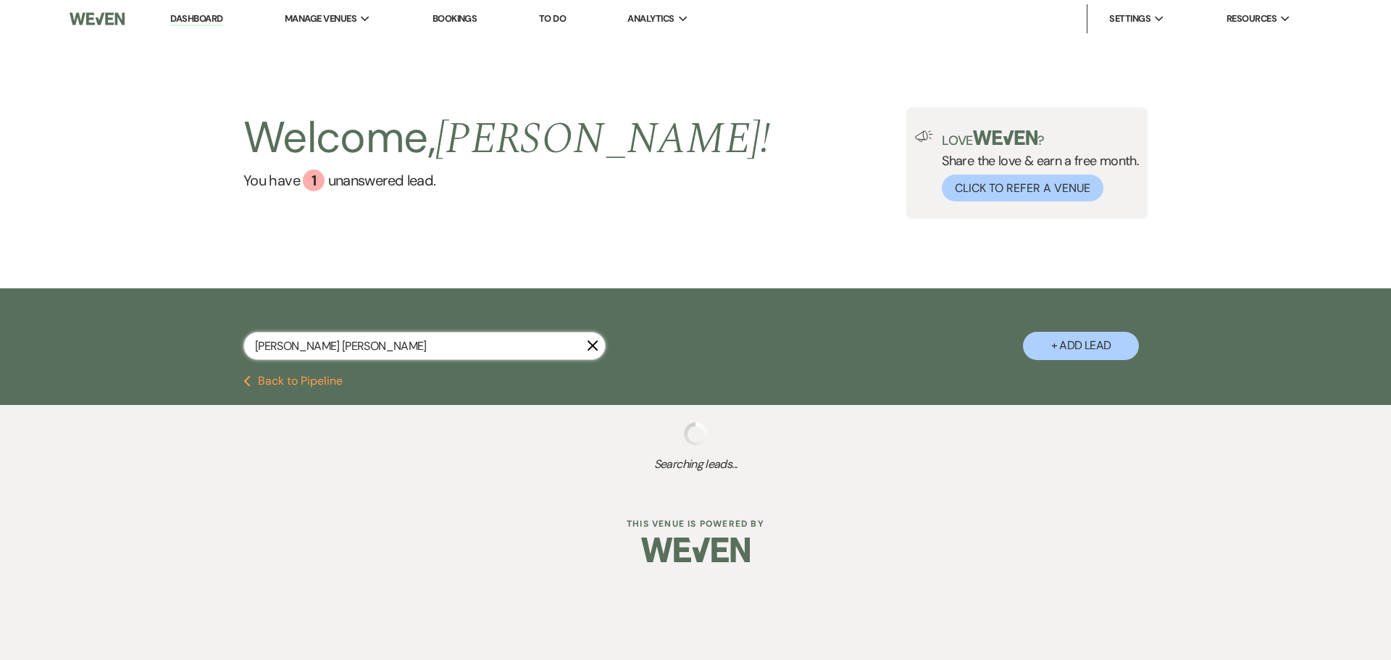
select select "8"
select select "5"
select select "8"
select select "5"
select select "8"
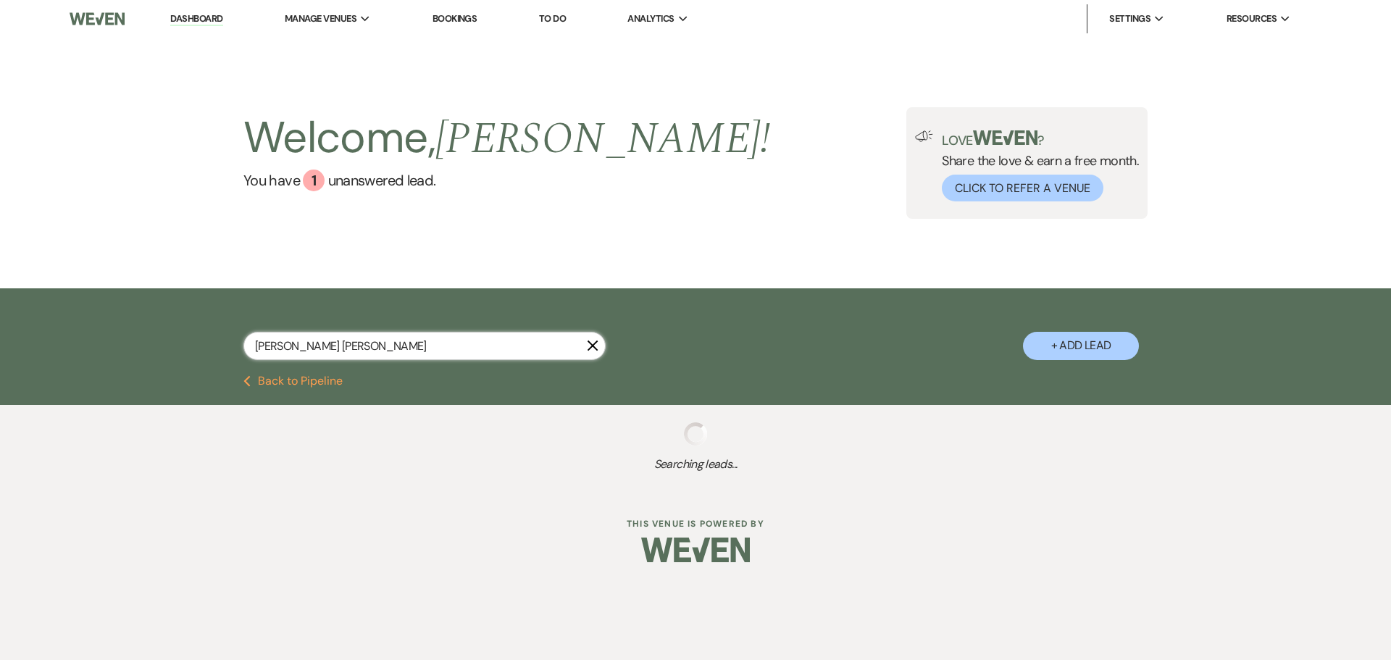
select select "5"
select select "8"
select select "4"
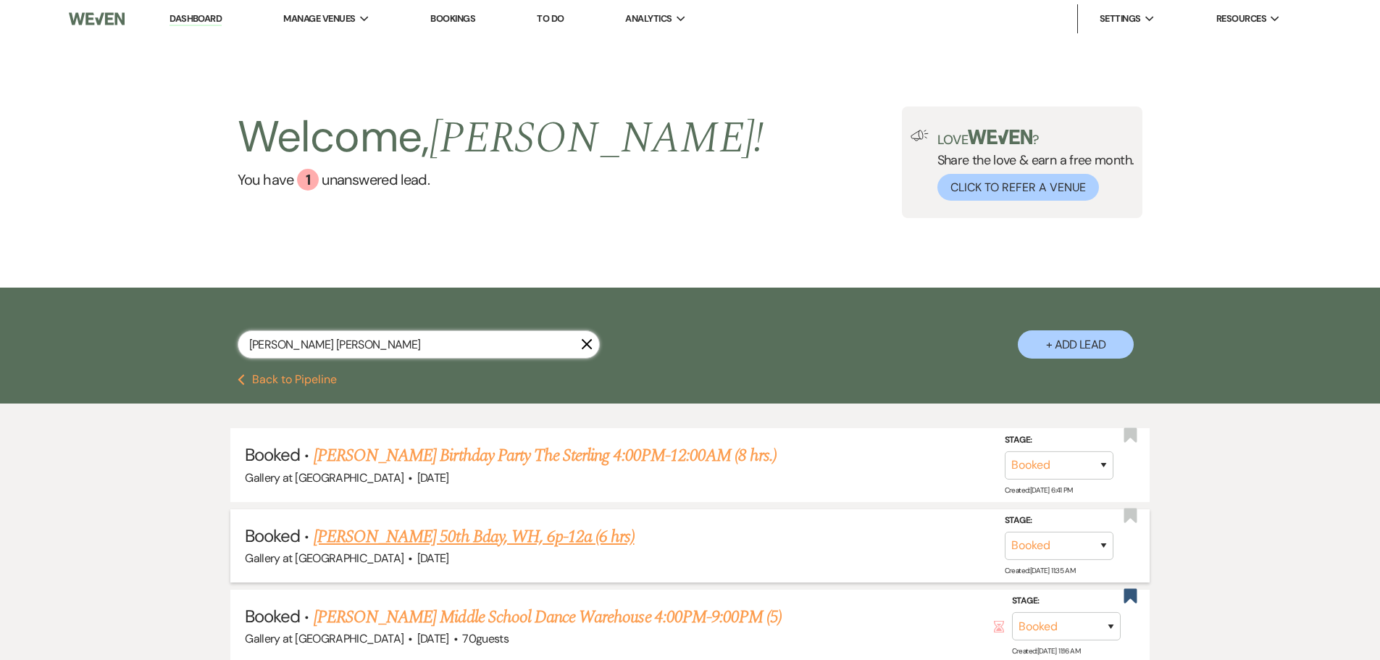
type input "[PERSON_NAME] [PERSON_NAME]"
click at [450, 538] on link "[PERSON_NAME] 50th Bday, WH, 6p-12a (6 hrs)" at bounding box center [474, 537] width 321 height 26
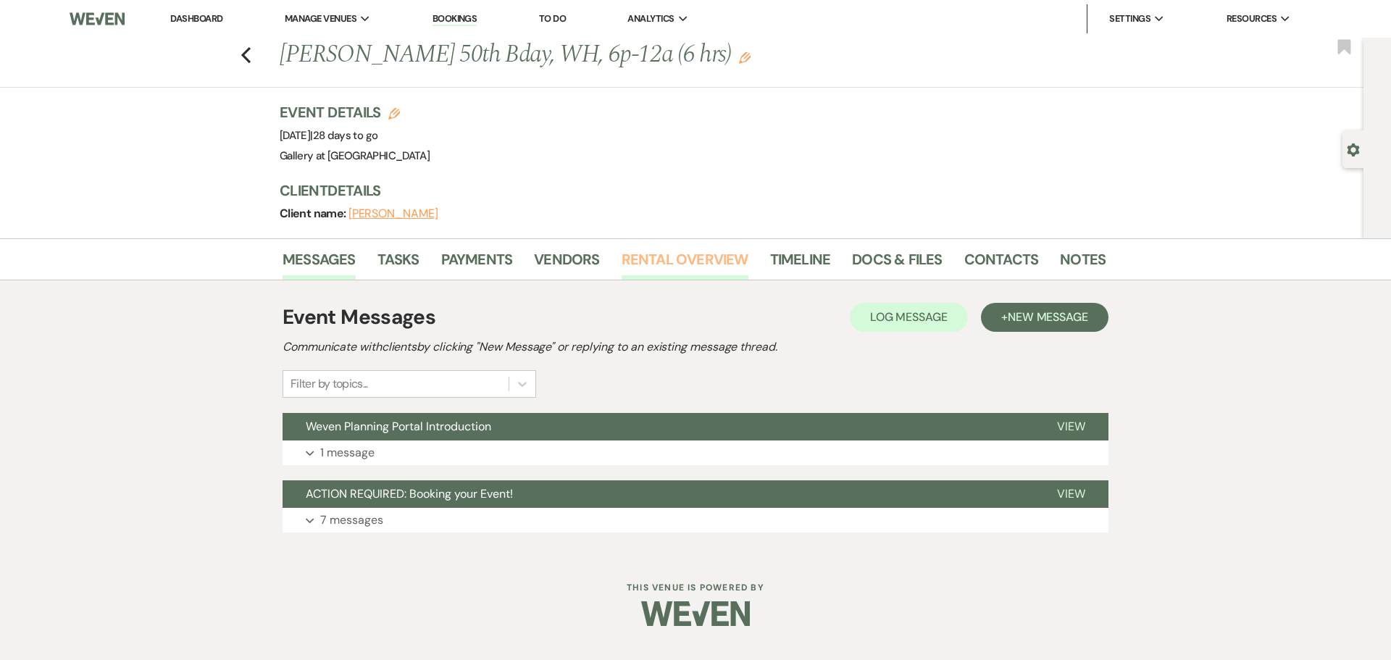
click at [677, 259] on link "Rental Overview" at bounding box center [685, 264] width 127 height 32
